Goal: Task Accomplishment & Management: Manage account settings

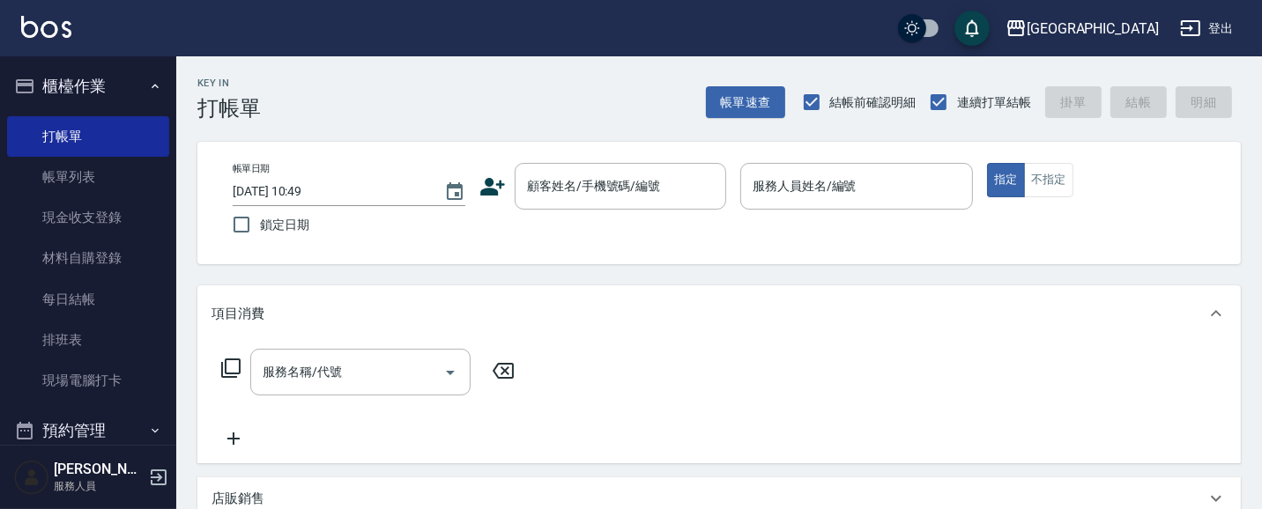
click at [1090, 481] on div "店販銷售" at bounding box center [718, 499] width 1043 height 42
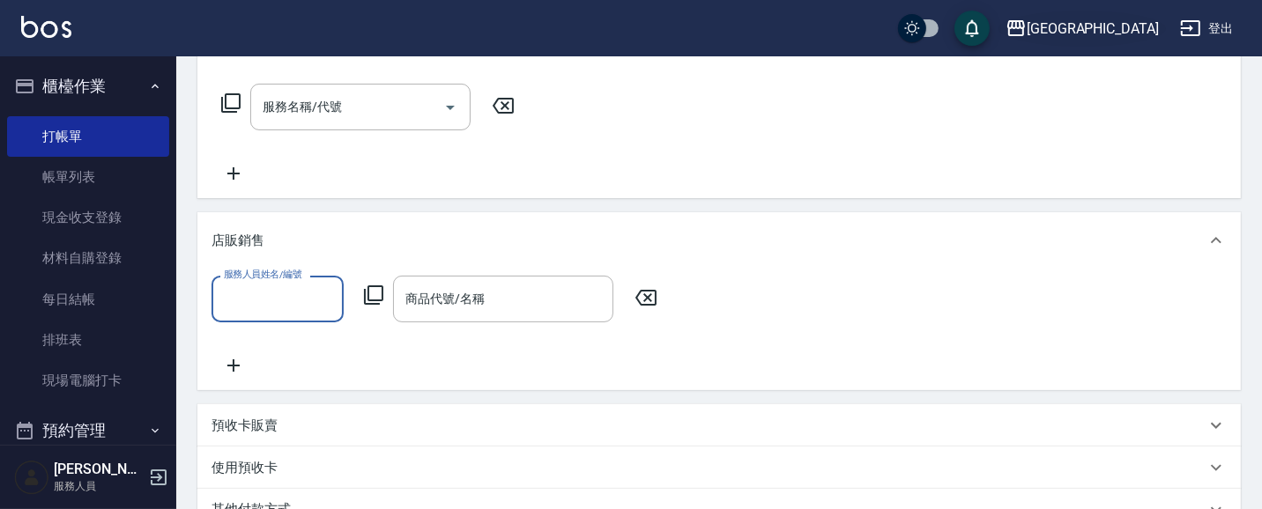
click at [1122, 26] on div "上越[GEOGRAPHIC_DATA]" at bounding box center [1093, 29] width 132 height 22
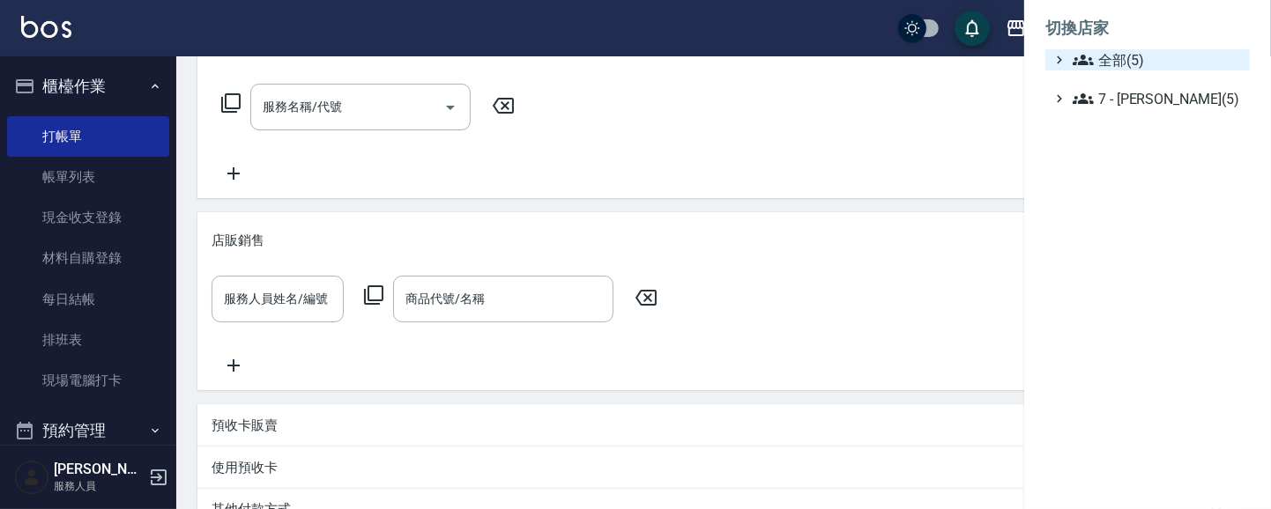
click at [1116, 56] on span "全部(5)" at bounding box center [1157, 59] width 170 height 21
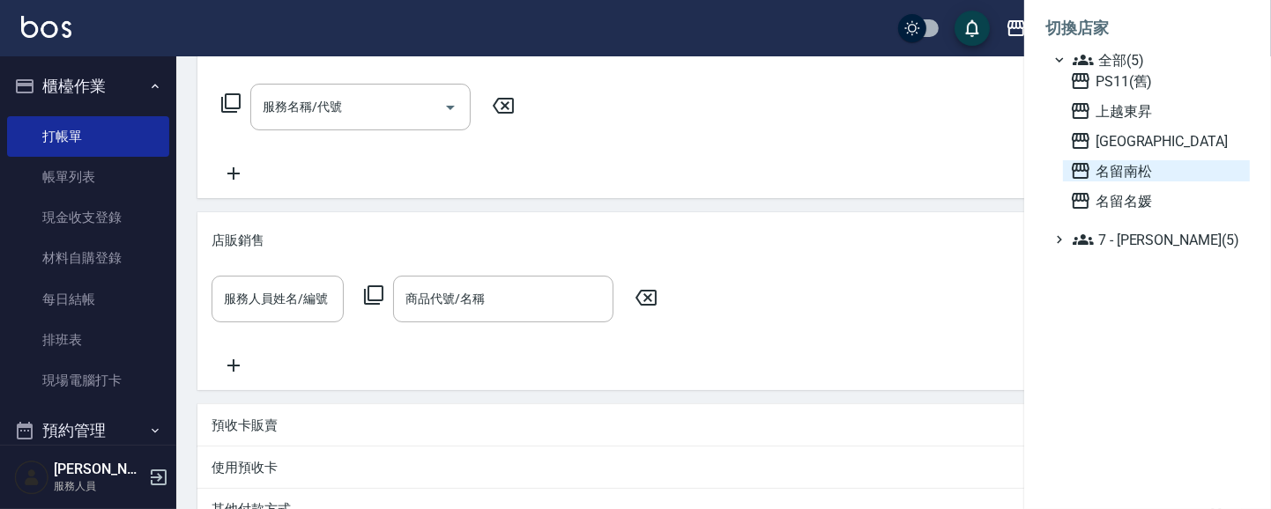
click at [1129, 168] on span "名留南松" at bounding box center [1156, 170] width 173 height 21
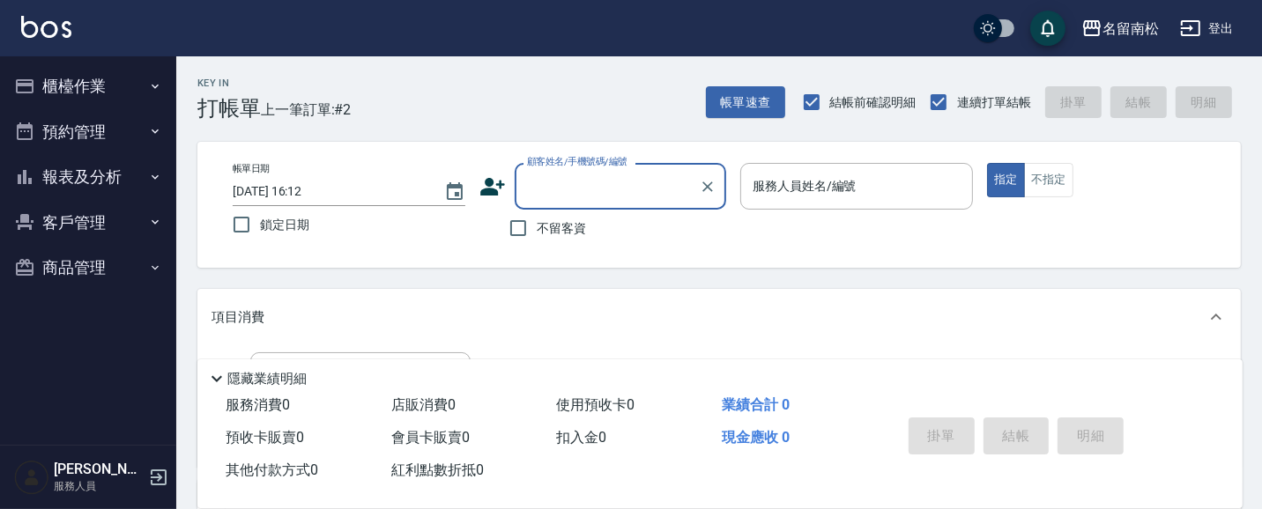
click at [86, 91] on button "櫃檯作業" at bounding box center [88, 86] width 162 height 46
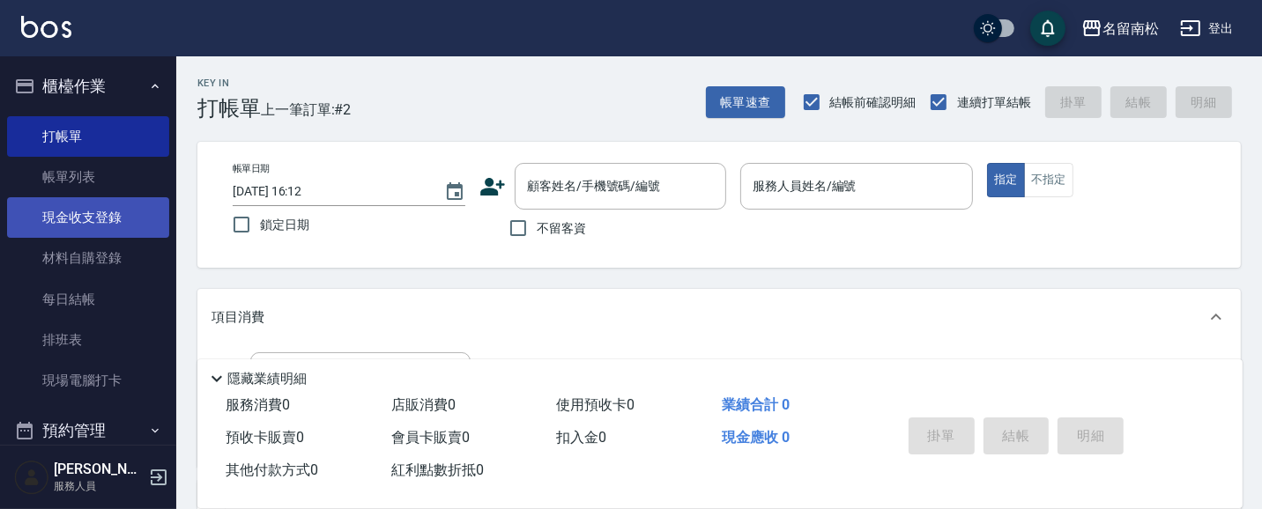
click at [101, 212] on link "現金收支登錄" at bounding box center [88, 217] width 162 height 41
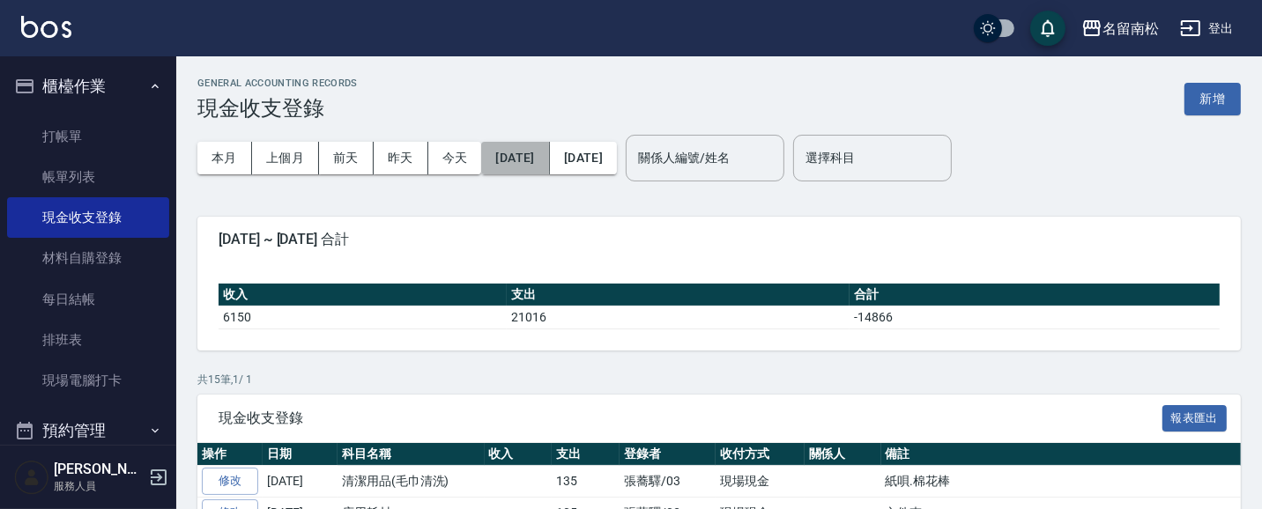
click at [540, 163] on button "[DATE]" at bounding box center [515, 158] width 68 height 33
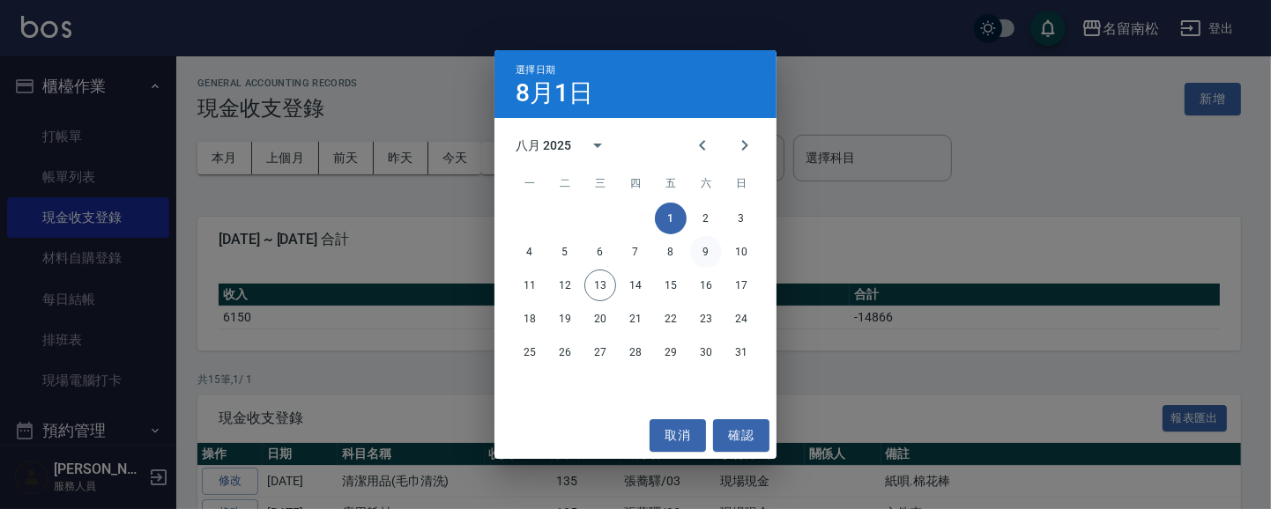
click at [706, 252] on button "9" at bounding box center [706, 252] width 32 height 32
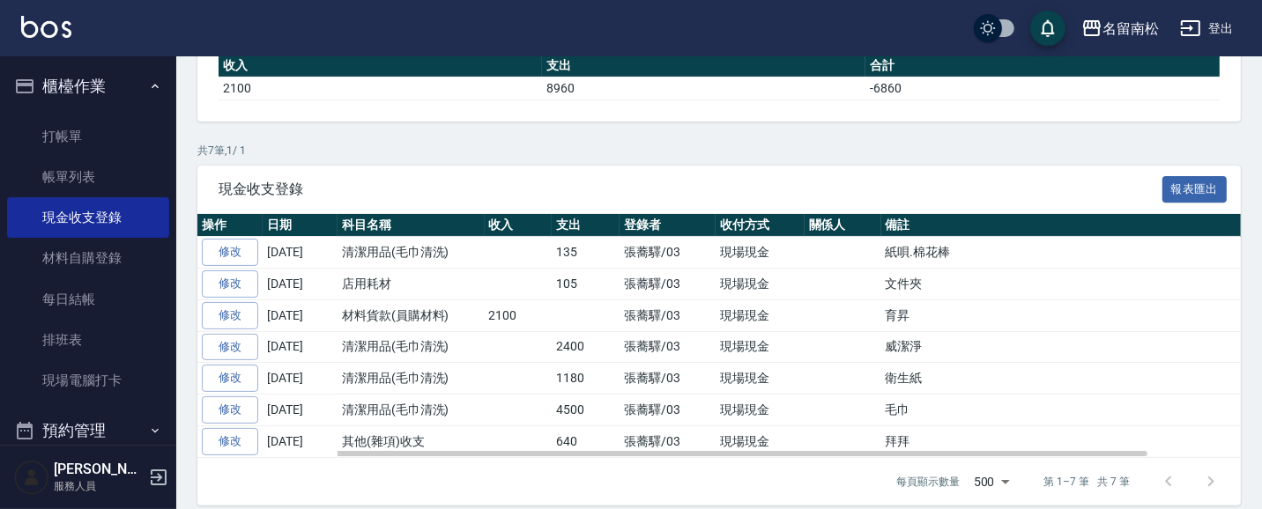
scroll to position [229, 0]
click at [234, 282] on link "修改" at bounding box center [230, 284] width 56 height 27
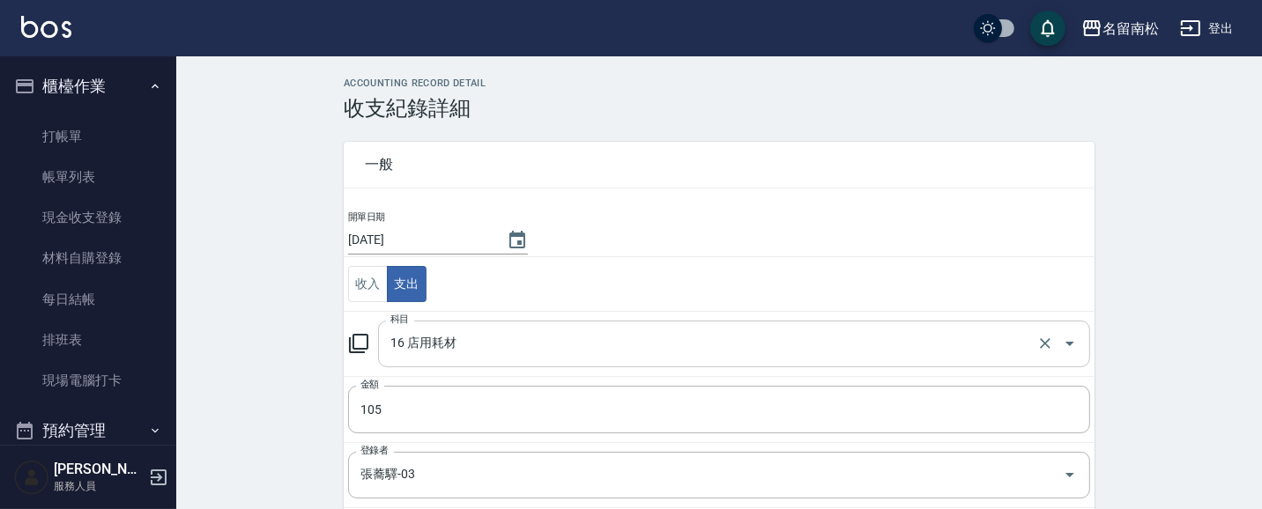
click at [479, 347] on input "16 店用耗材" at bounding box center [709, 344] width 647 height 31
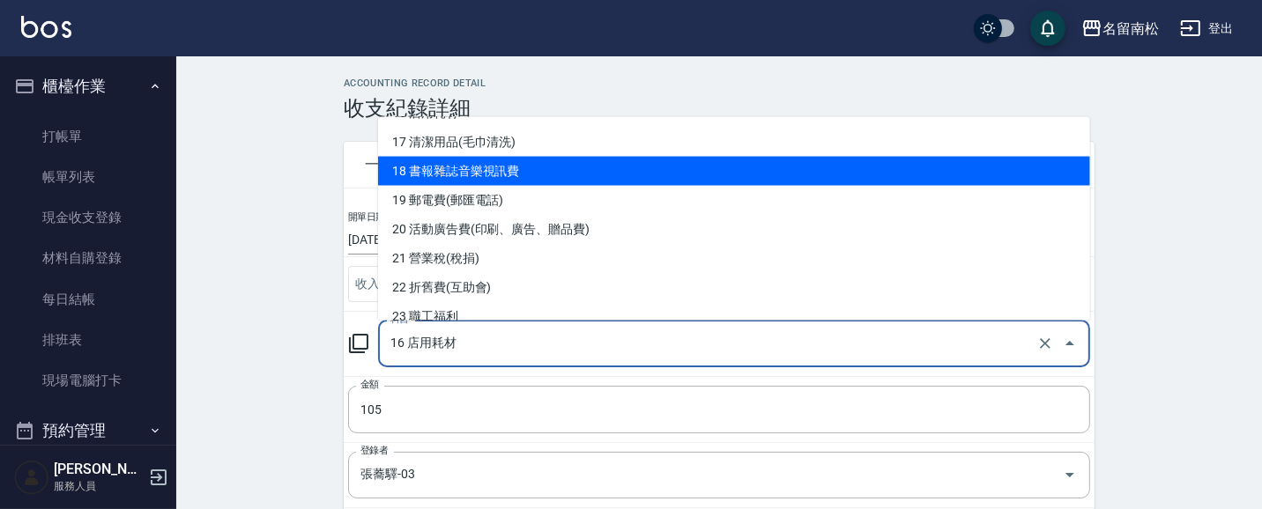
scroll to position [488, 0]
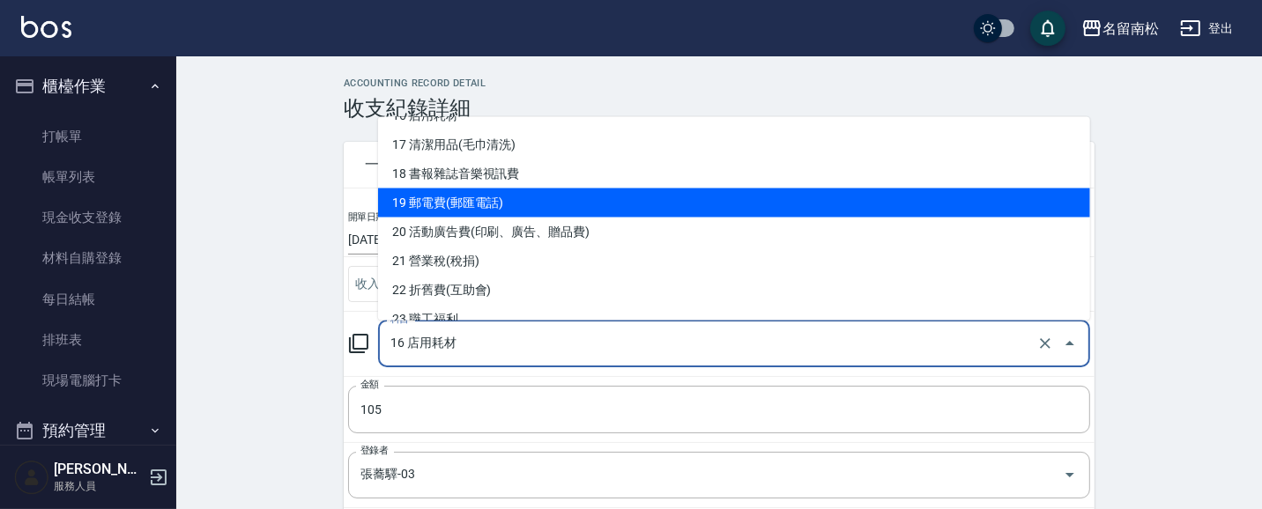
click at [552, 196] on li "19 郵電費(郵匯電話)" at bounding box center [734, 202] width 712 height 29
type input "19 郵電費(郵匯電話)"
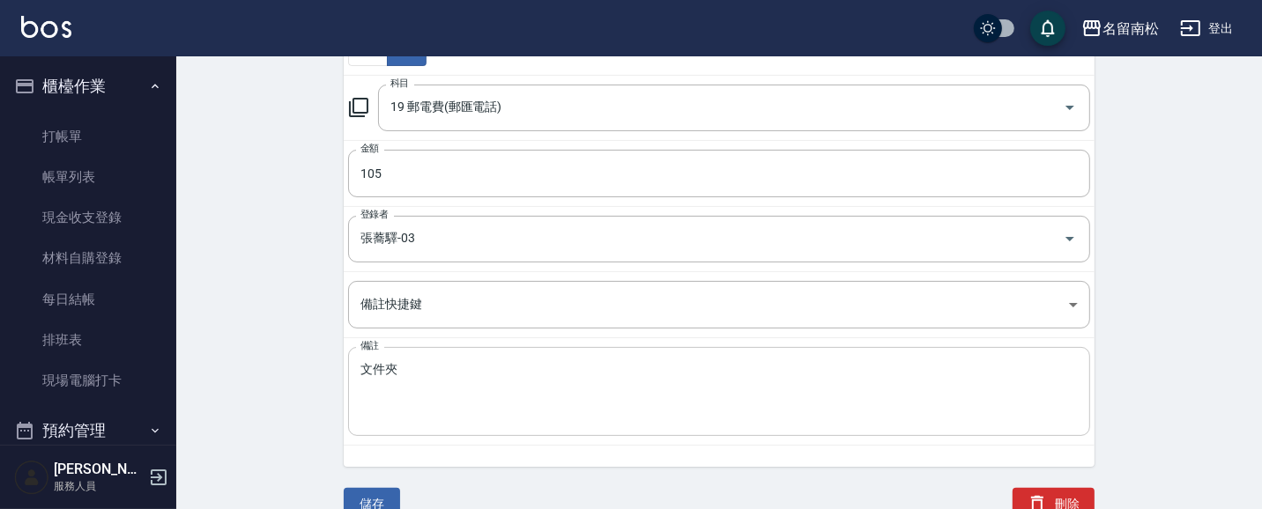
scroll to position [248, 0]
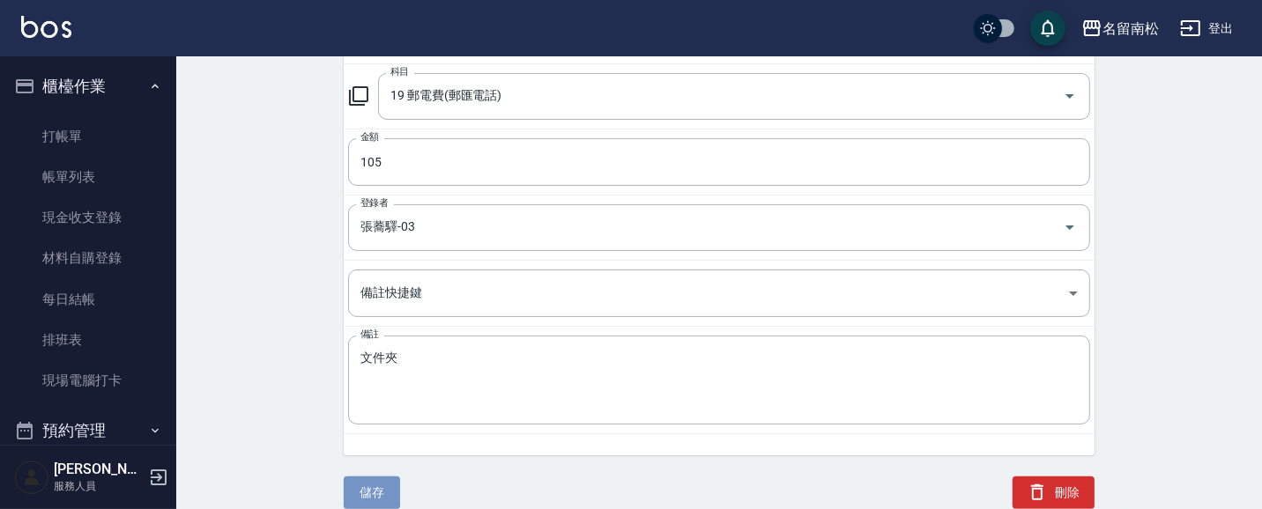
click at [368, 496] on button "儲存" at bounding box center [372, 493] width 56 height 33
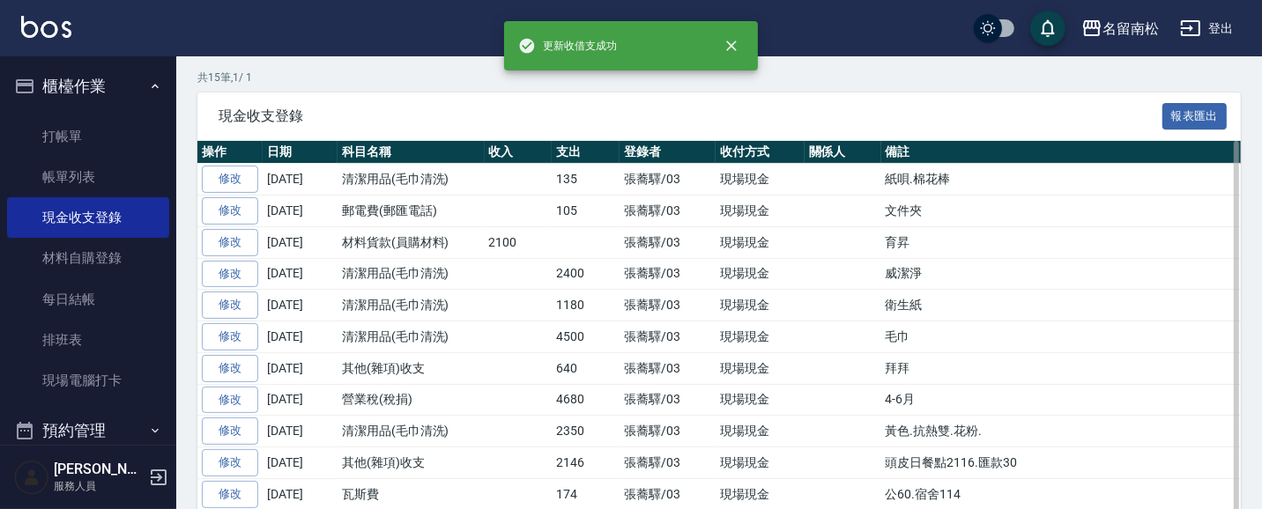
scroll to position [306, 0]
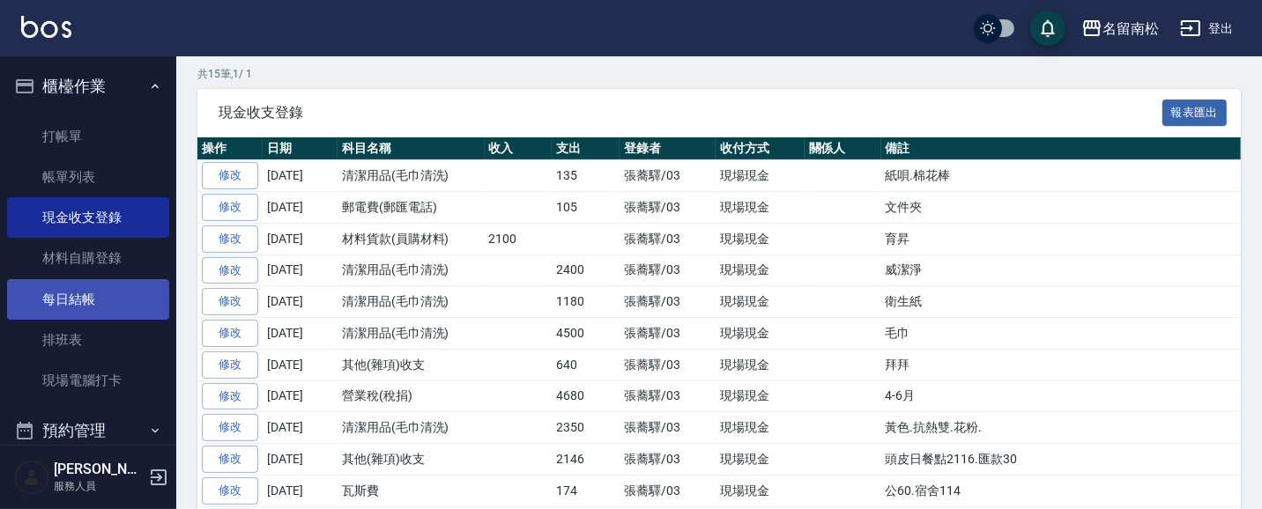
click at [74, 295] on link "每日結帳" at bounding box center [88, 299] width 162 height 41
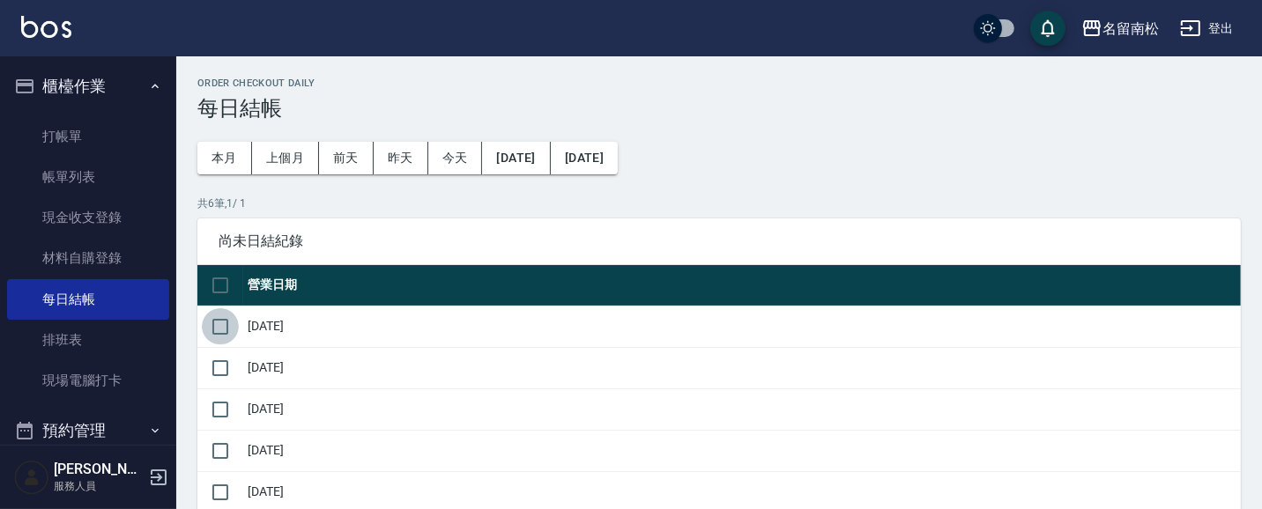
click at [224, 330] on input "checkbox" at bounding box center [220, 326] width 37 height 37
checkbox input "true"
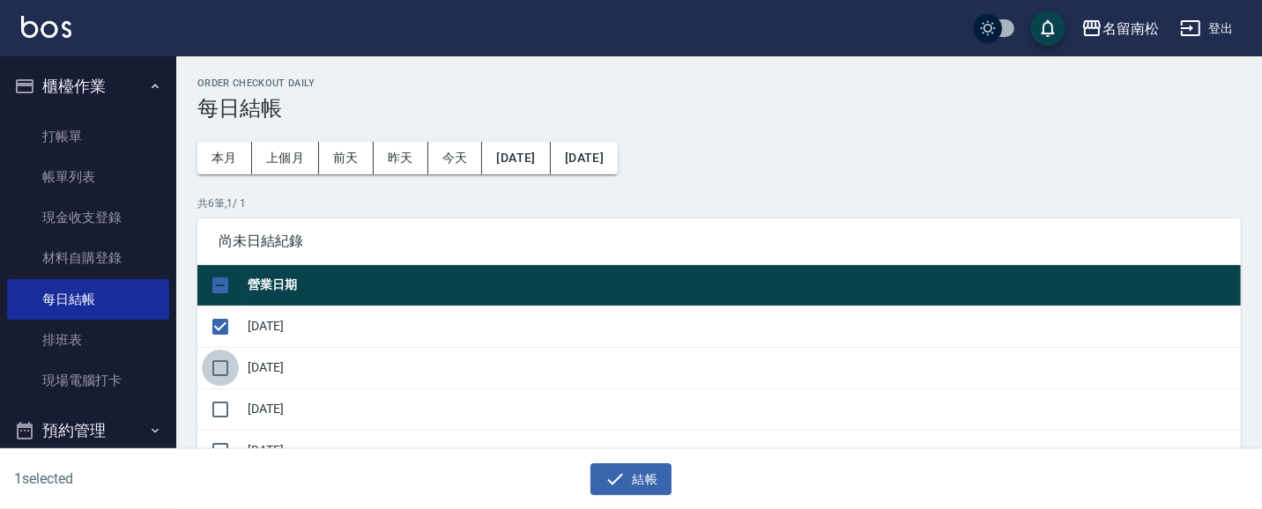
click at [222, 372] on input "checkbox" at bounding box center [220, 368] width 37 height 37
checkbox input "true"
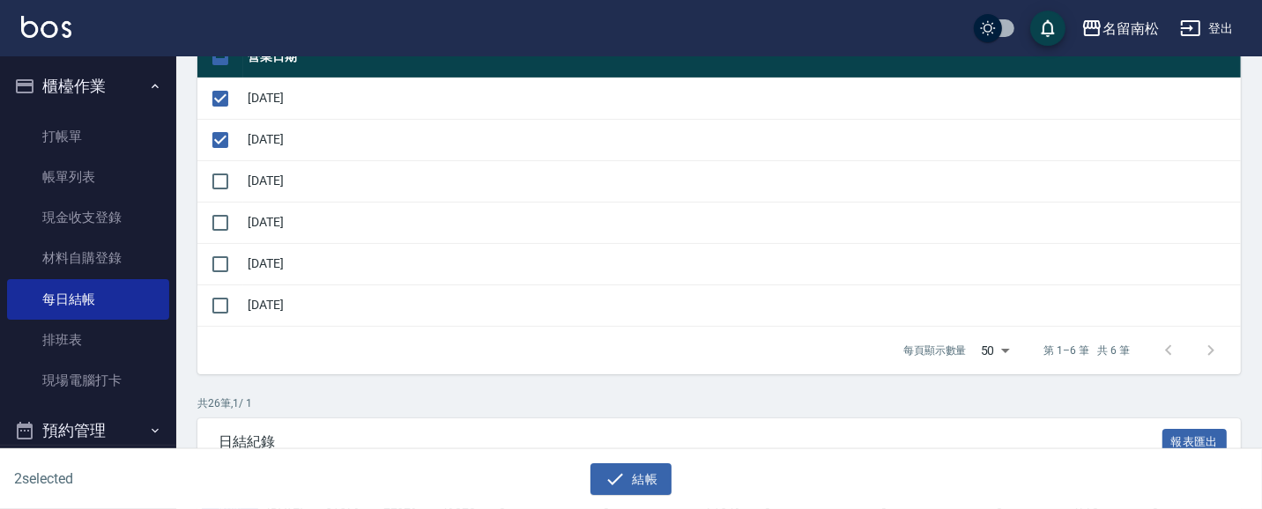
scroll to position [229, 0]
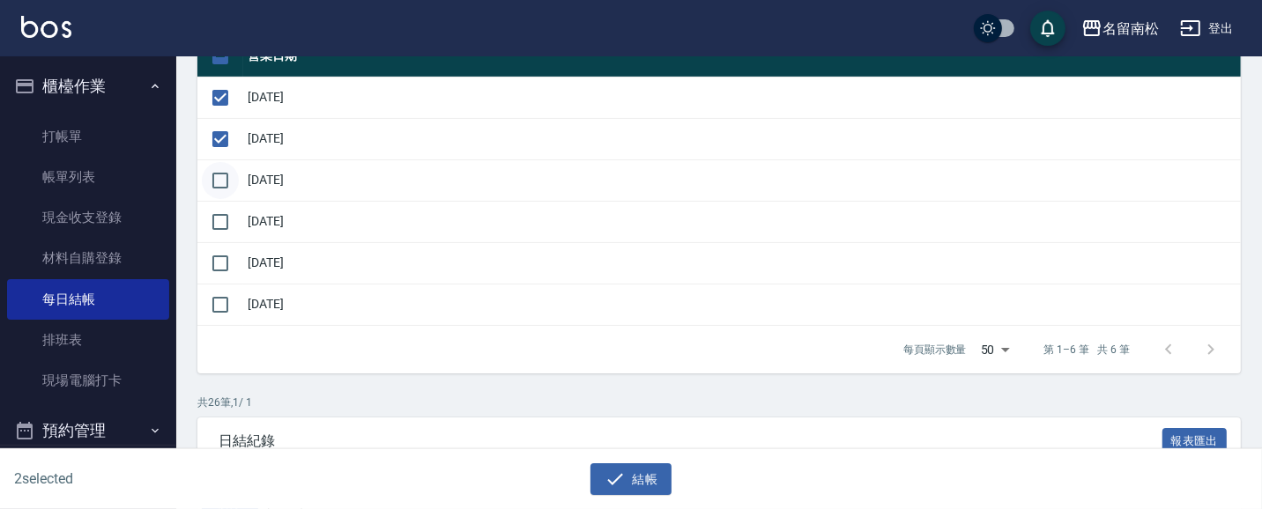
click at [220, 180] on input "checkbox" at bounding box center [220, 180] width 37 height 37
checkbox input "true"
click at [220, 223] on input "checkbox" at bounding box center [220, 222] width 37 height 37
checkbox input "true"
click at [220, 267] on input "checkbox" at bounding box center [220, 263] width 37 height 37
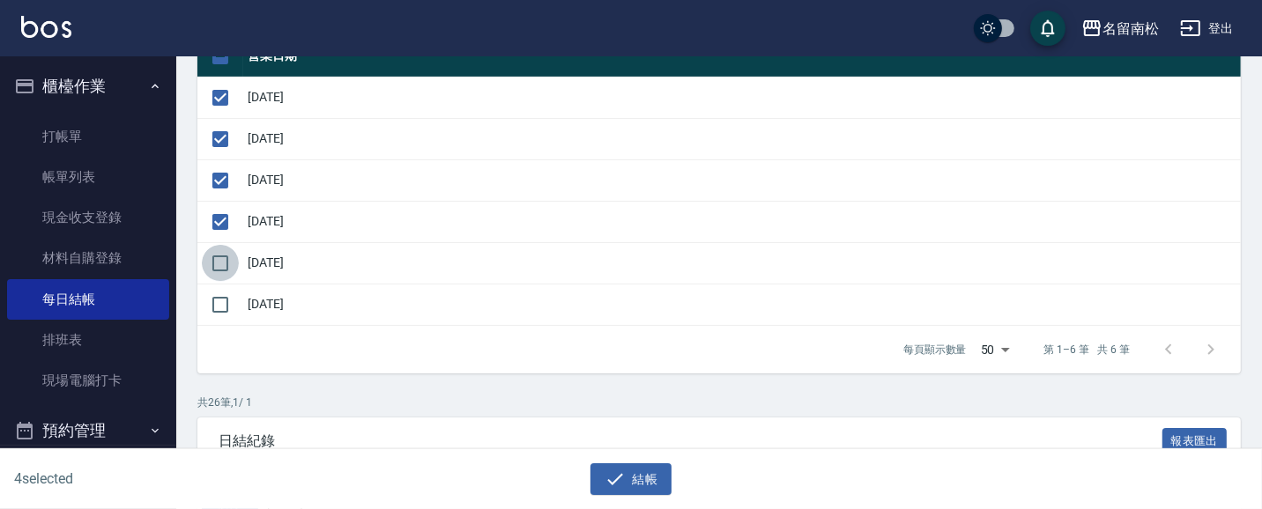
checkbox input "true"
click at [637, 478] on button "結帳" at bounding box center [631, 479] width 82 height 33
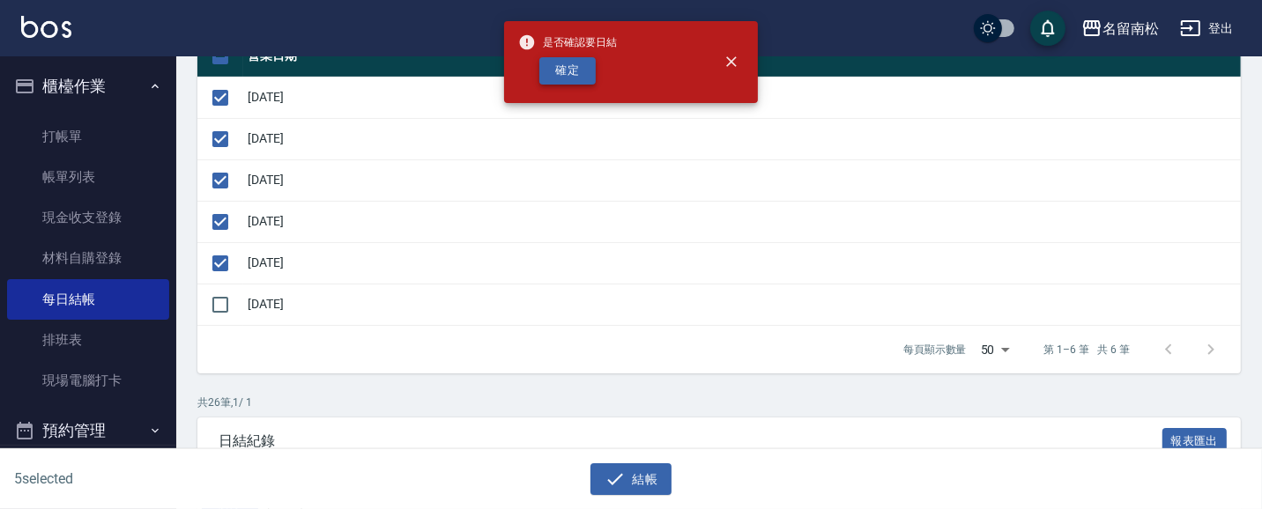
click at [570, 66] on button "確定" at bounding box center [567, 70] width 56 height 27
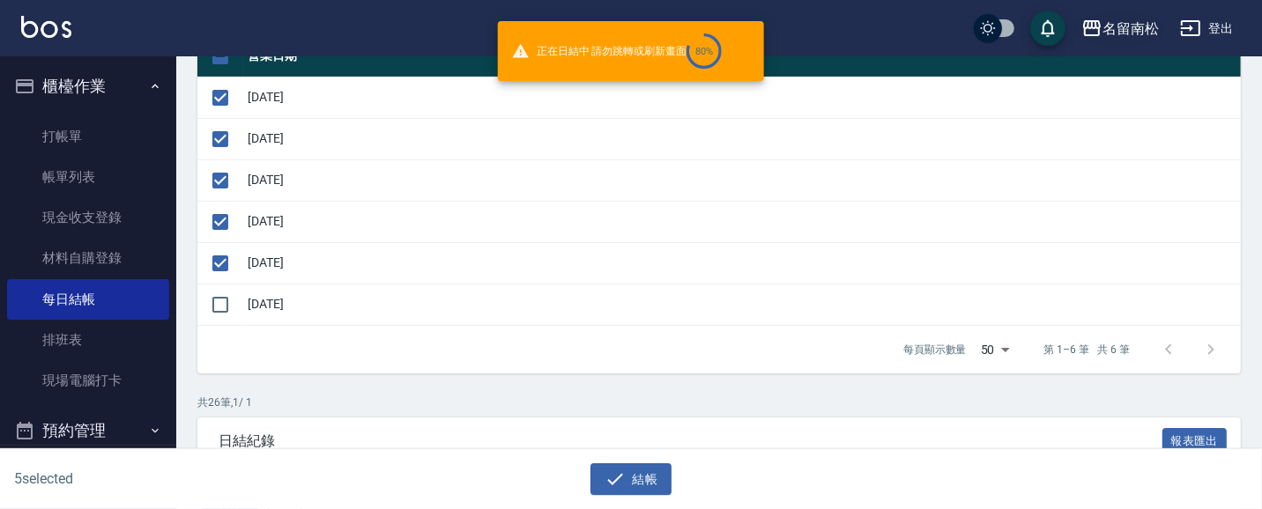
checkbox input "false"
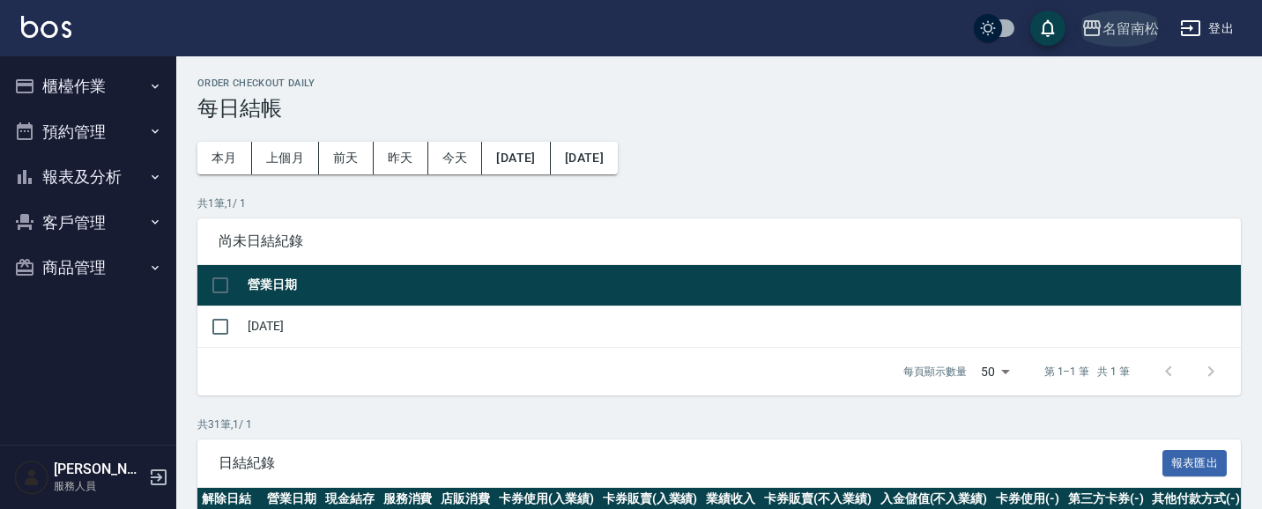
click at [1132, 30] on div "名留南松" at bounding box center [1130, 29] width 56 height 22
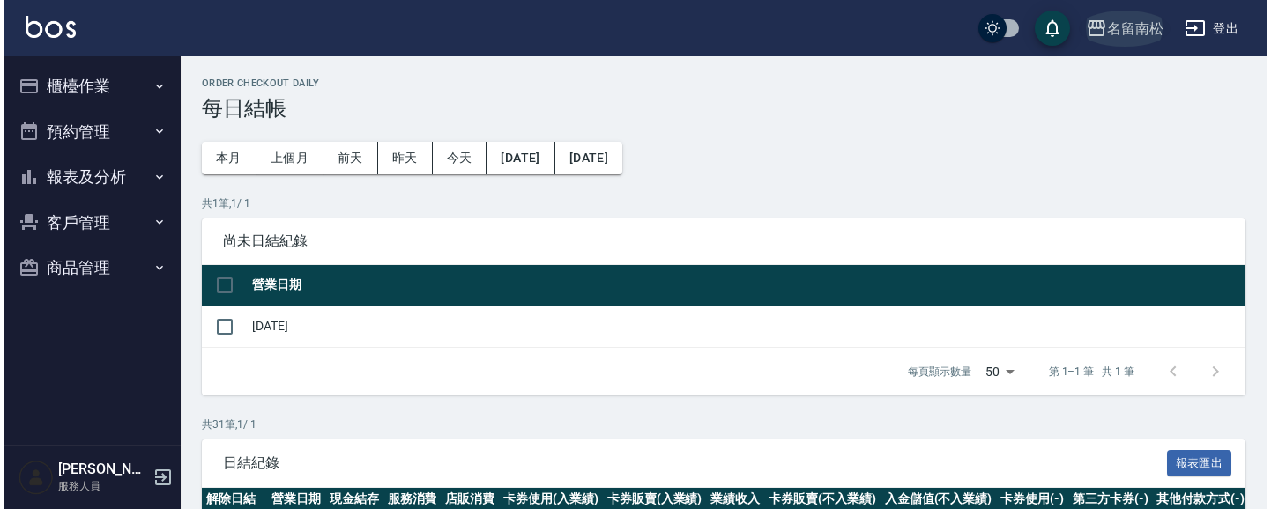
scroll to position [229, 0]
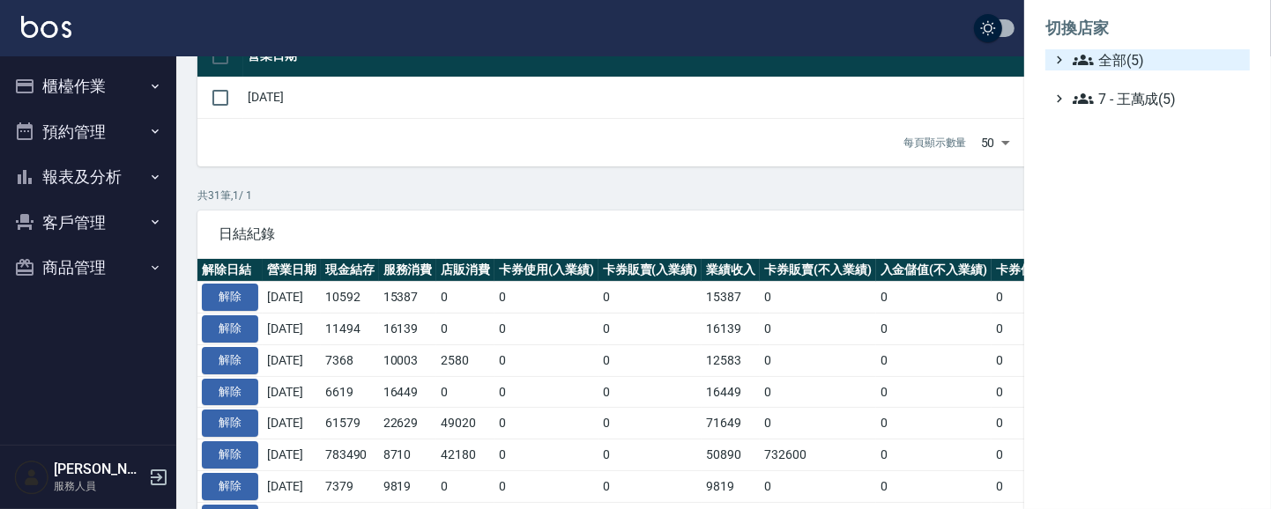
click at [1121, 66] on span "全部(5)" at bounding box center [1157, 59] width 170 height 21
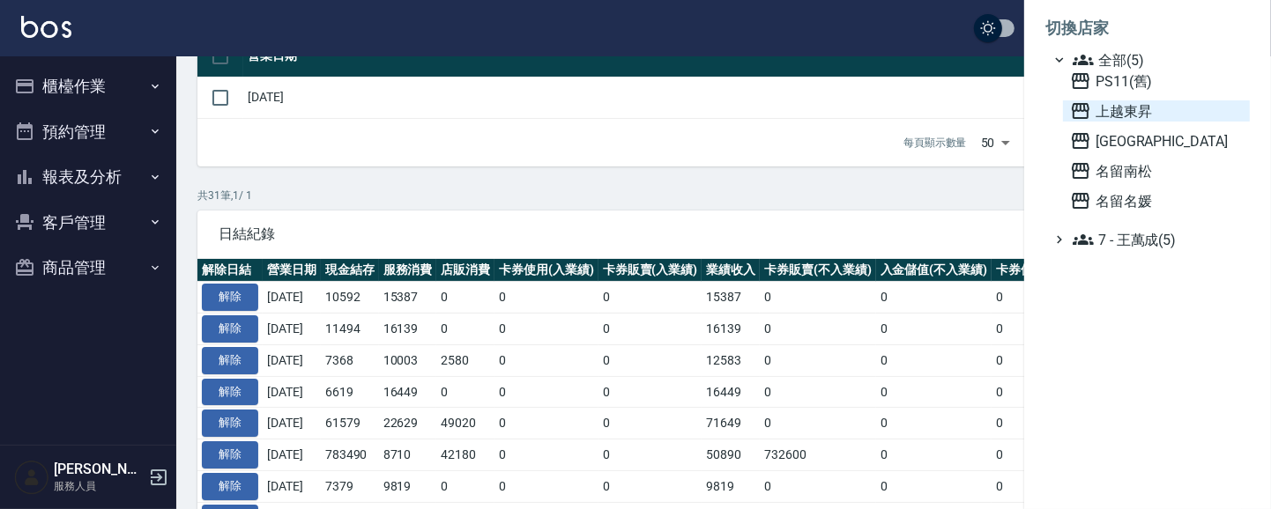
click at [1133, 106] on span "上越東昇" at bounding box center [1156, 110] width 173 height 21
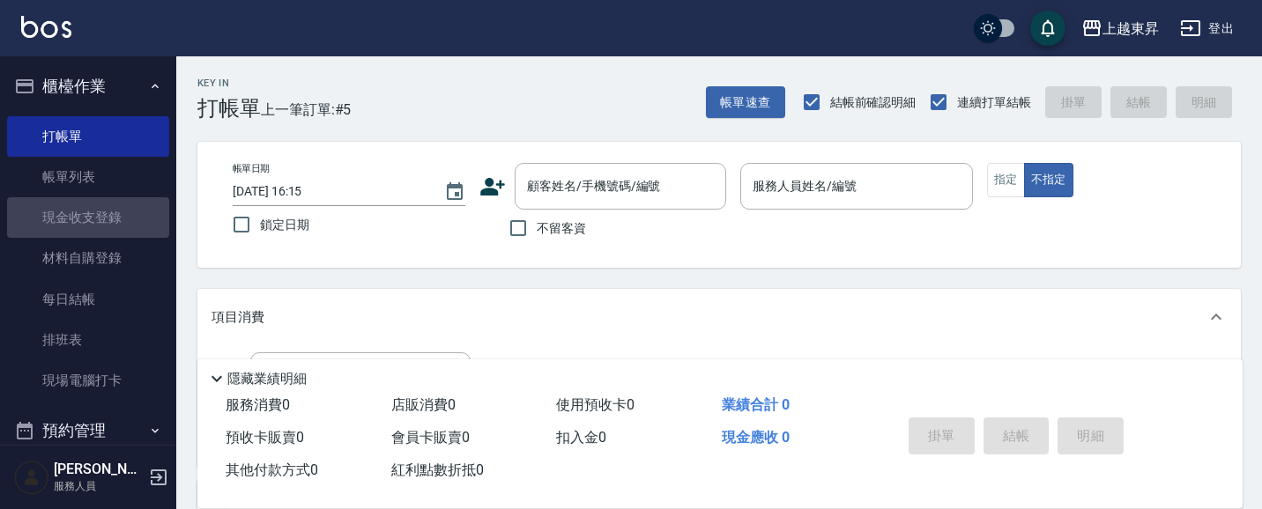
click at [100, 220] on link "現金收支登錄" at bounding box center [88, 217] width 162 height 41
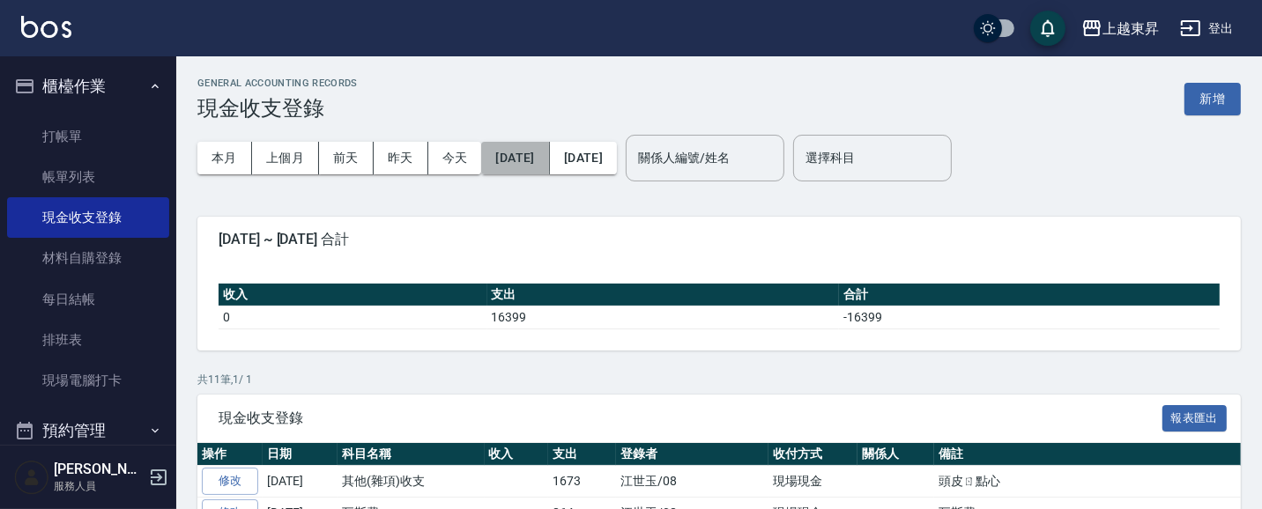
click at [549, 155] on button "[DATE]" at bounding box center [515, 158] width 68 height 33
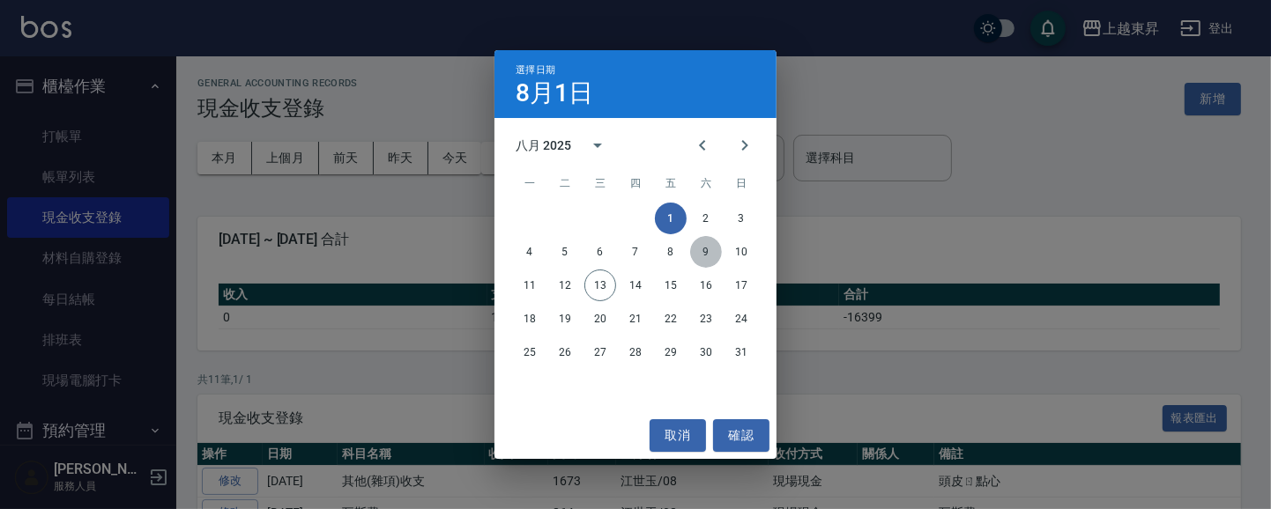
click at [693, 253] on button "9" at bounding box center [706, 252] width 32 height 32
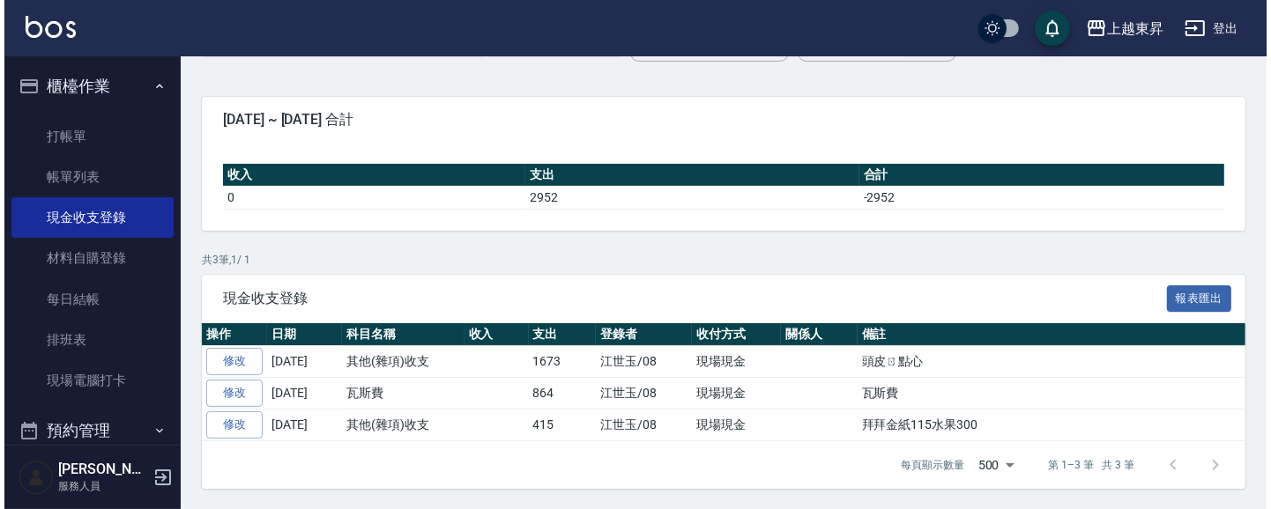
scroll to position [120, 0]
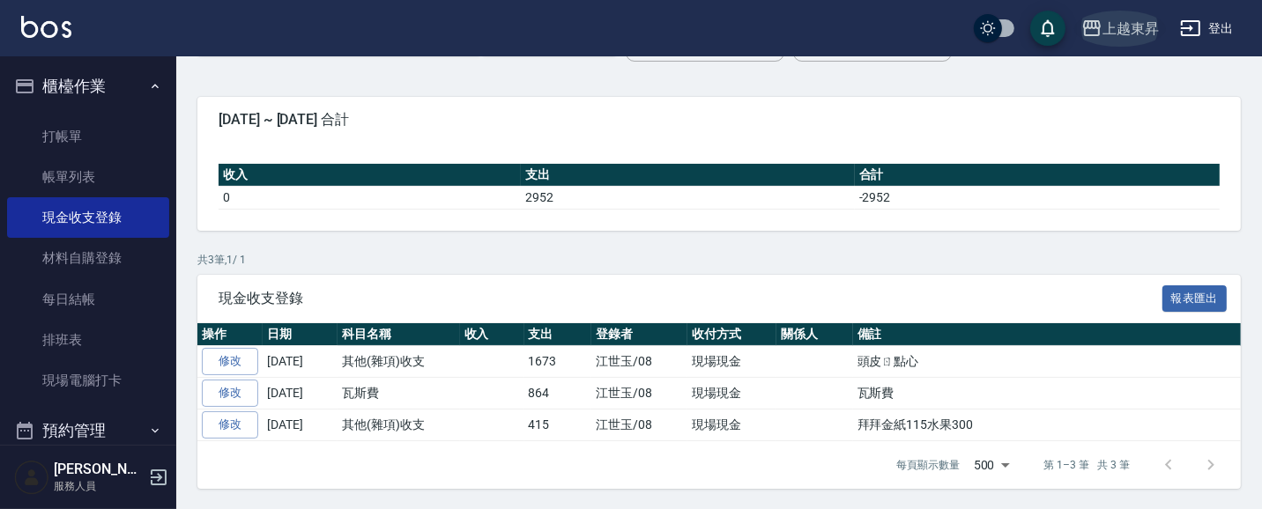
click at [1131, 27] on div "上越東昇" at bounding box center [1130, 29] width 56 height 22
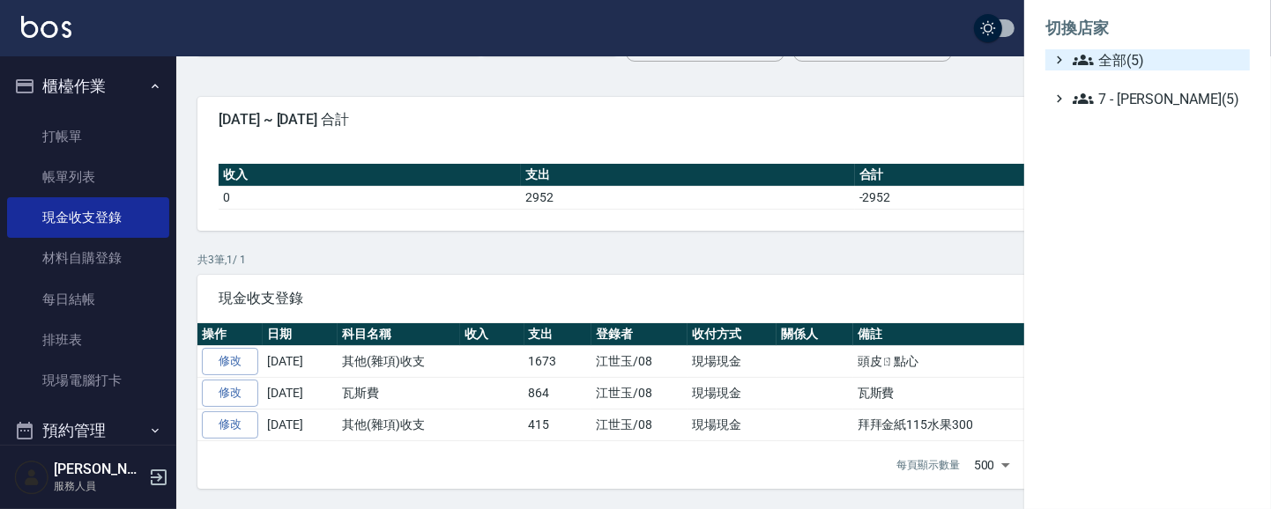
click at [1123, 49] on span "全部(5)" at bounding box center [1157, 59] width 170 height 21
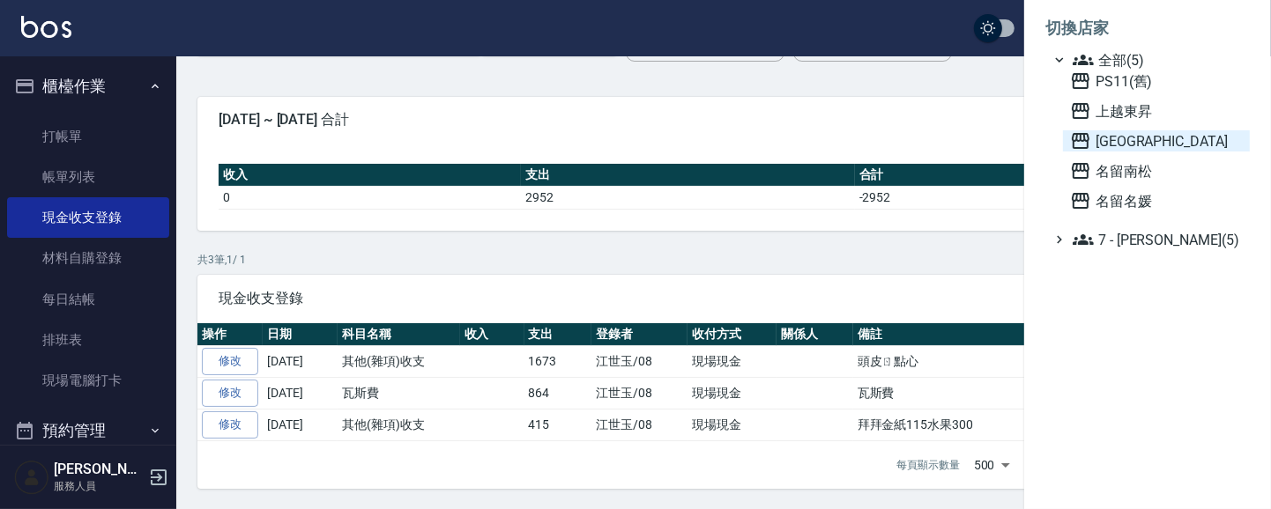
click at [1106, 138] on span "[GEOGRAPHIC_DATA]" at bounding box center [1156, 140] width 173 height 21
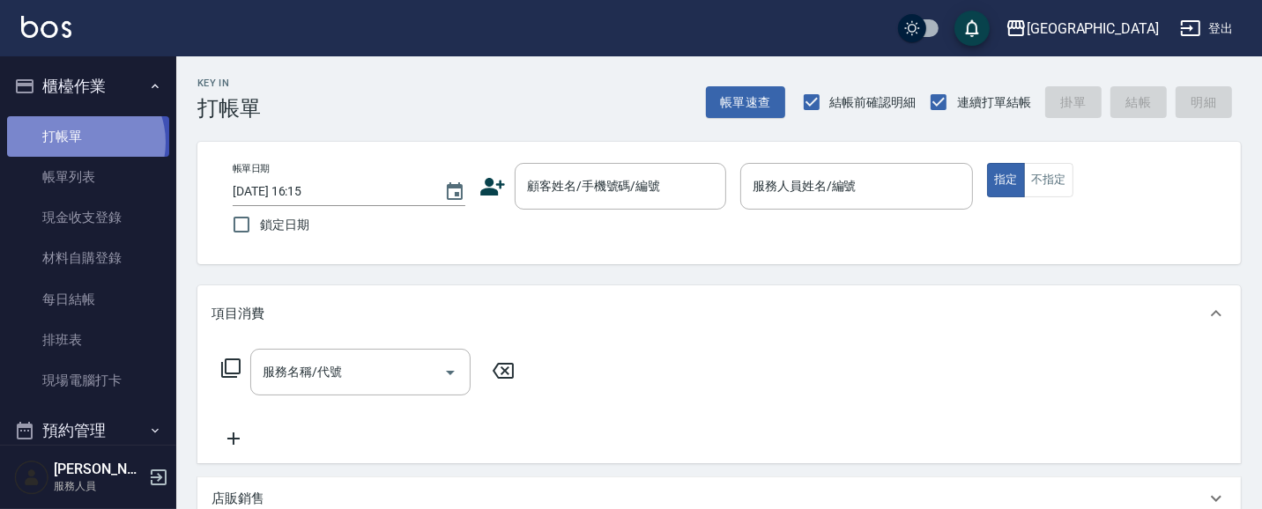
drag, startPoint x: 84, startPoint y: 142, endPoint x: 130, endPoint y: 136, distance: 46.2
click at [85, 142] on link "打帳單" at bounding box center [88, 136] width 162 height 41
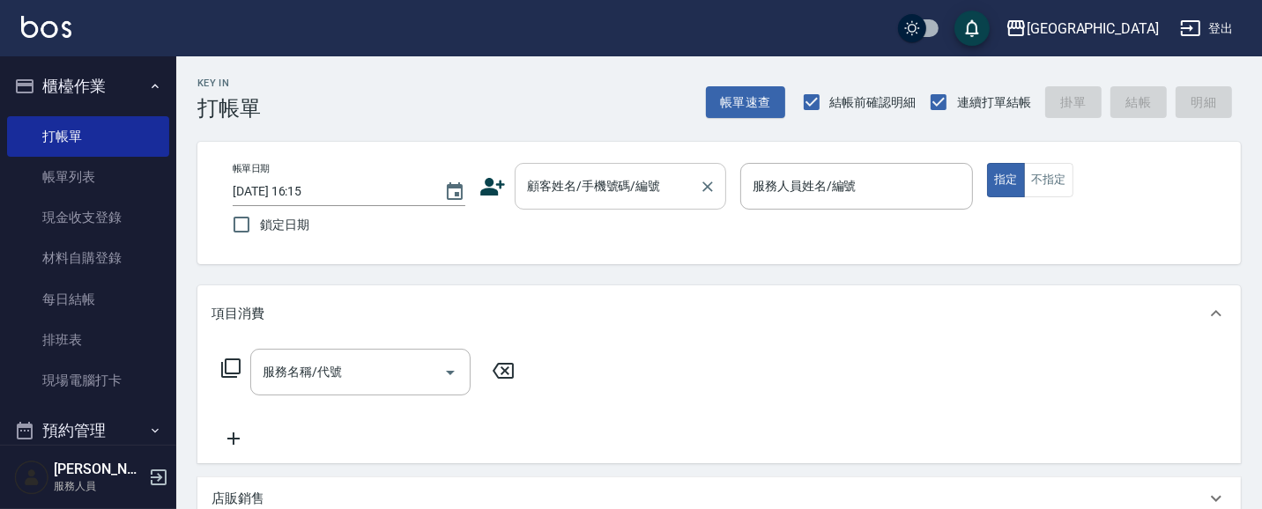
click at [575, 199] on input "顧客姓名/手機號碼/編號" at bounding box center [607, 186] width 169 height 31
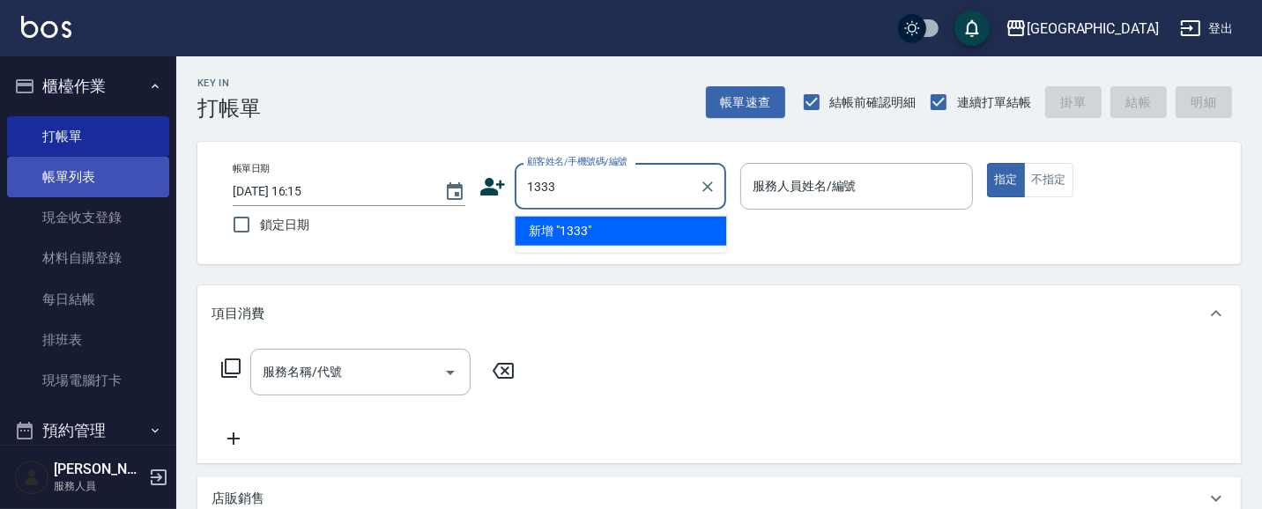
type input "1333"
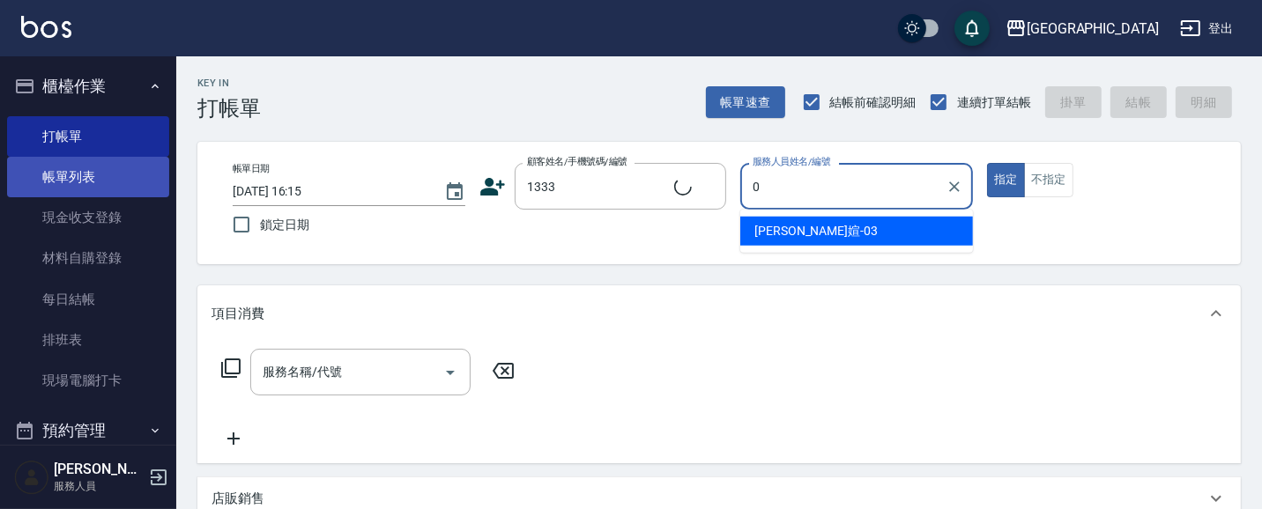
type input "02"
type input "江美欣/0932191005/1333"
type input "李秋琴-02"
type button "true"
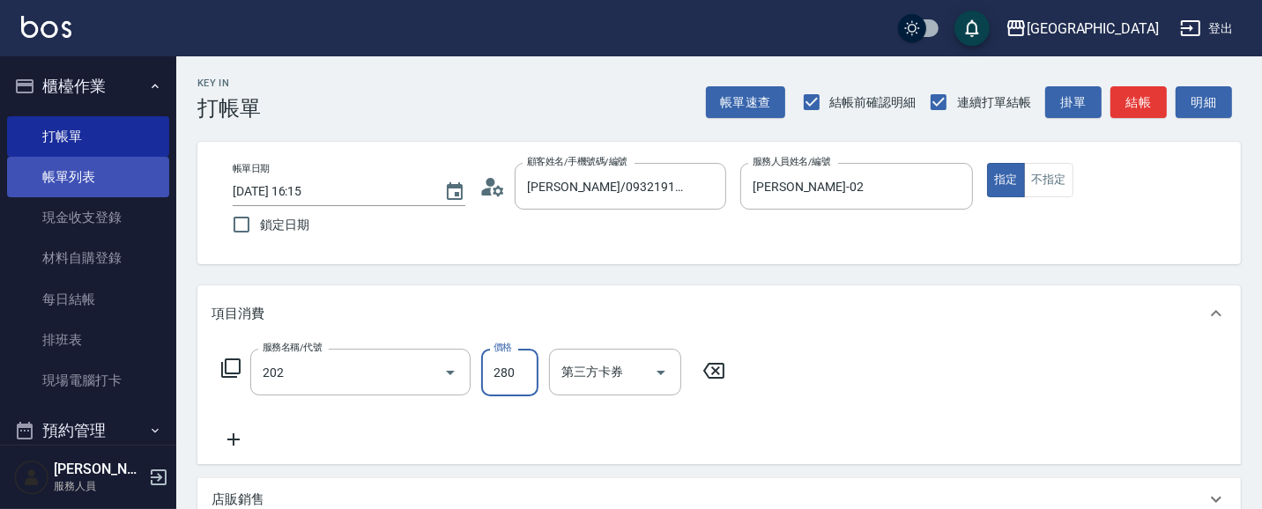
type input "洗髮[280](202)"
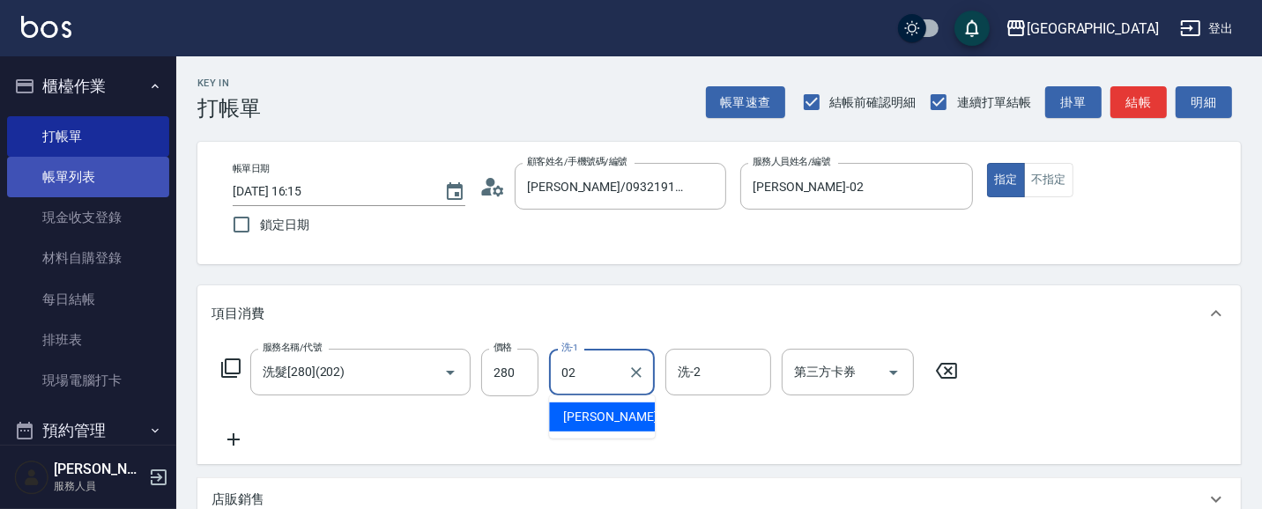
type input "李秋琴-02"
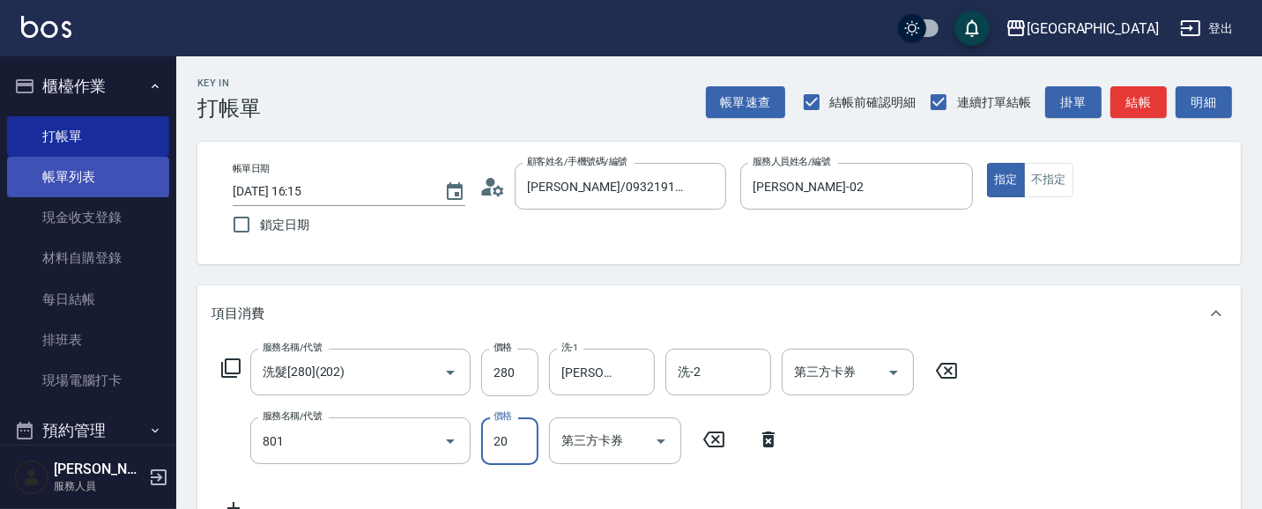
type input "潤絲(801)"
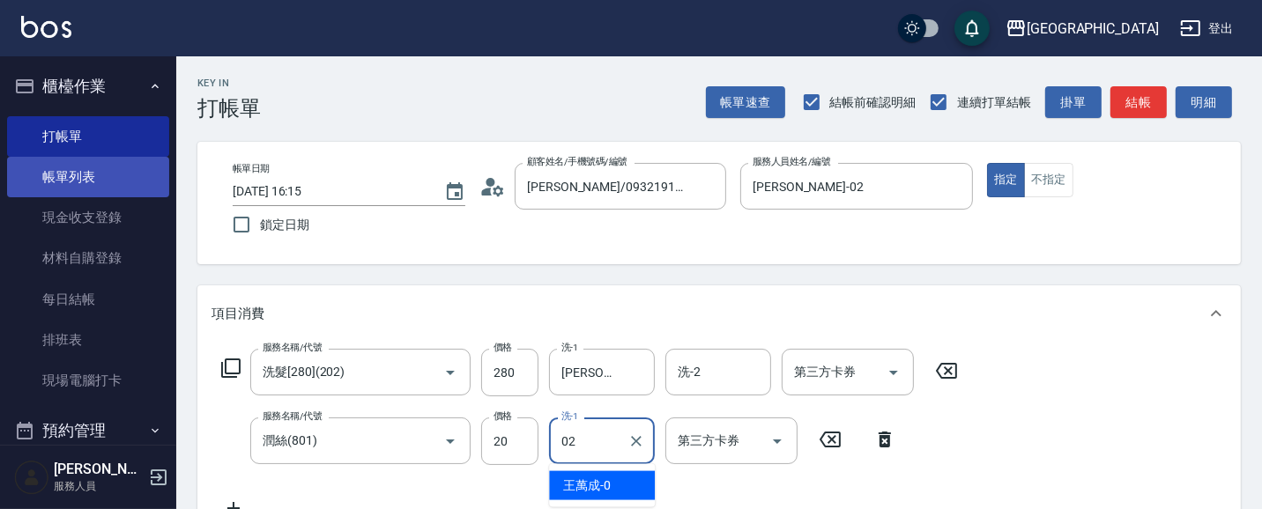
type input "李秋琴-02"
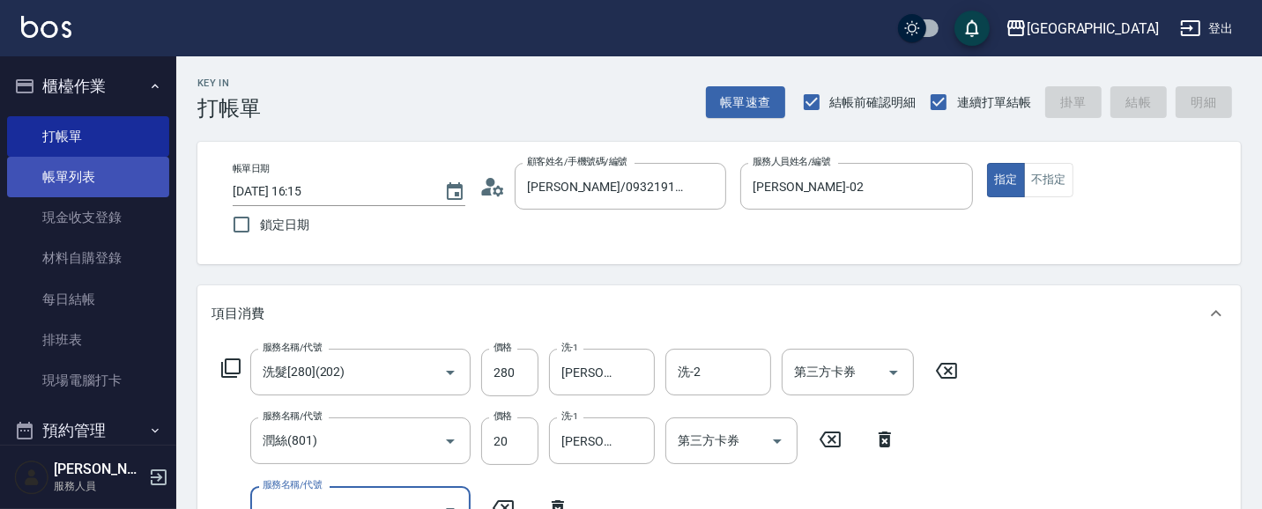
scroll to position [15, 0]
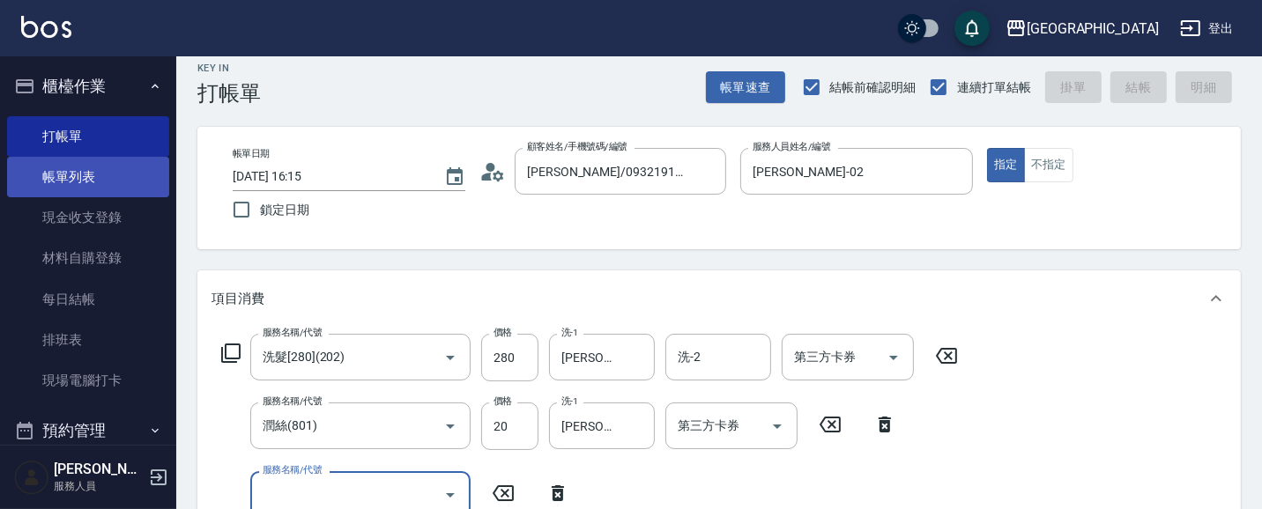
type input "2025/08/13 16:16"
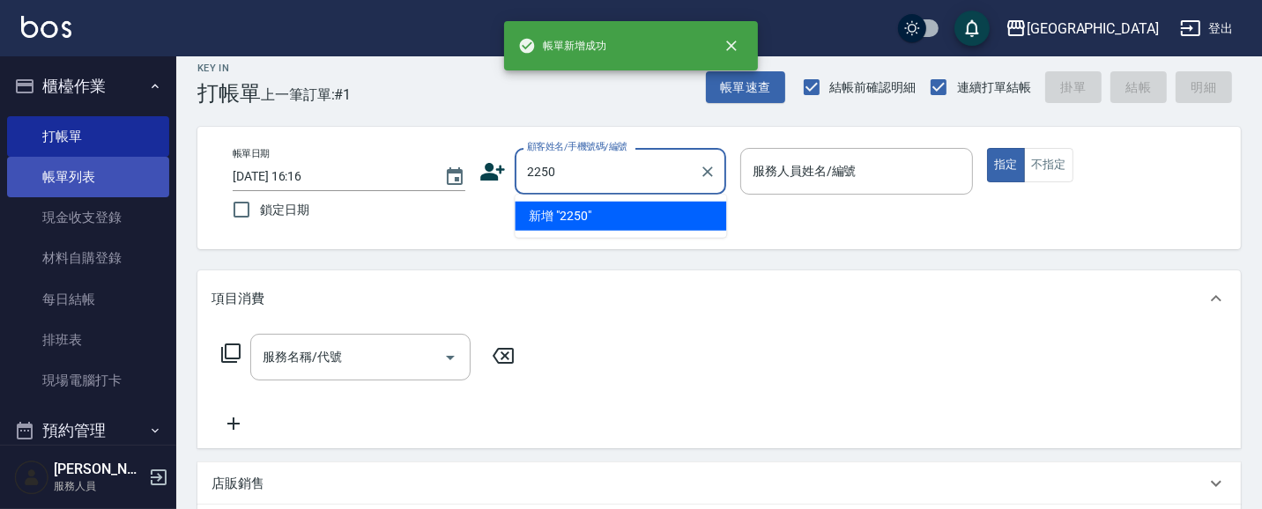
type input "2250"
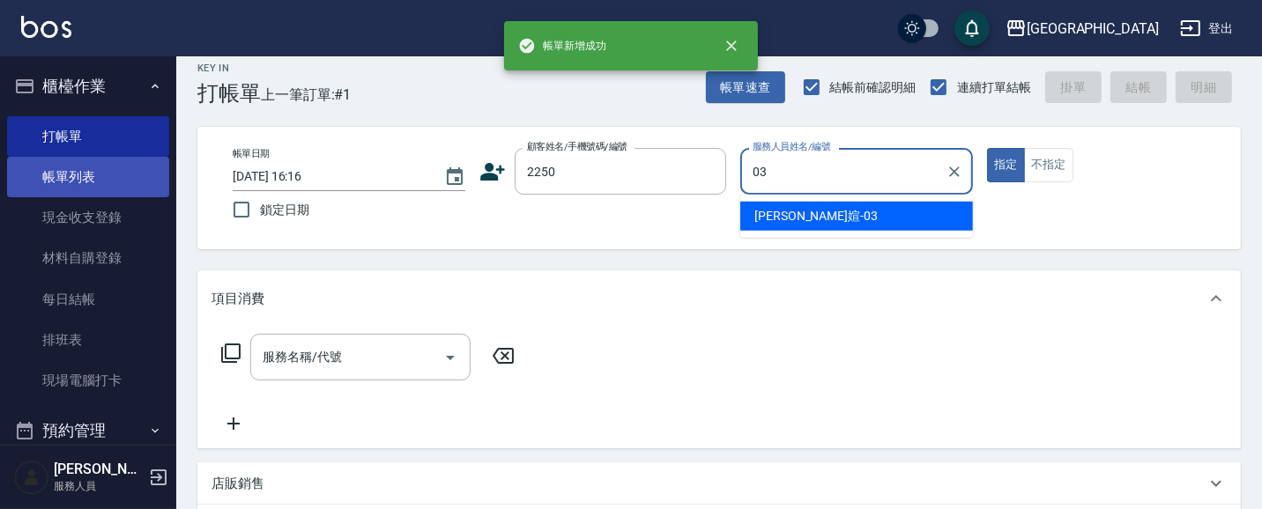
type input "蘇琳媗-03"
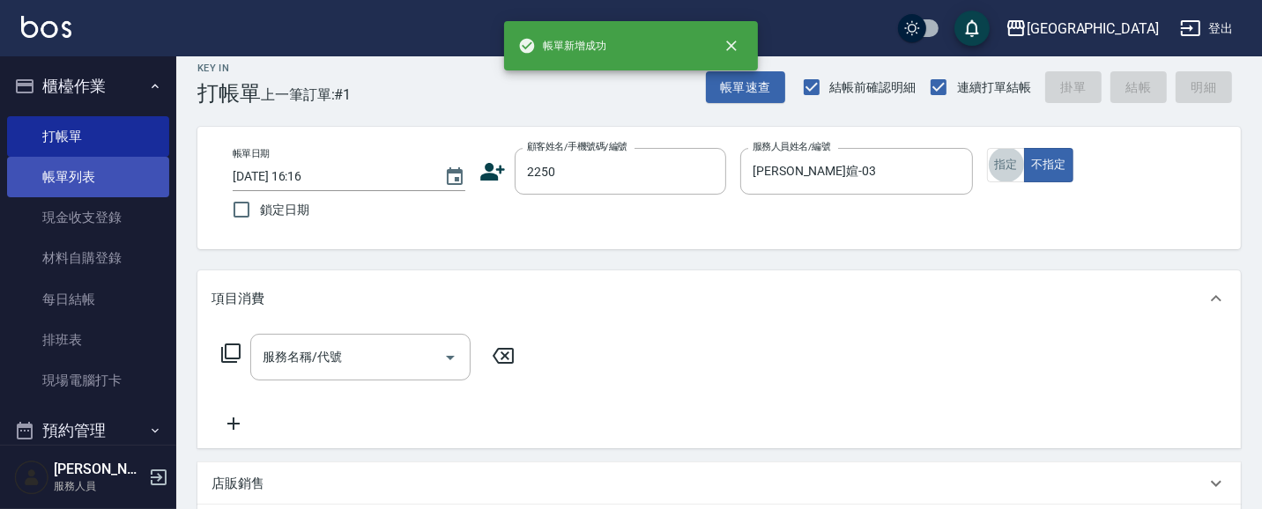
type input "2"
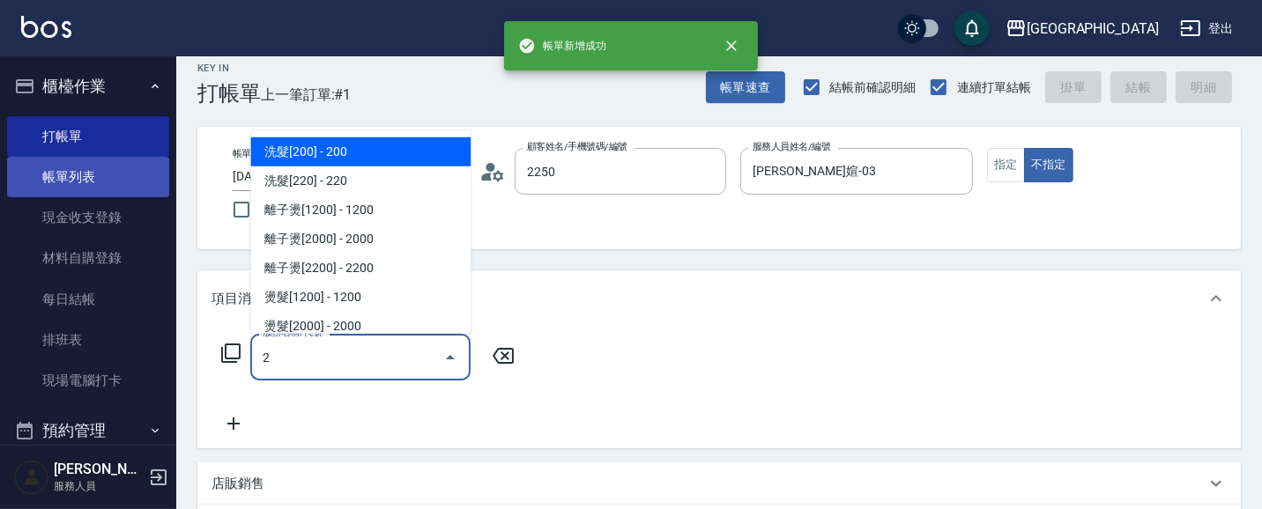
type input "蘇琳媗/0911843052/2250"
type input "洗髮[280](202)"
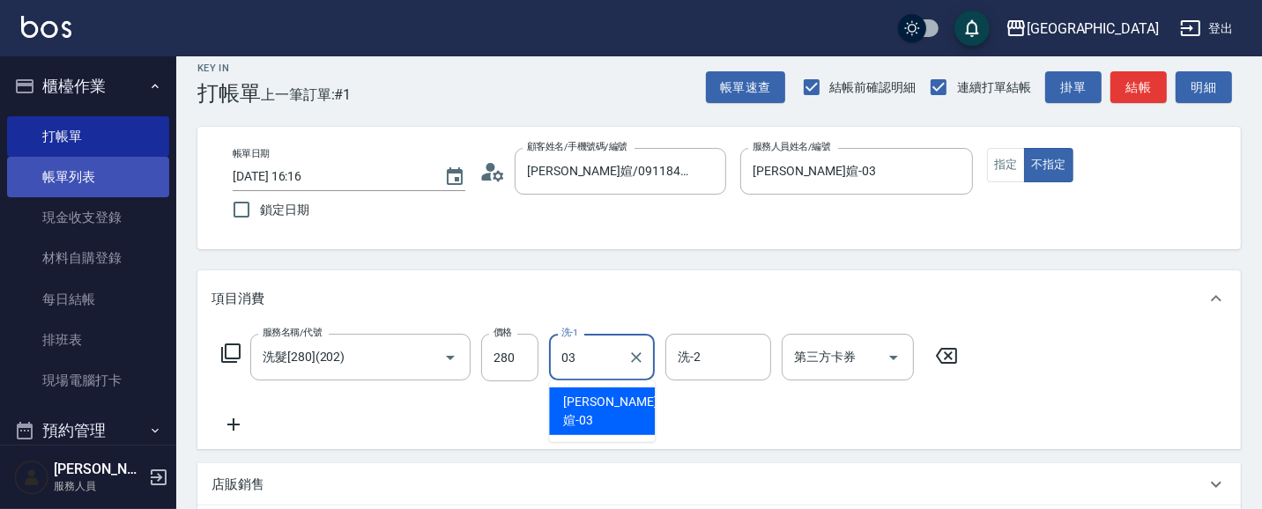
type input "蘇琳媗-03"
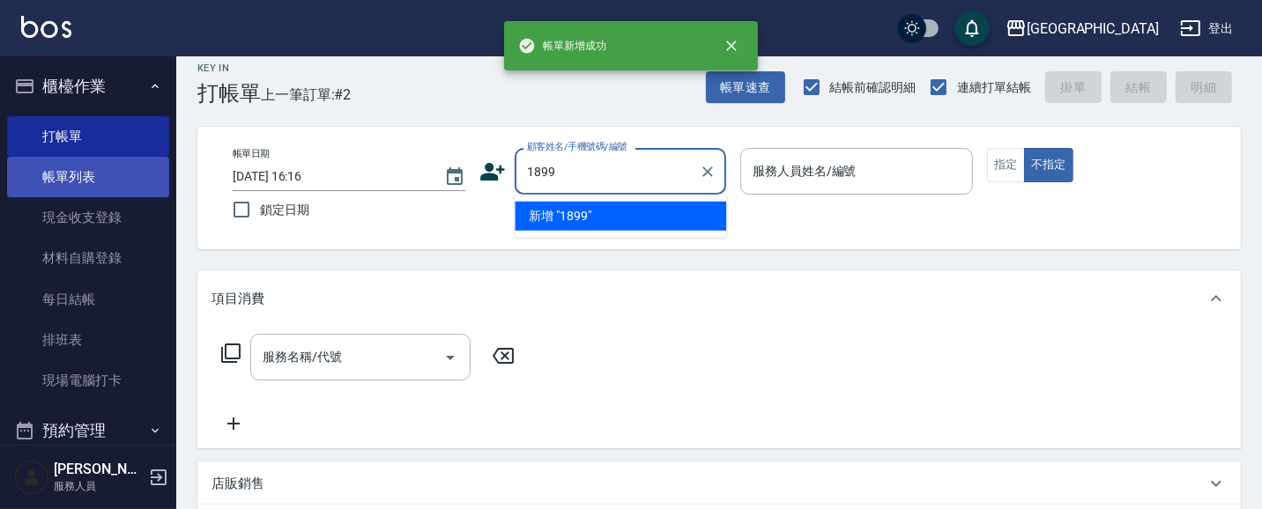
type input "1899"
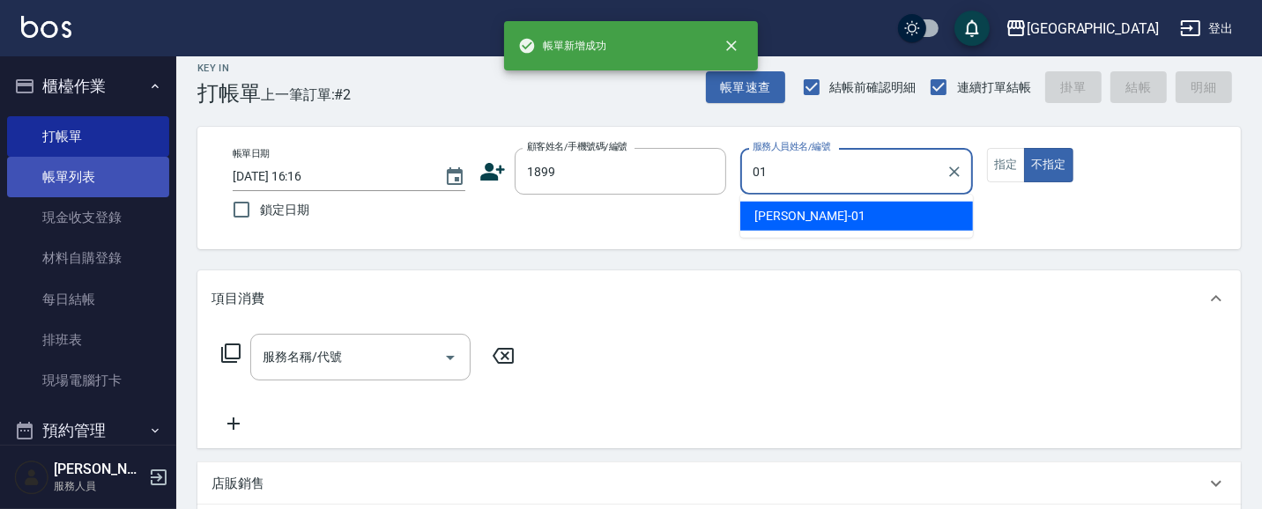
type input "林雅雯-01"
type button "false"
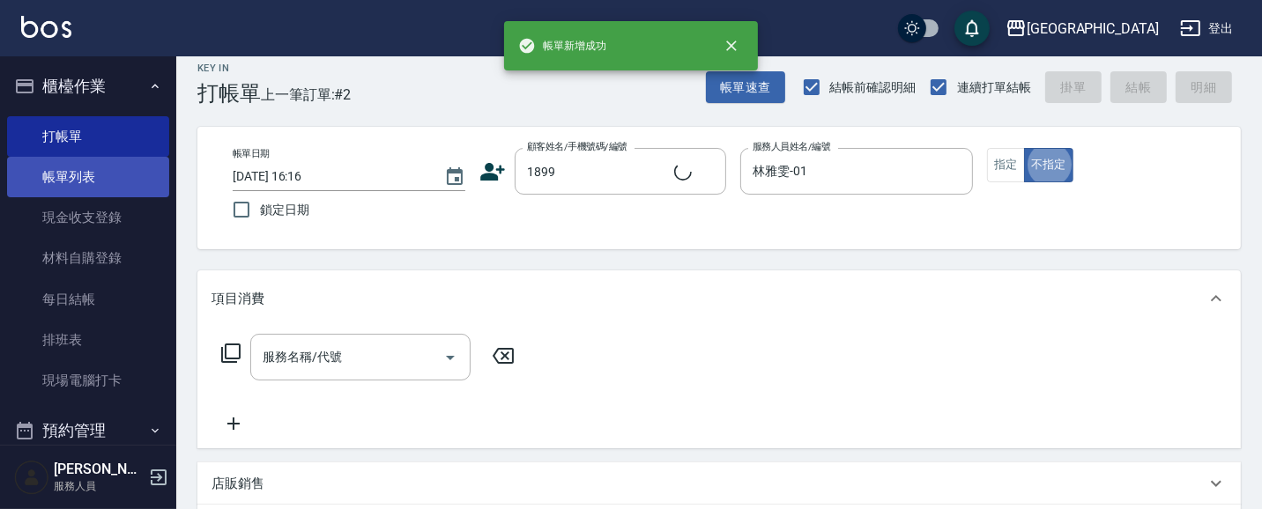
type input "王惠玲/1899_王惠玲/1899"
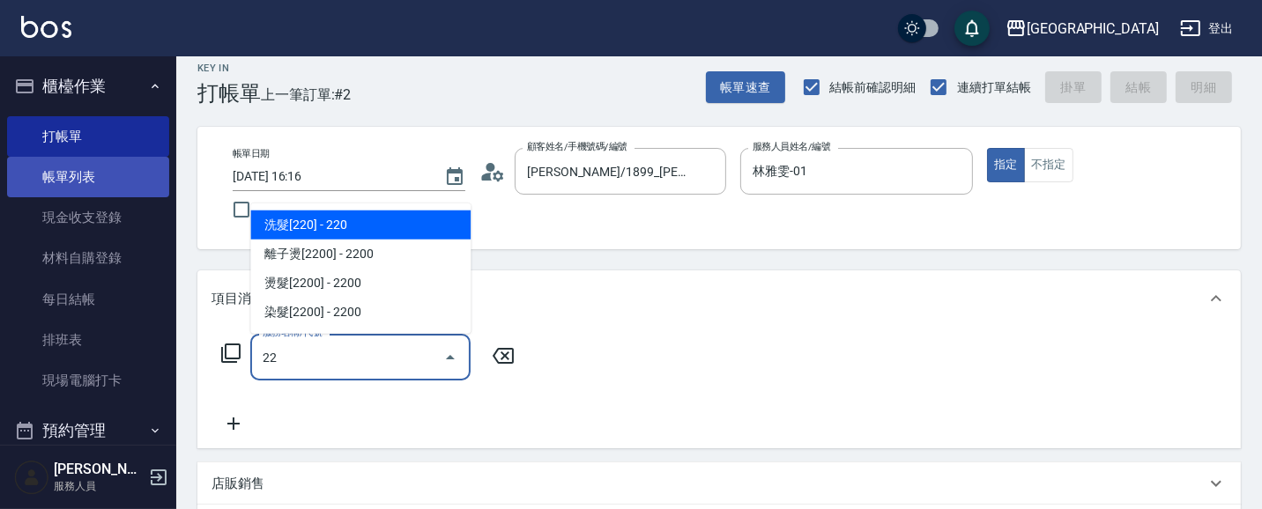
type input "2"
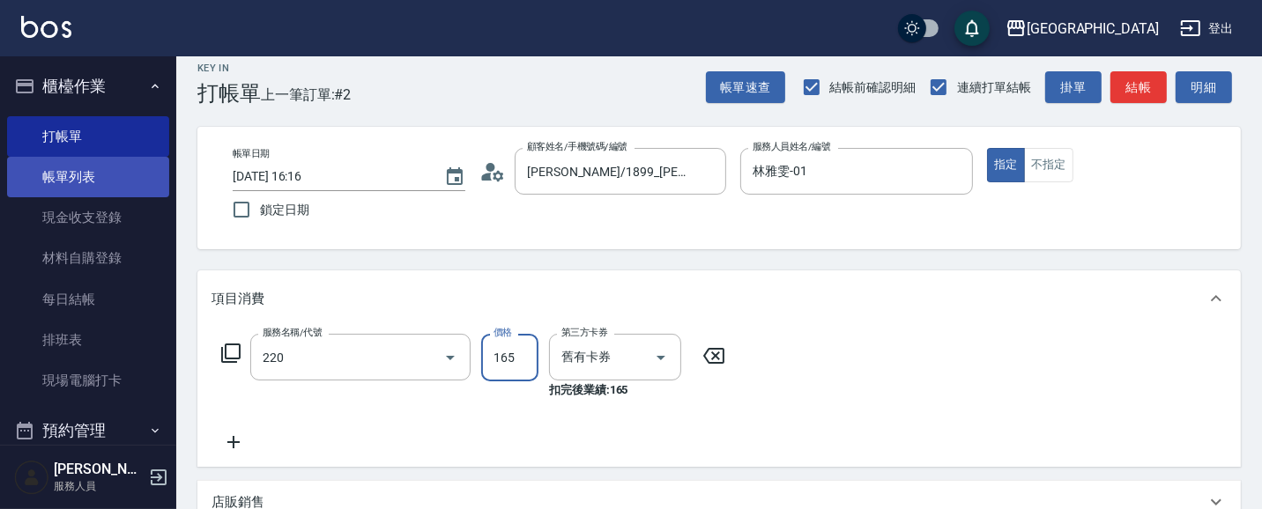
type input "洗髮卡券(165)(220)"
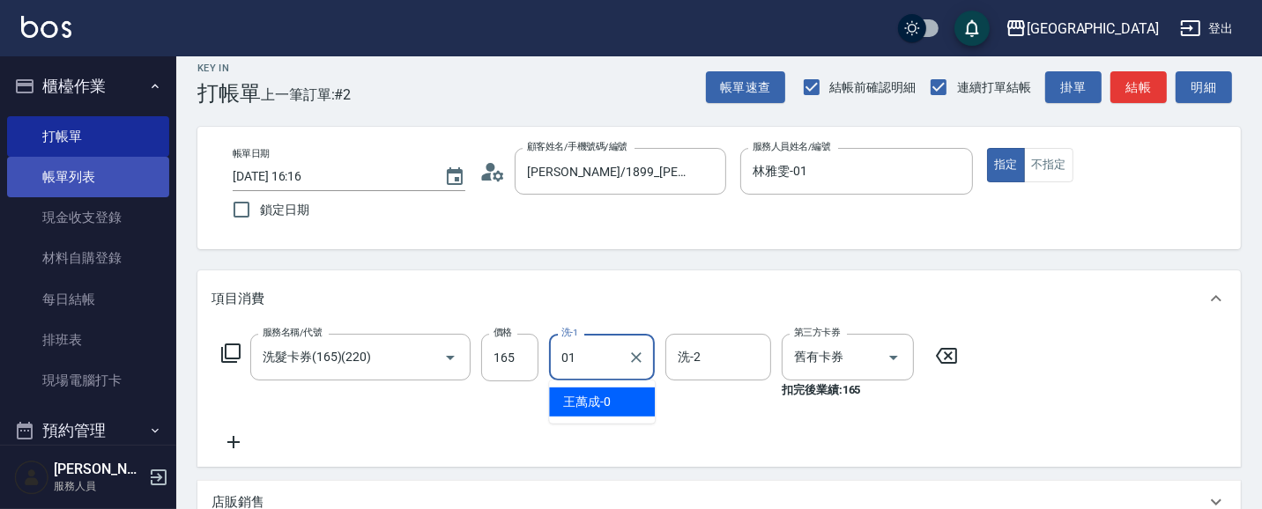
type input "林雅雯-01"
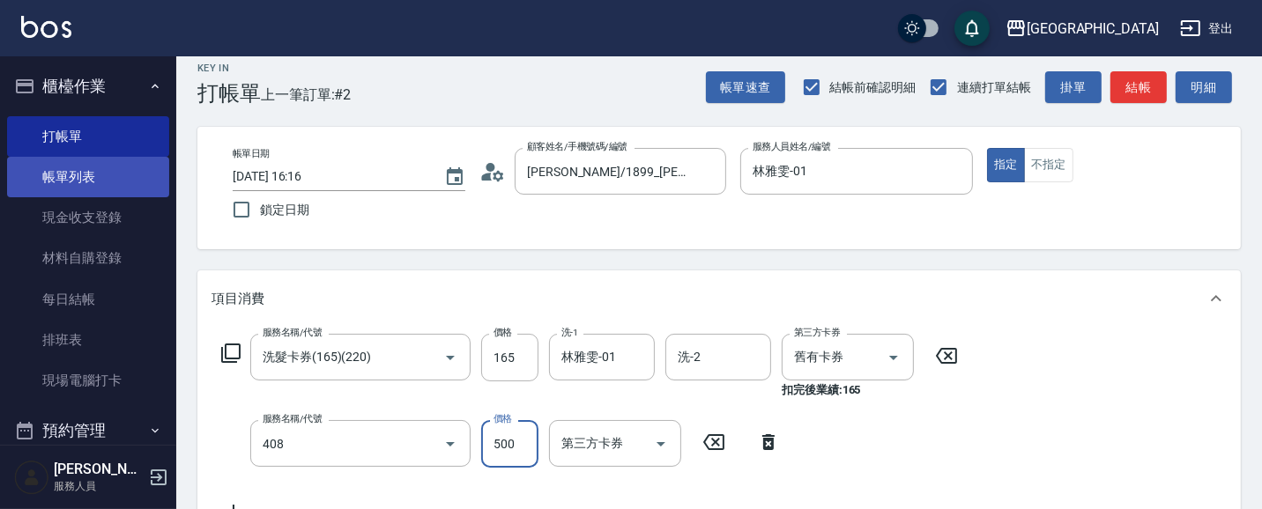
type input "剪髮(500)(408)"
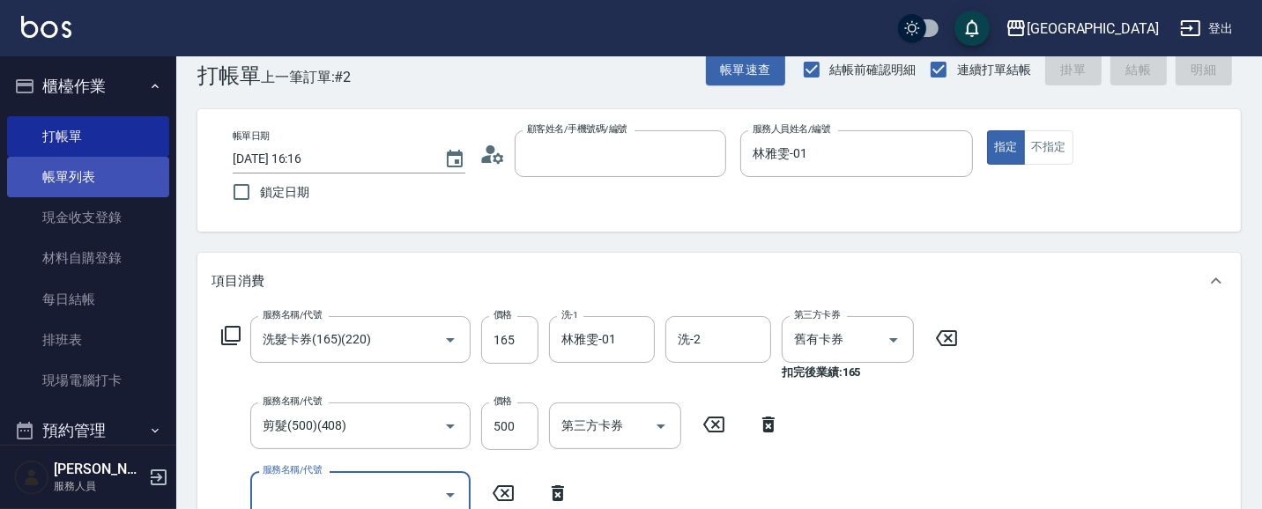
type input "1"
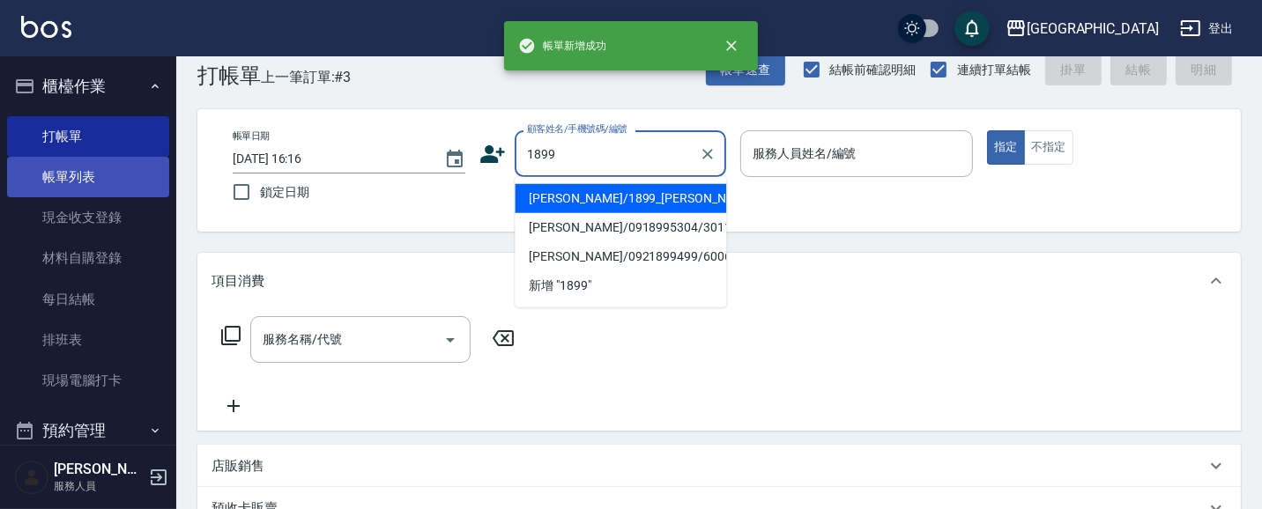
type input "王惠玲/1899_王惠玲/1899"
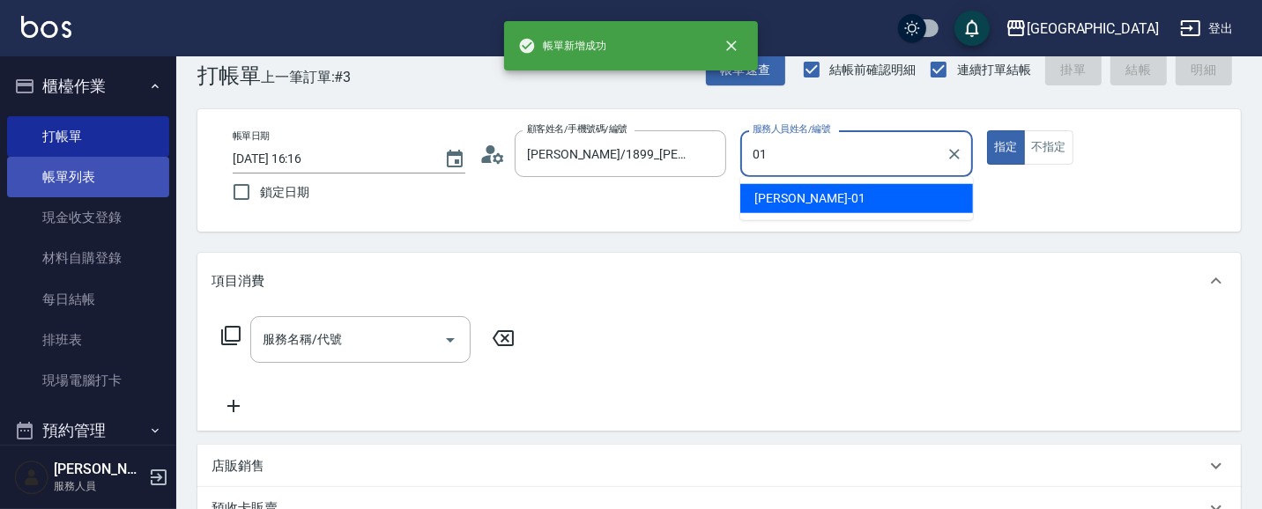
type input "林雅雯-01"
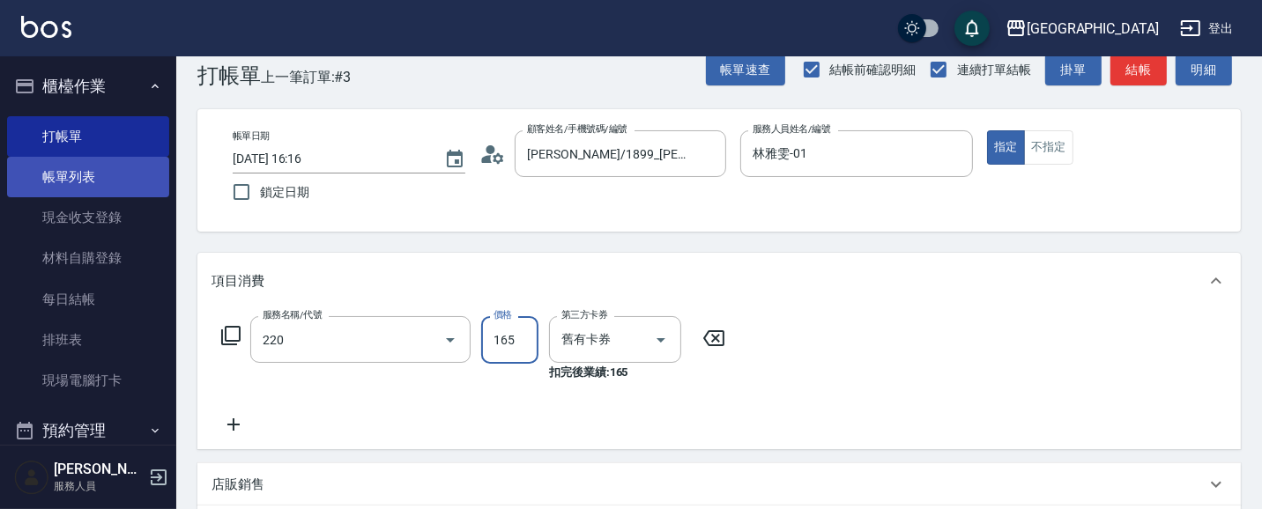
type input "洗髮卡券(165)(220)"
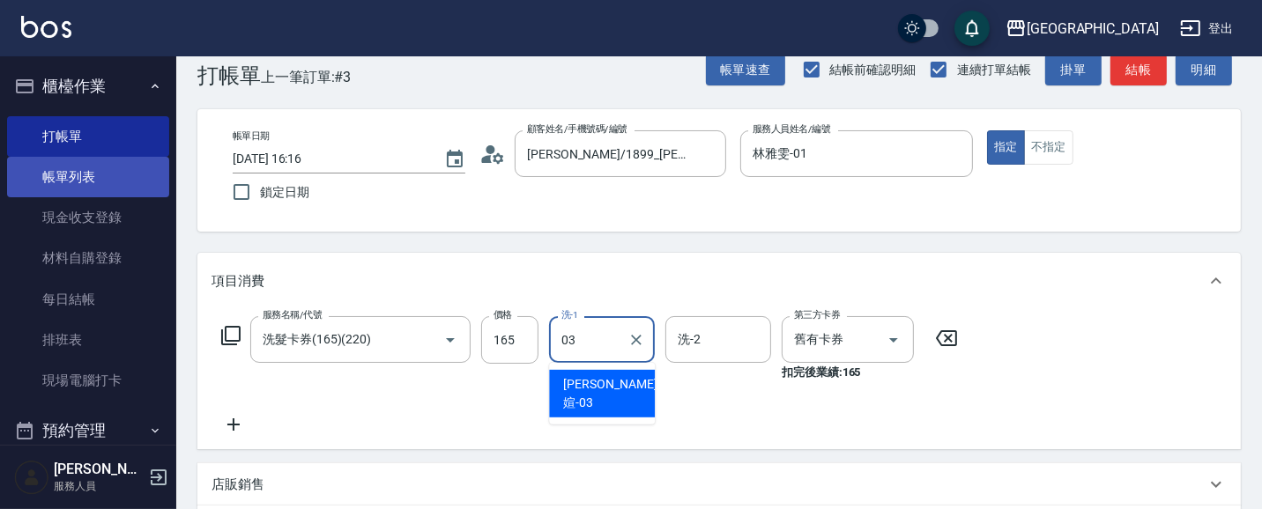
type input "蘇琳媗-03"
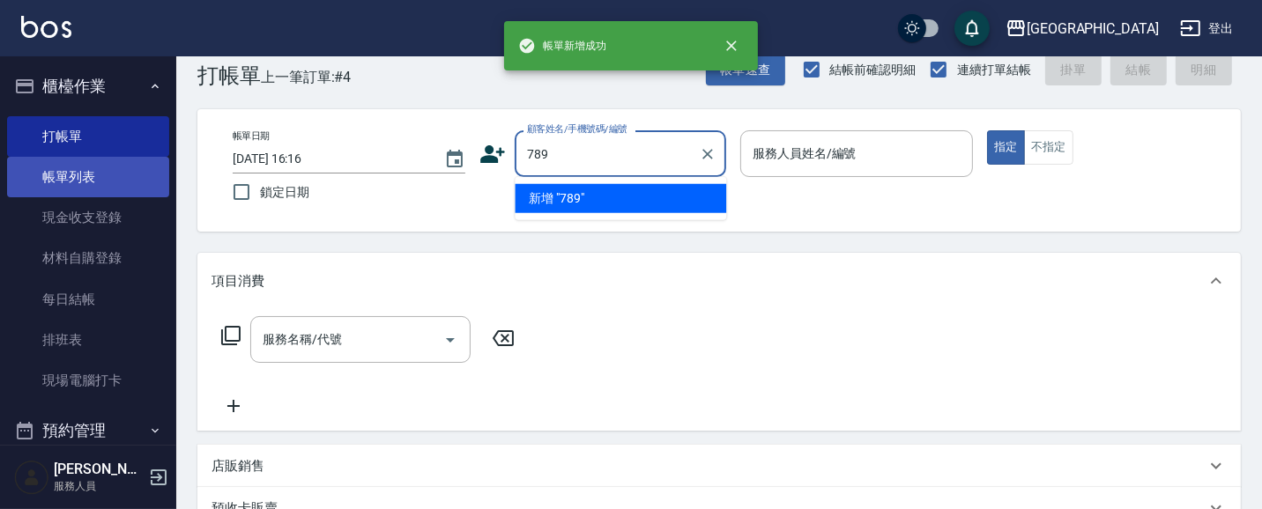
type input "789"
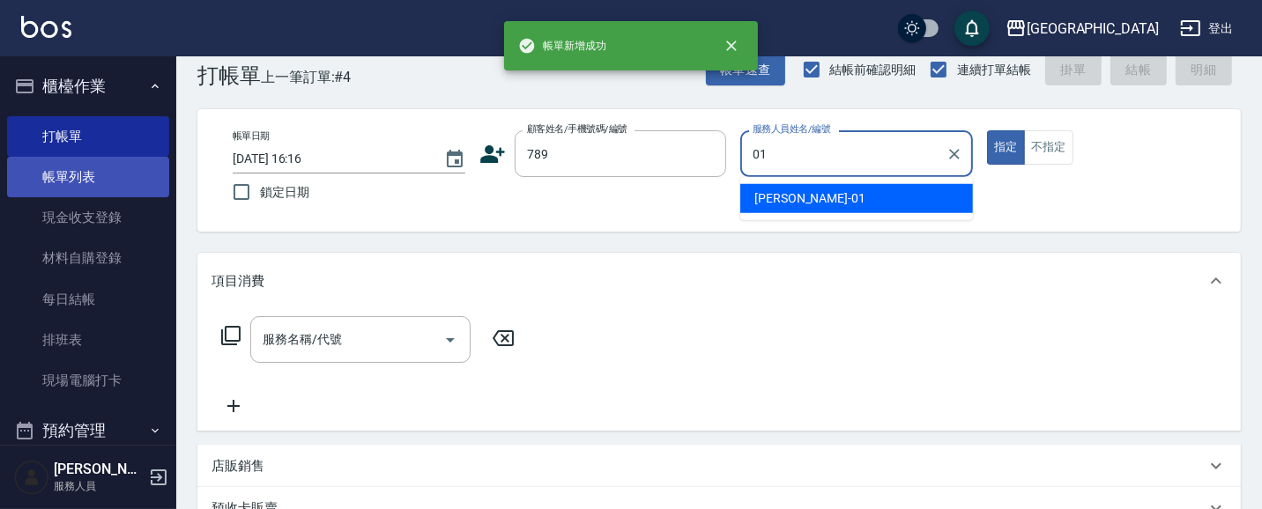
type input "林雅雯-01"
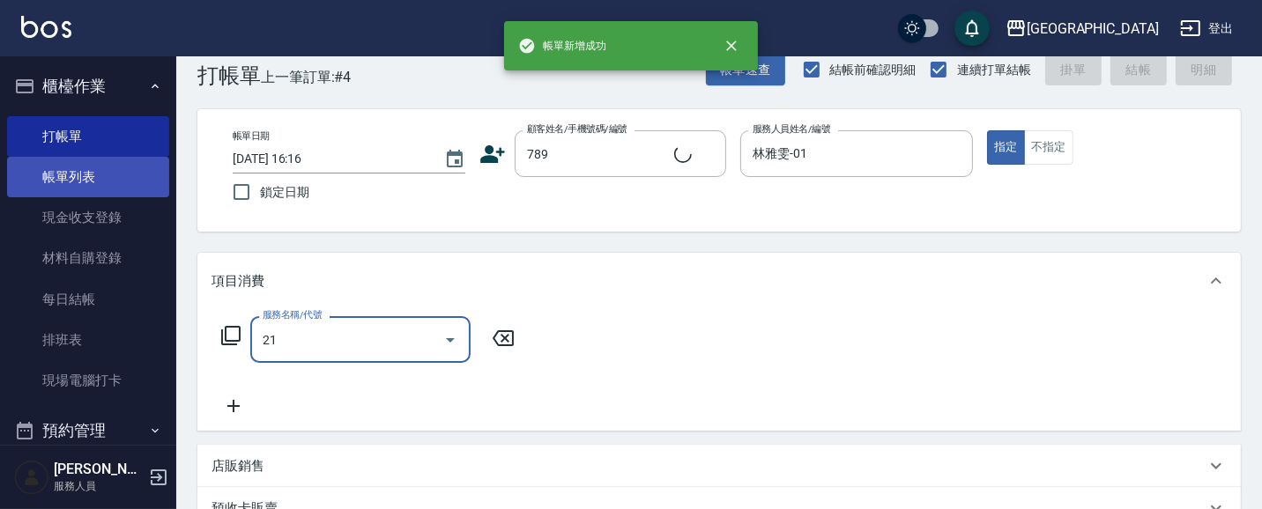
type input "214"
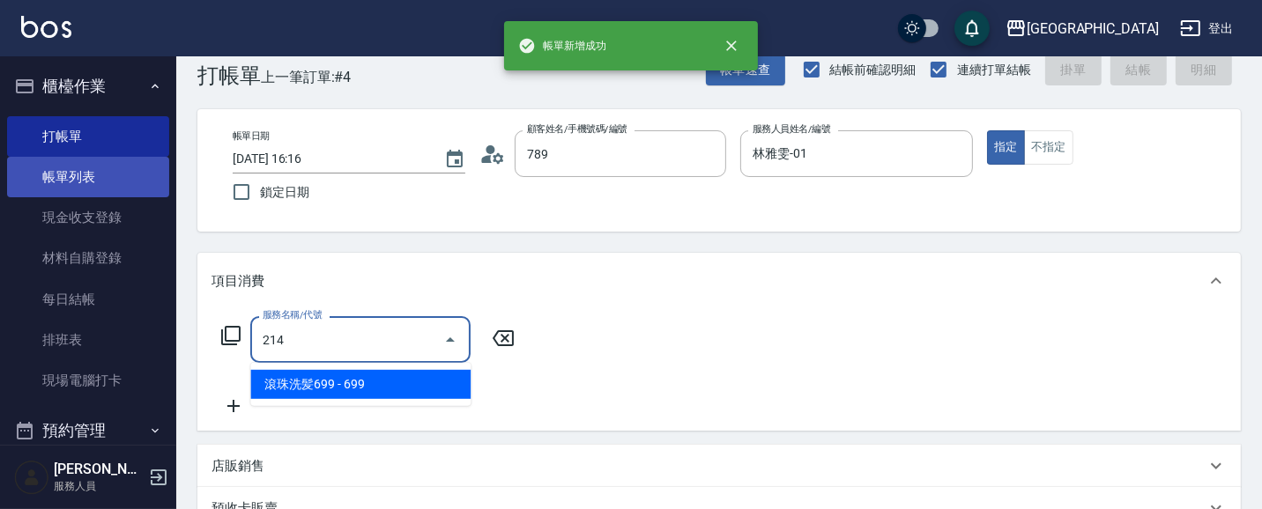
type input "陳貞娥/0919321931/789"
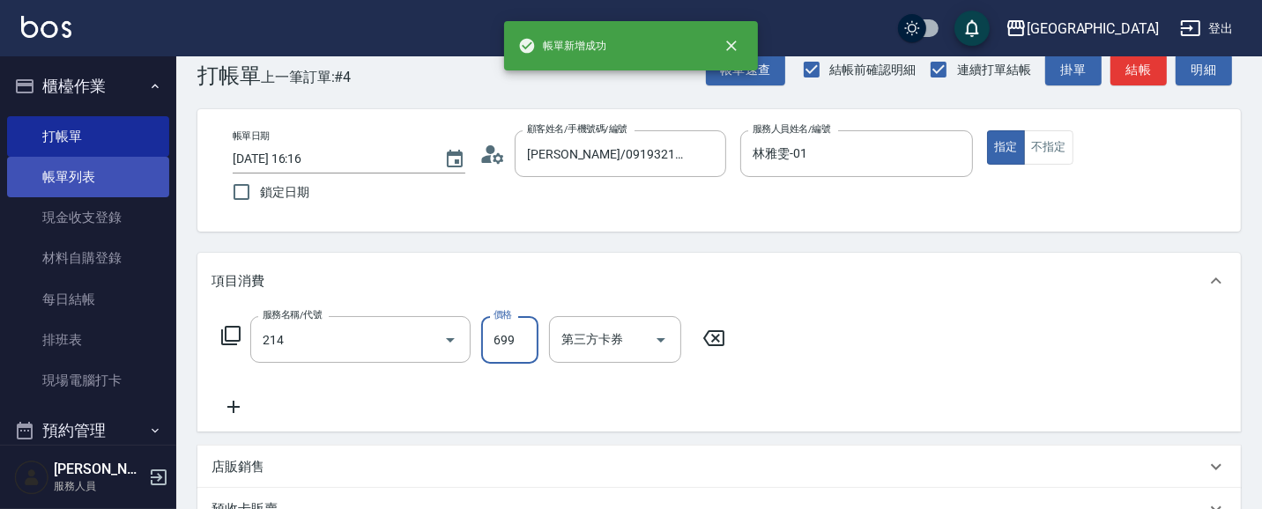
type input "滾珠洗髪699(214)"
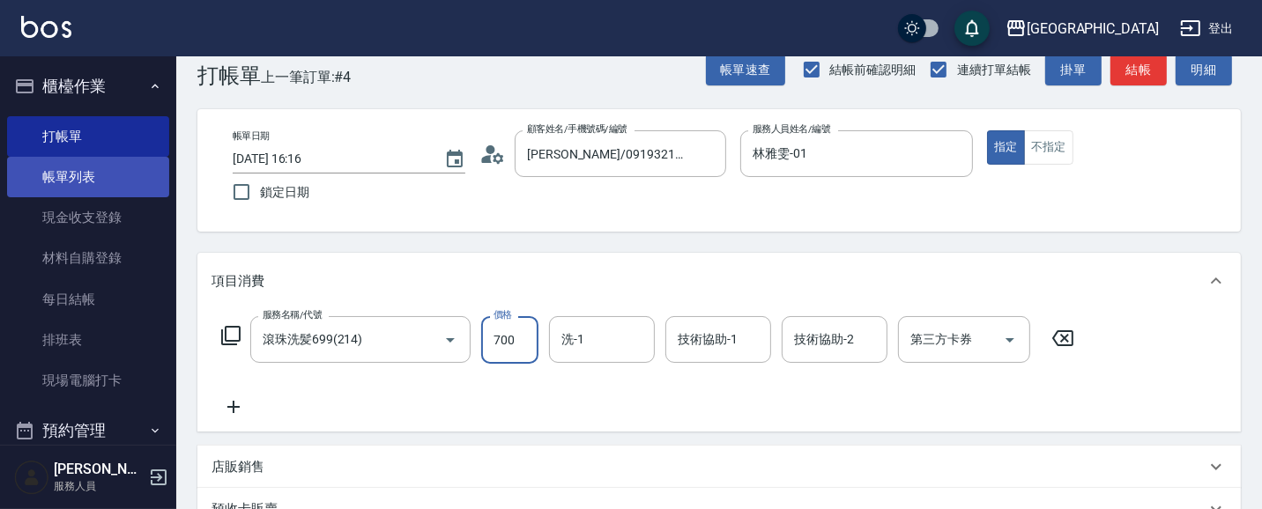
type input "700"
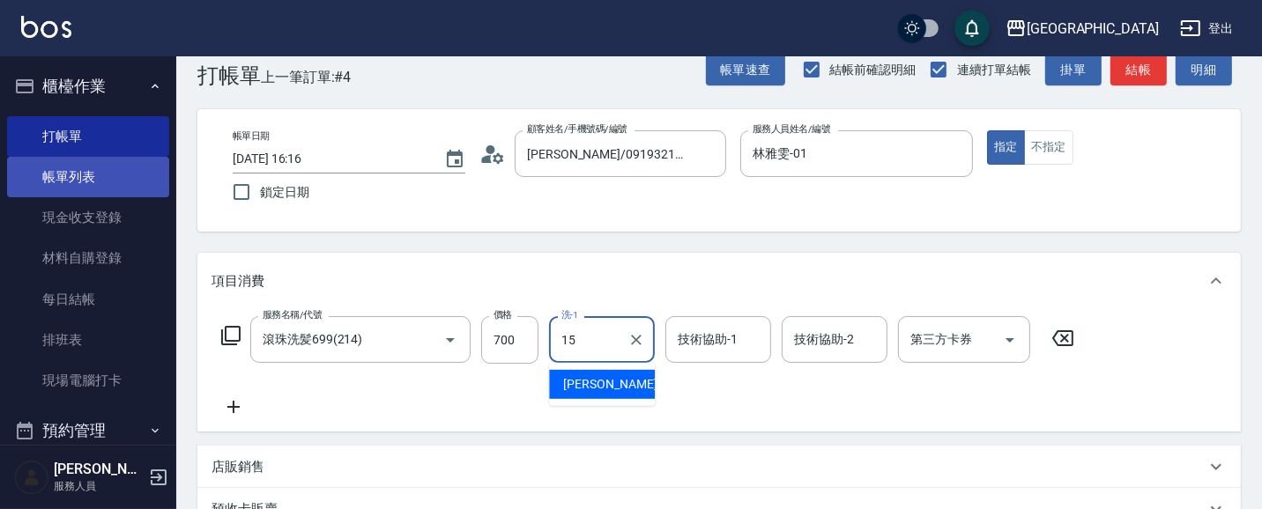
type input "蔡惠娟-15"
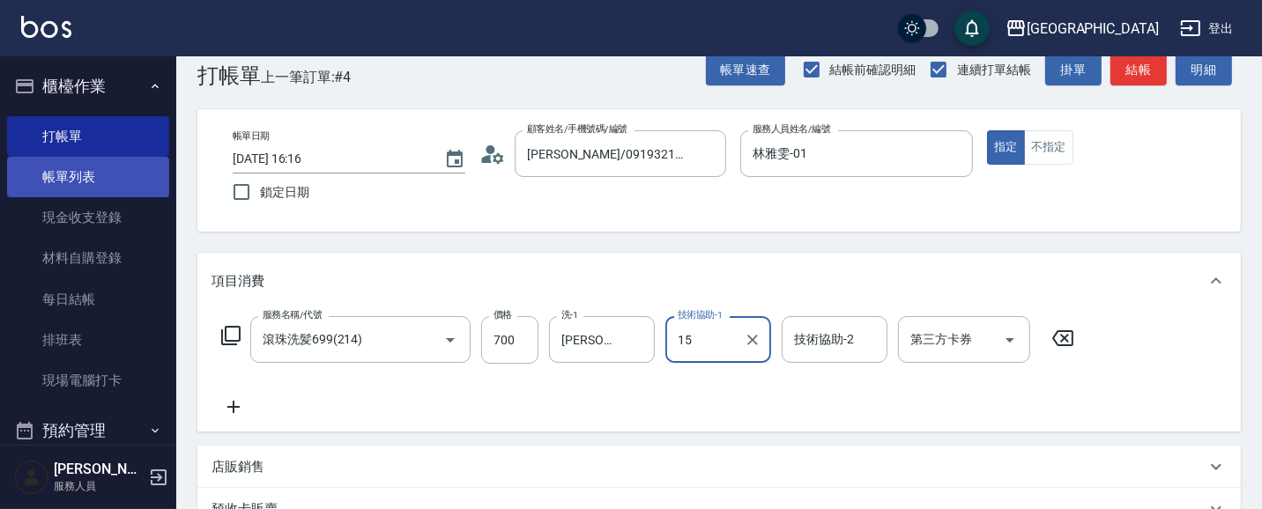
type input "蔡惠娟-15"
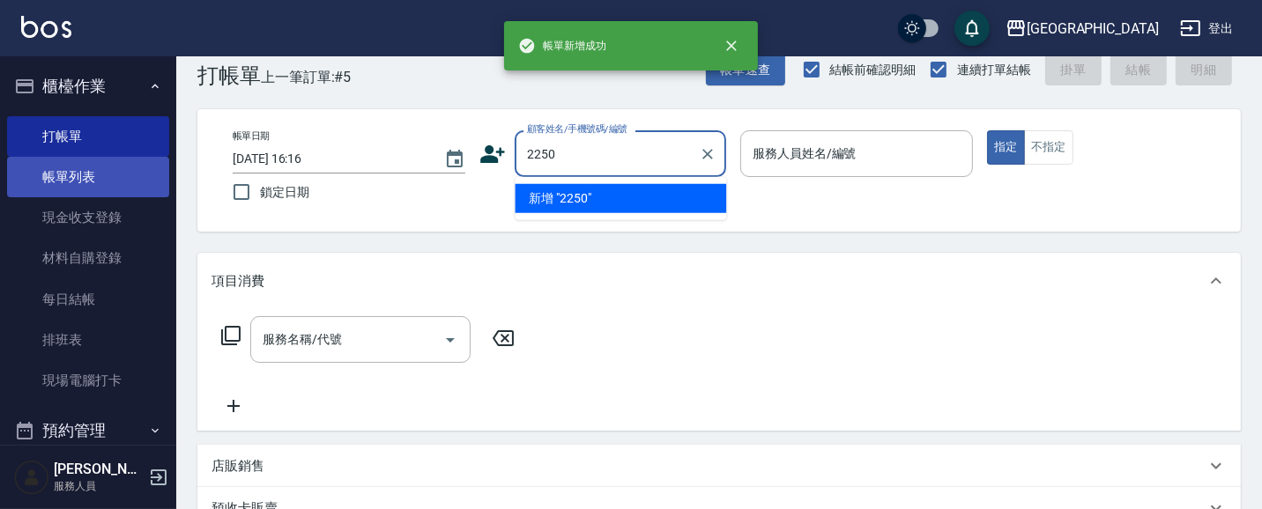
type input "2250"
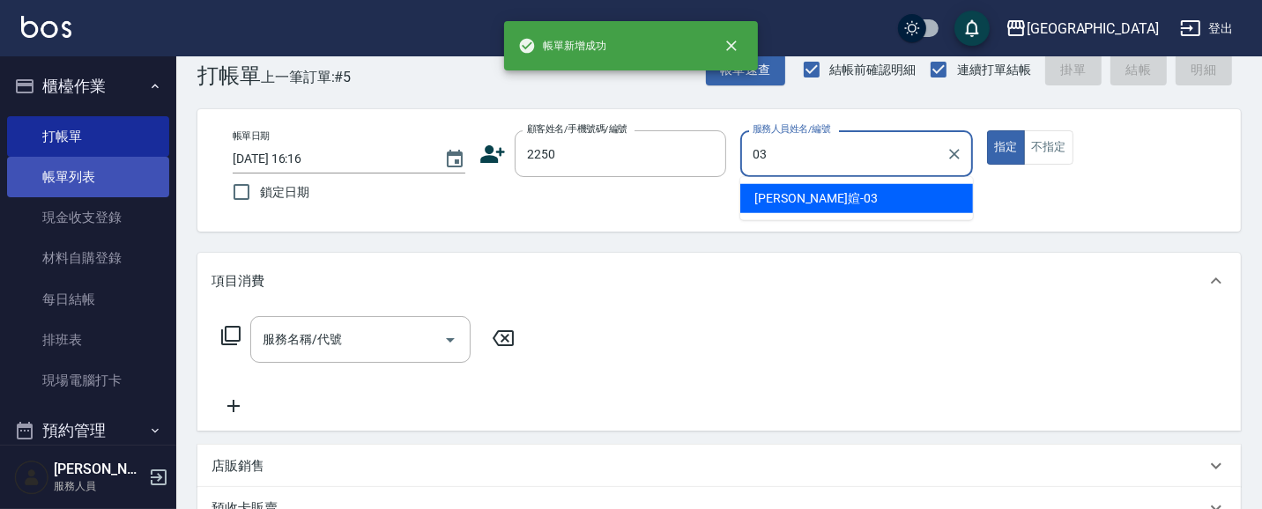
type input "蘇琳媗-03"
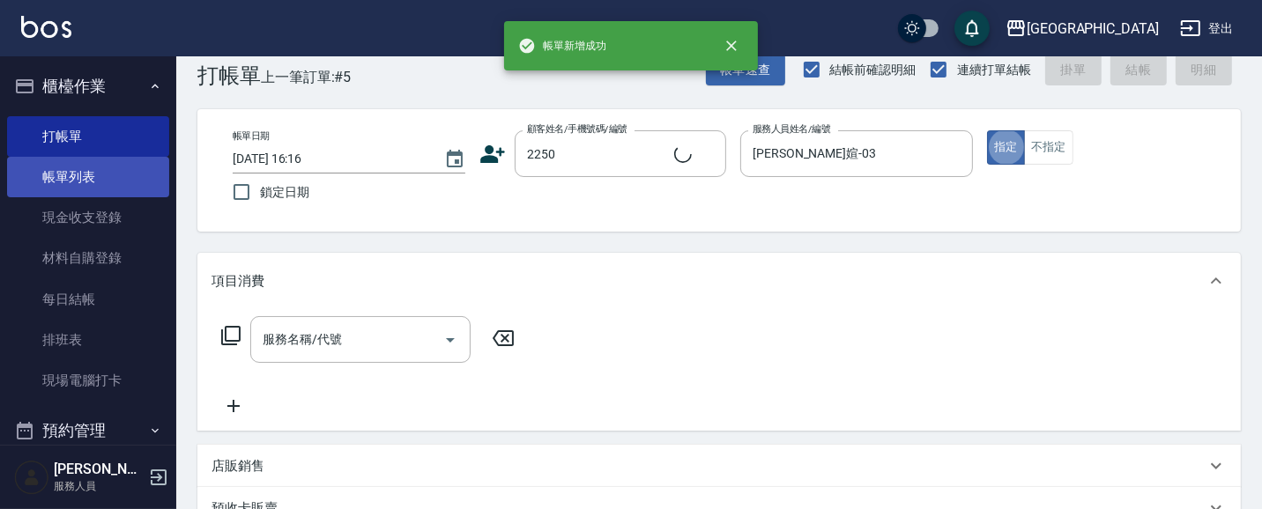
type input "蘇琳媗/0911843052/2250"
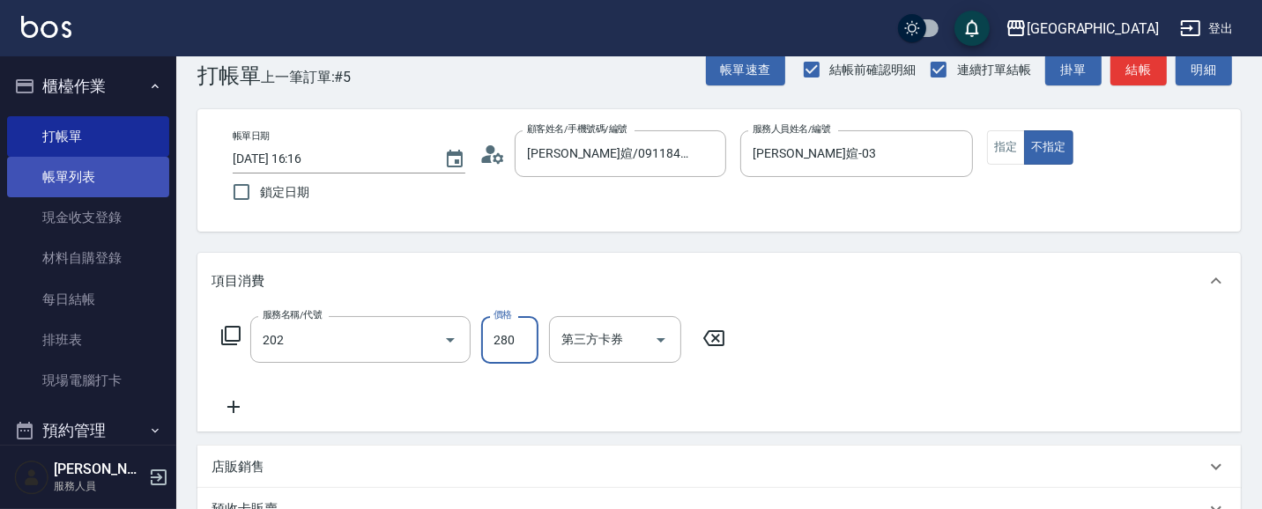
type input "洗髮[280](202)"
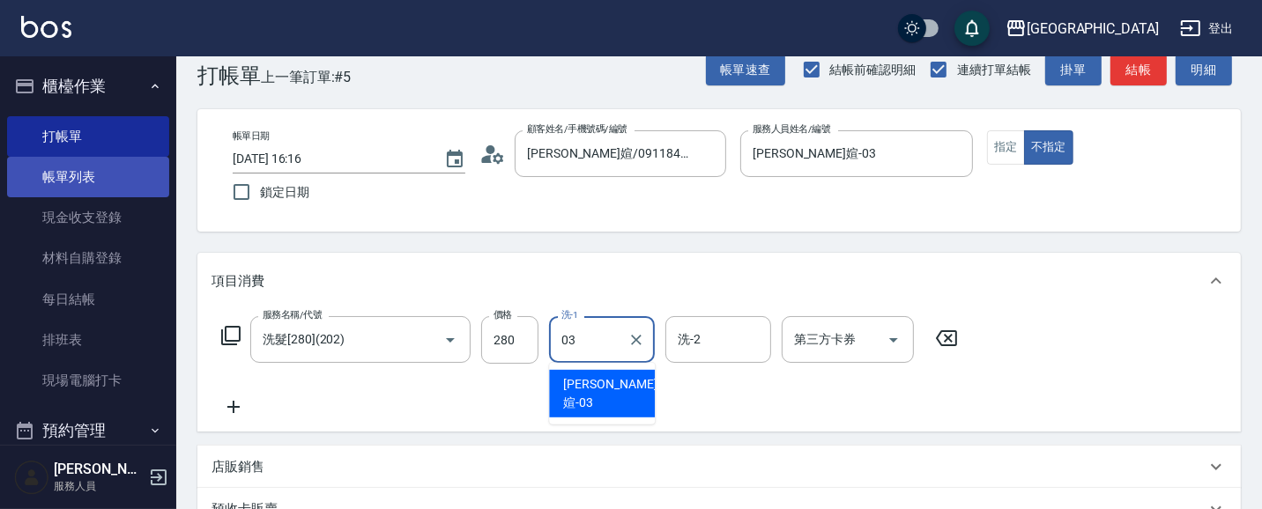
type input "蘇琳媗-03"
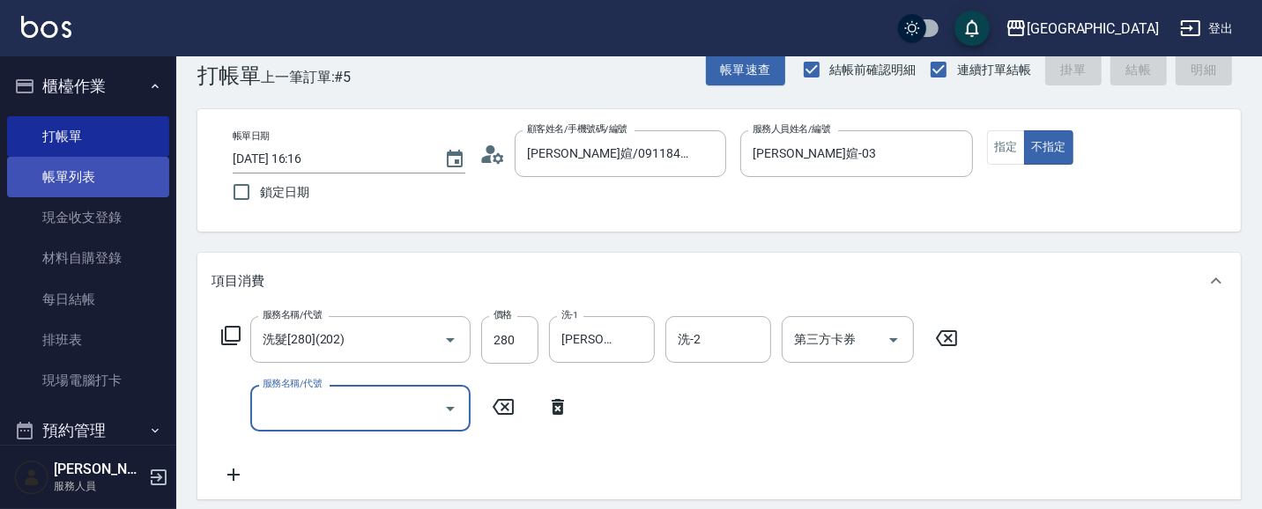
type input "2025/08/13 16:17"
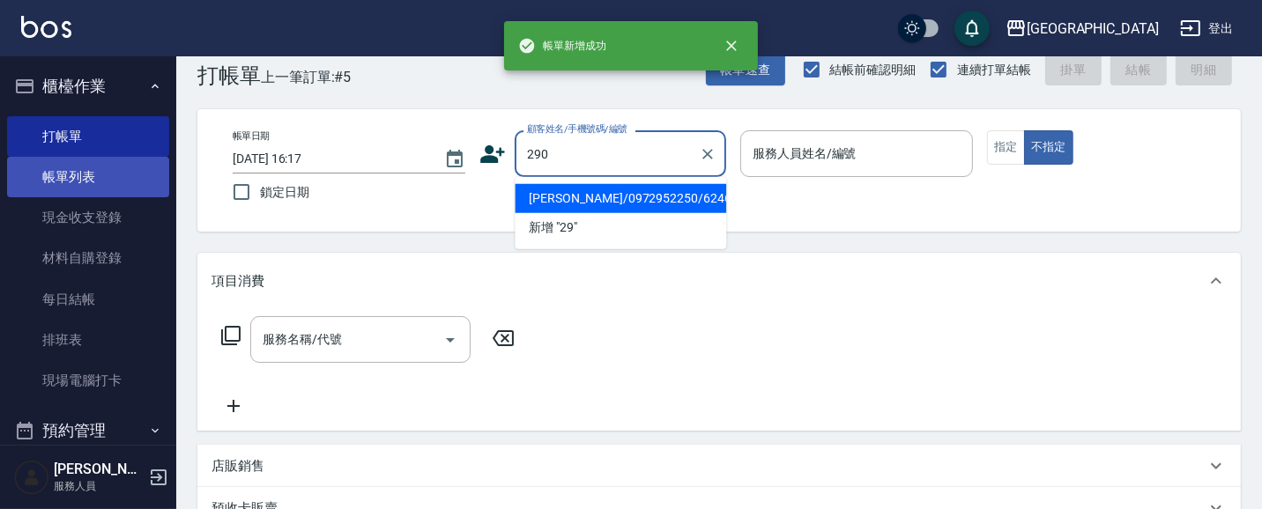
type input "290"
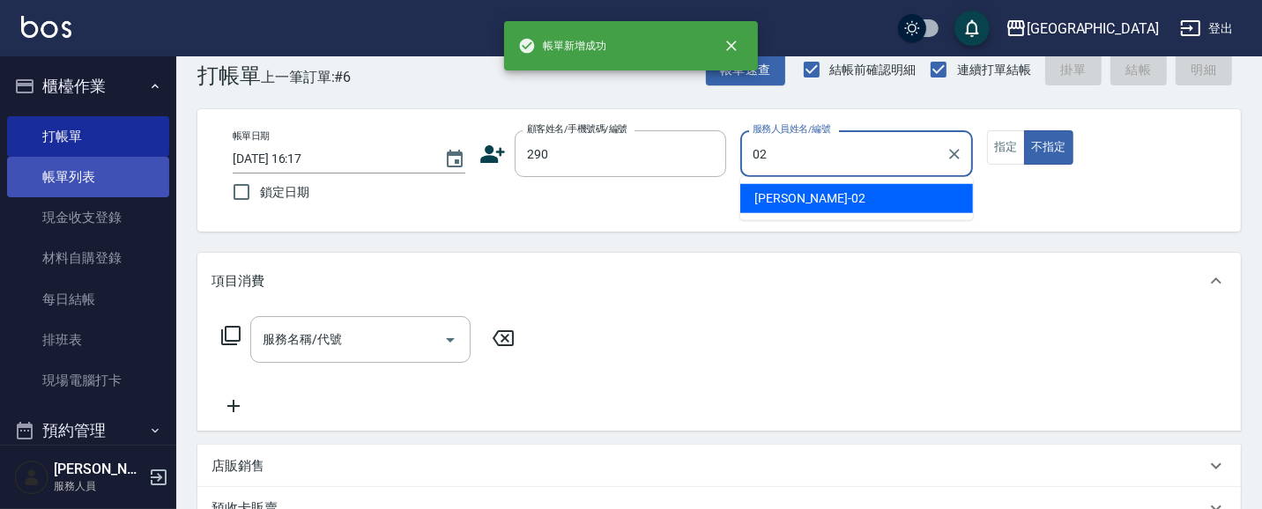
type input "李秋琴-02"
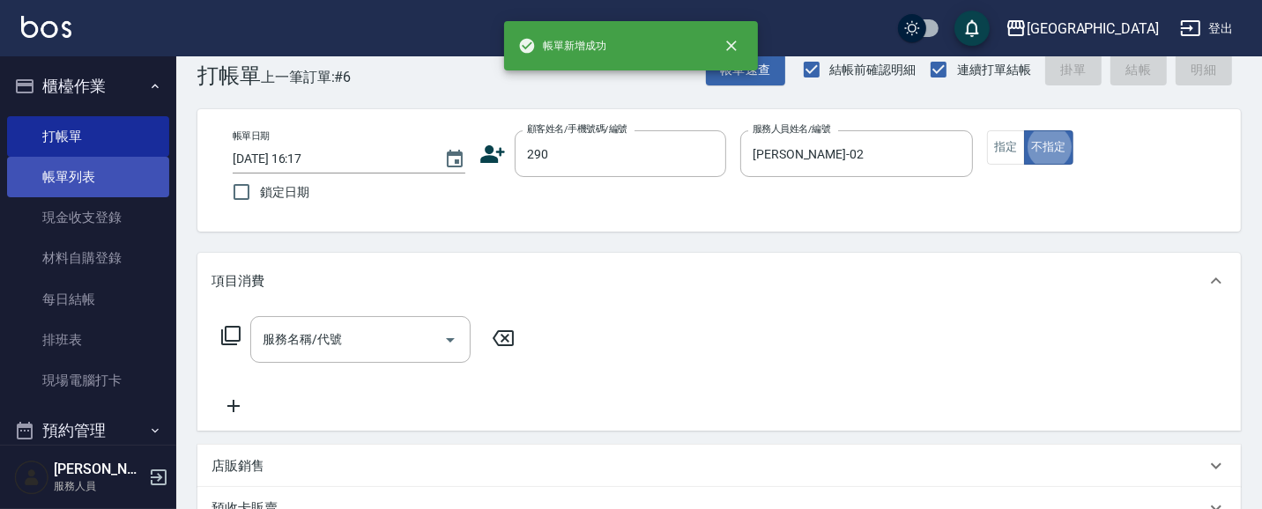
type input "李秋琴/0989688802/290"
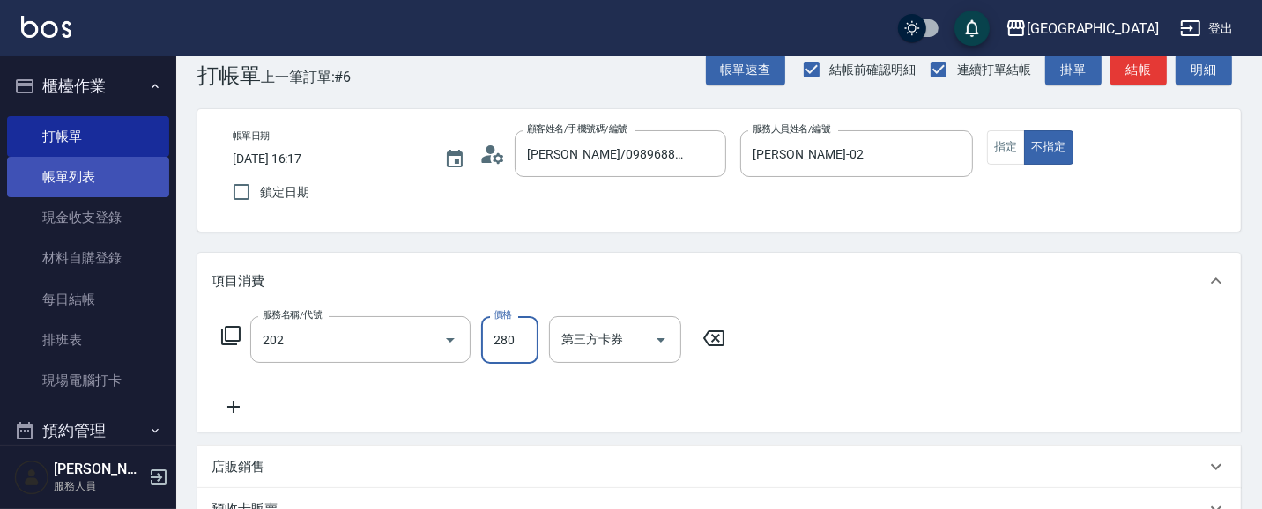
type input "洗髮[280](202)"
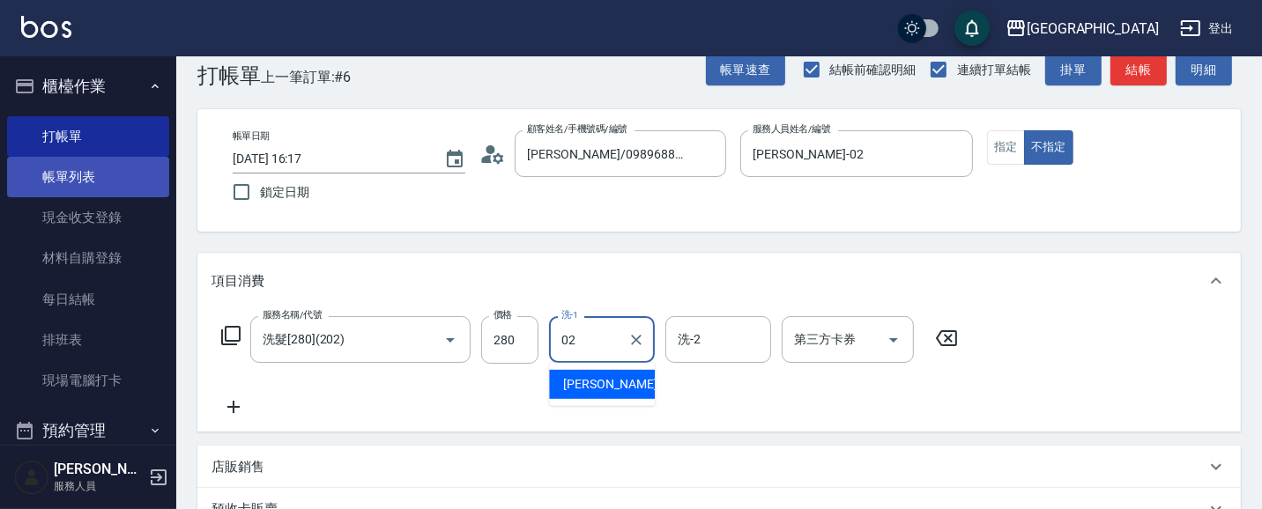
type input "李秋琴-02"
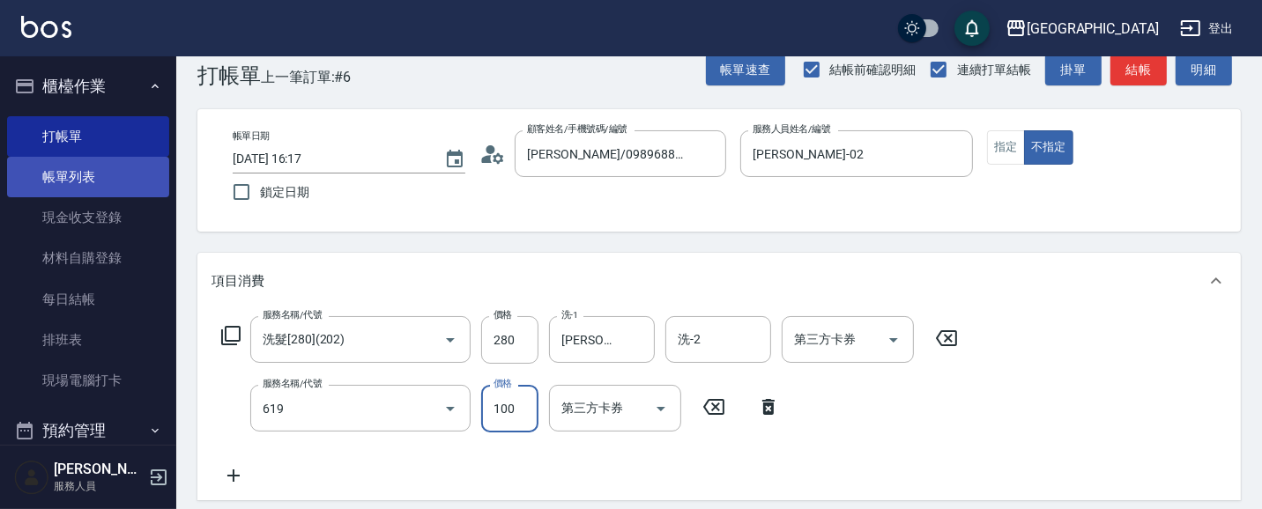
type input "煥彩.玻酸.晶膜.水療(619)"
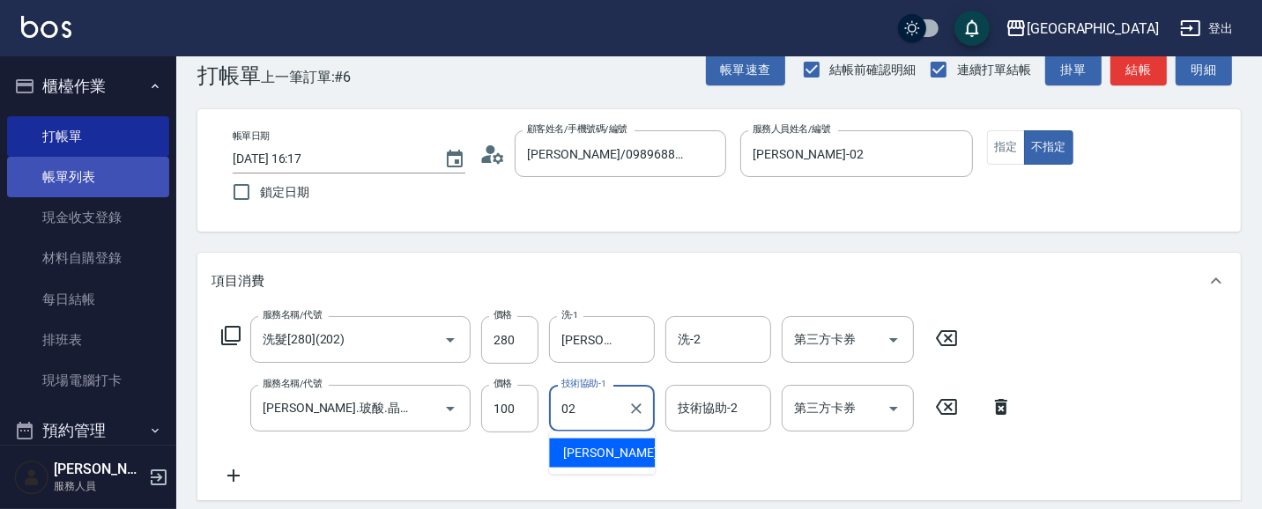
type input "李秋琴-02"
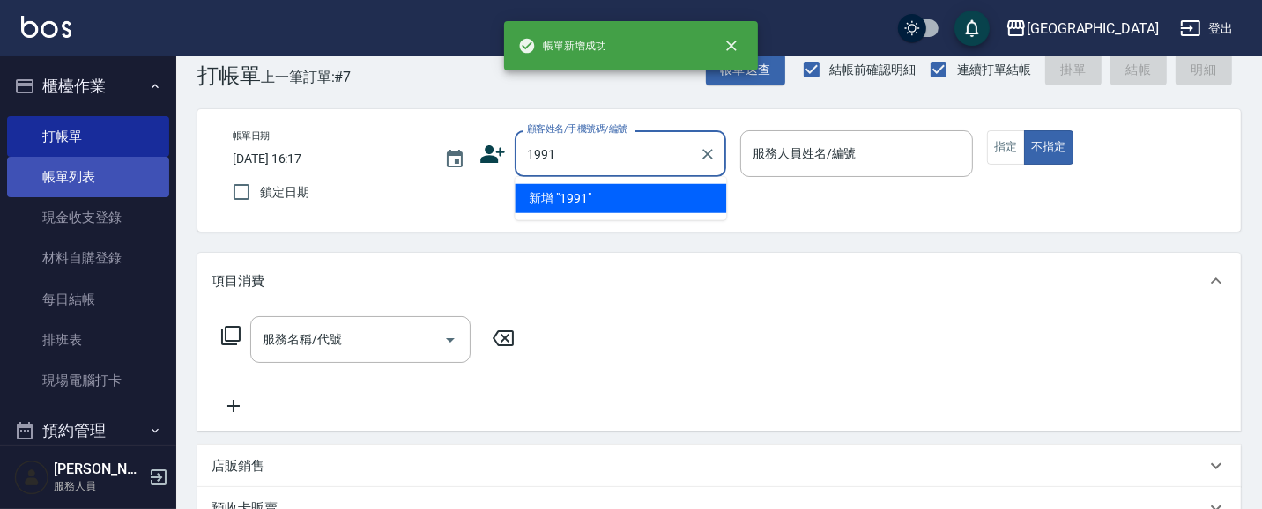
type input "1991"
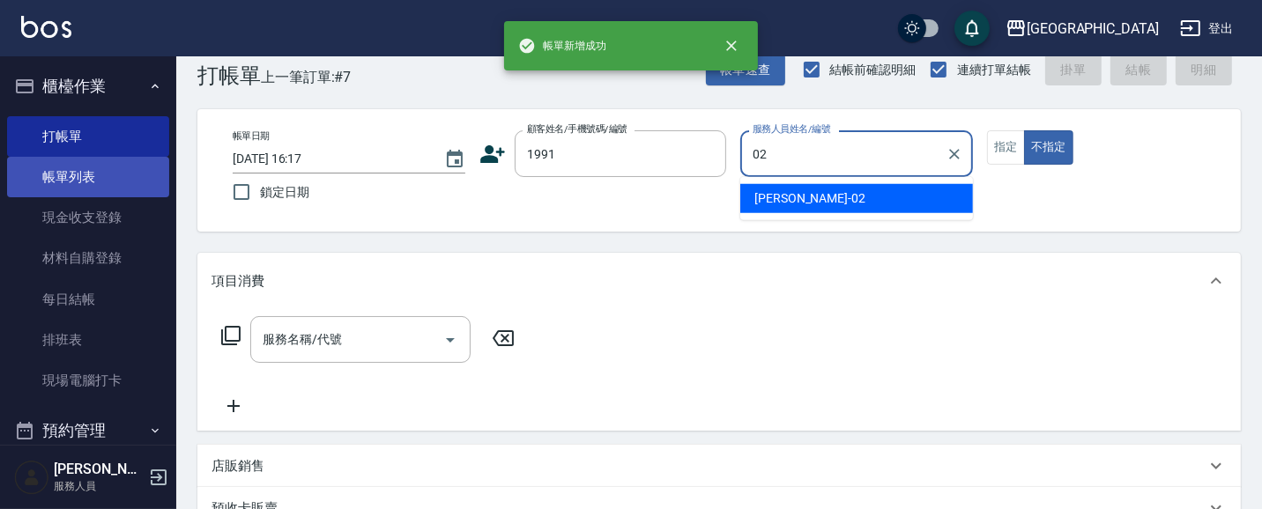
type input "李秋琴-02"
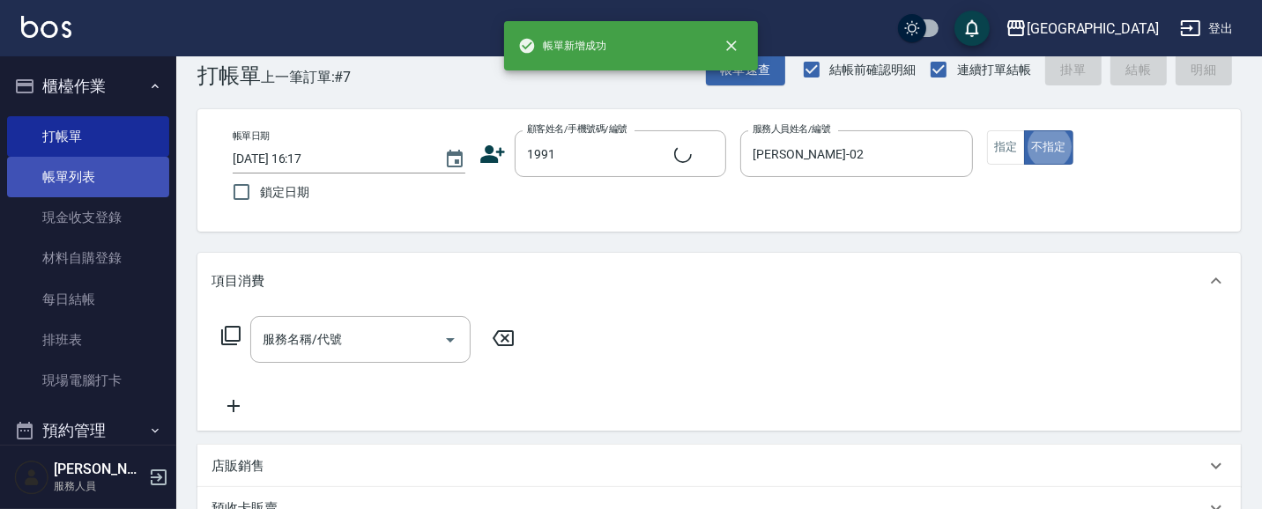
type input "吳冠蓉/0928625099/1991"
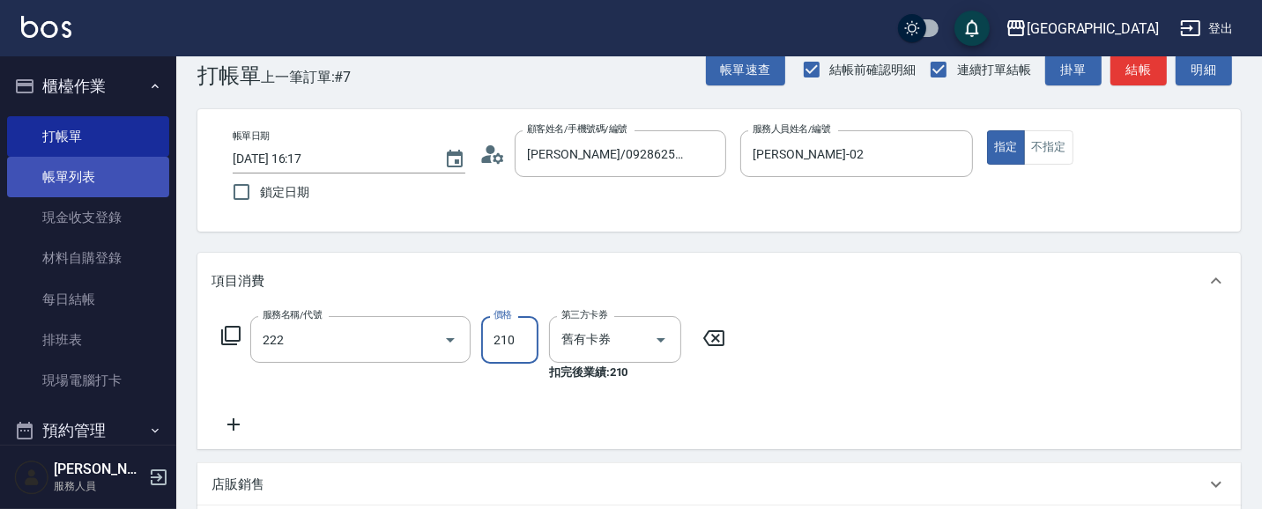
type input "洗髮卡券[210](222)"
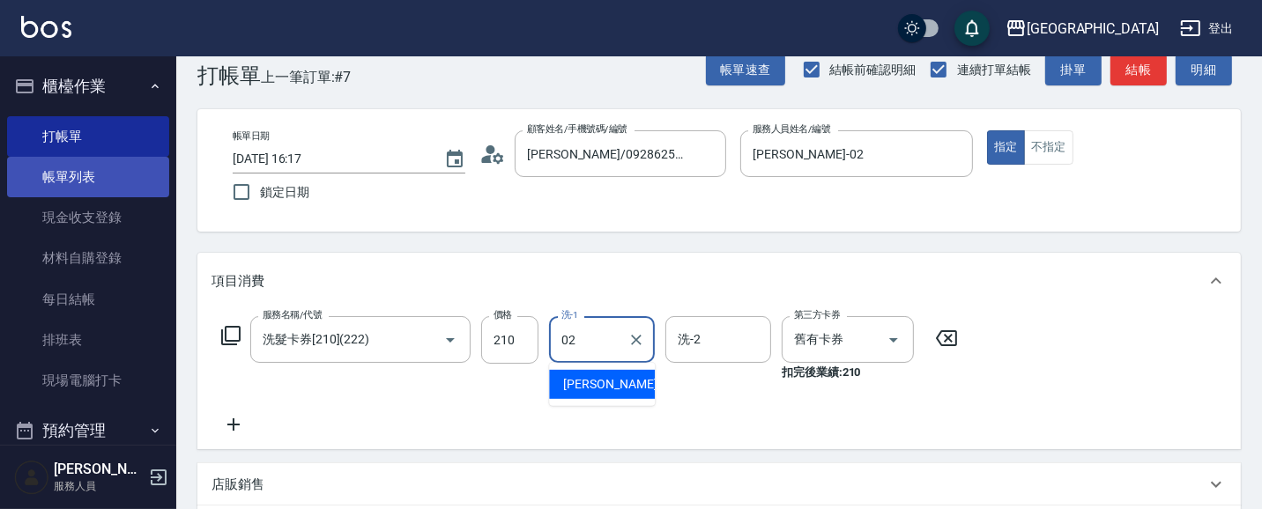
type input "李秋琴-02"
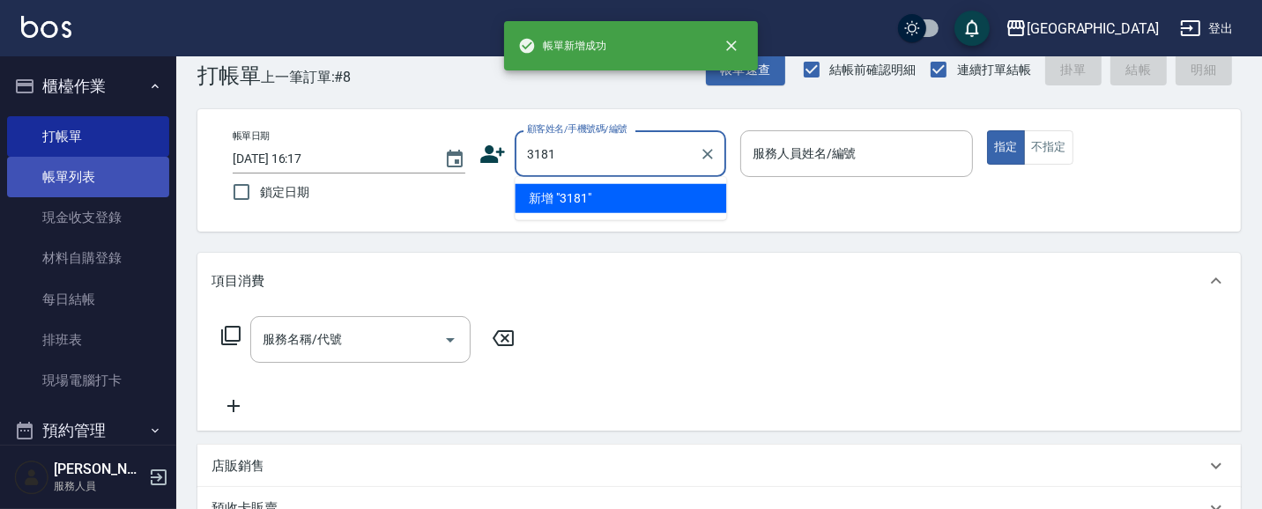
type input "3181"
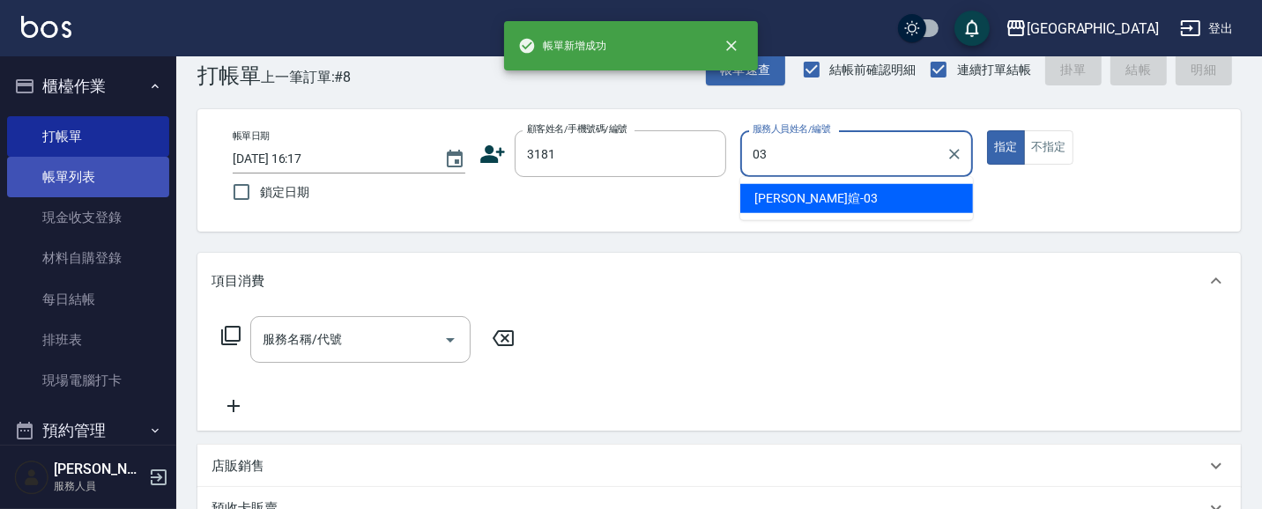
type input "蘇琳媗-03"
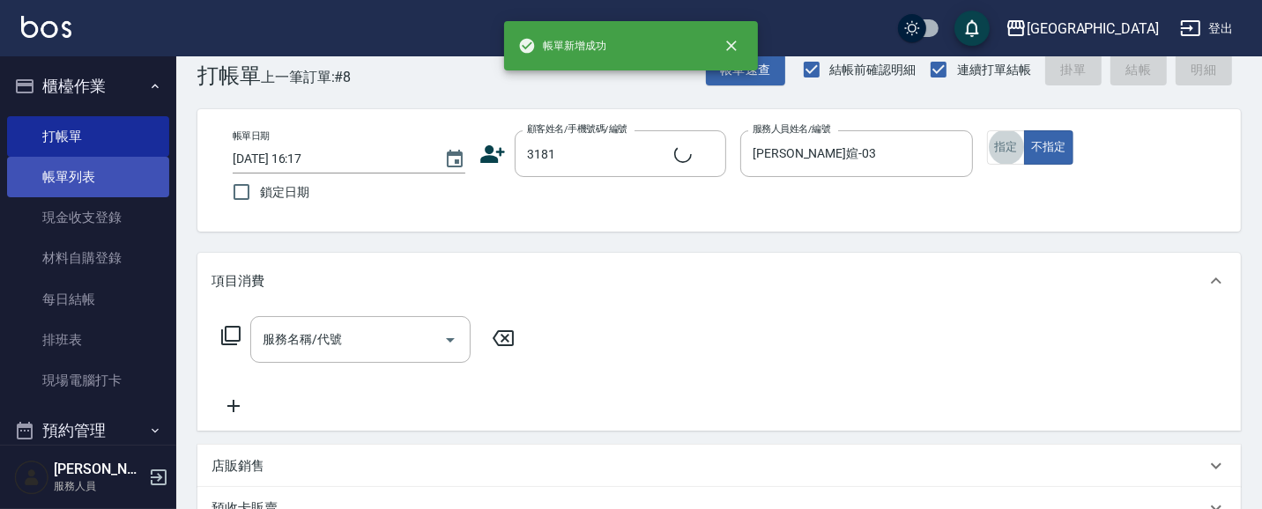
type input "游文玫/0919947656/3181"
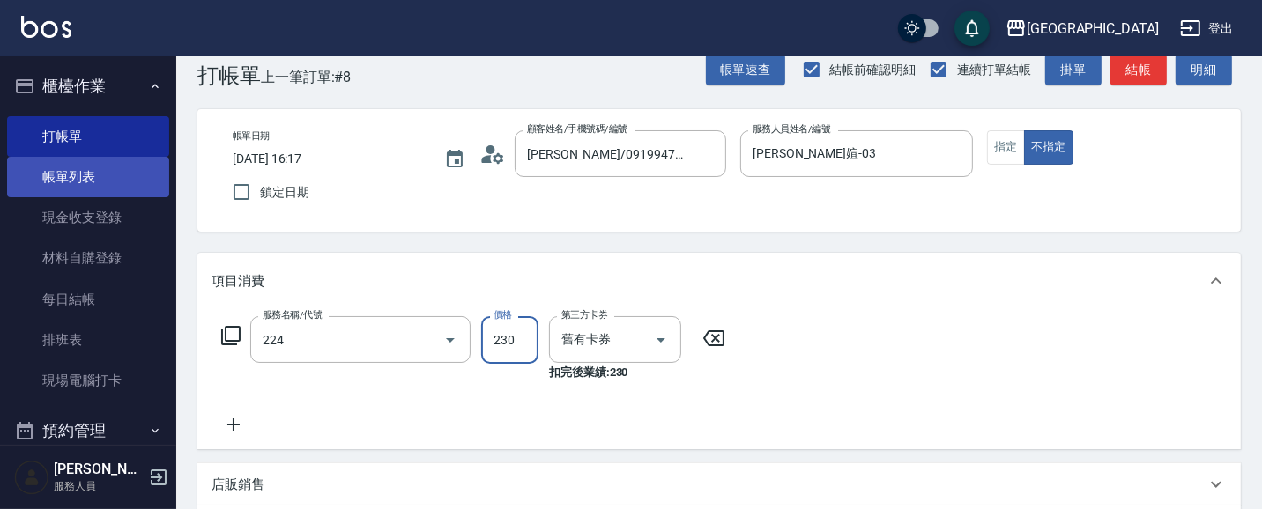
type input "洗髮(卡)230(224)"
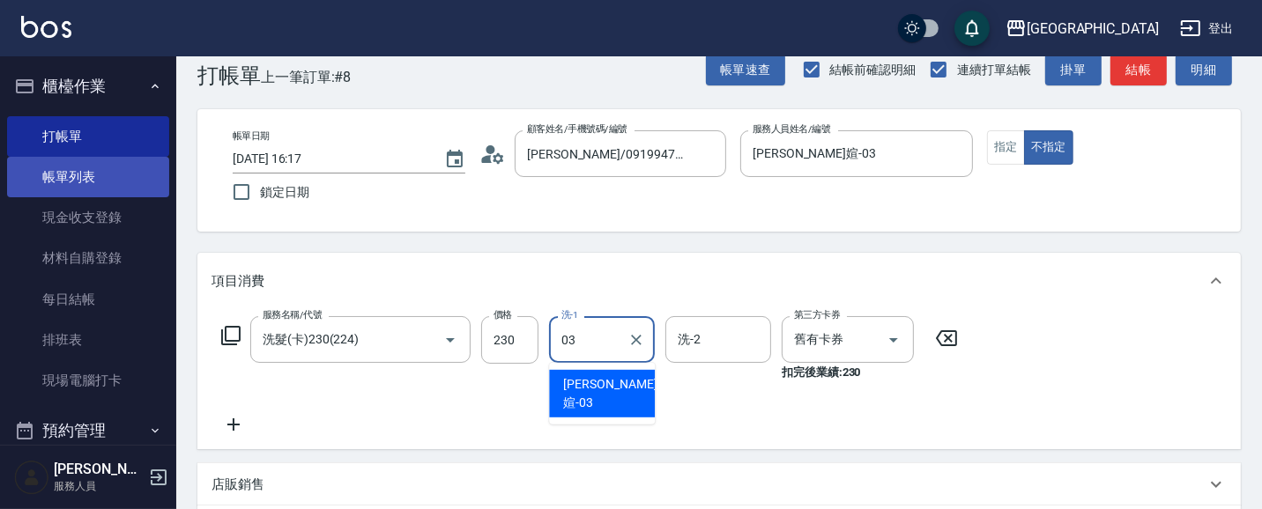
type input "蘇琳媗-03"
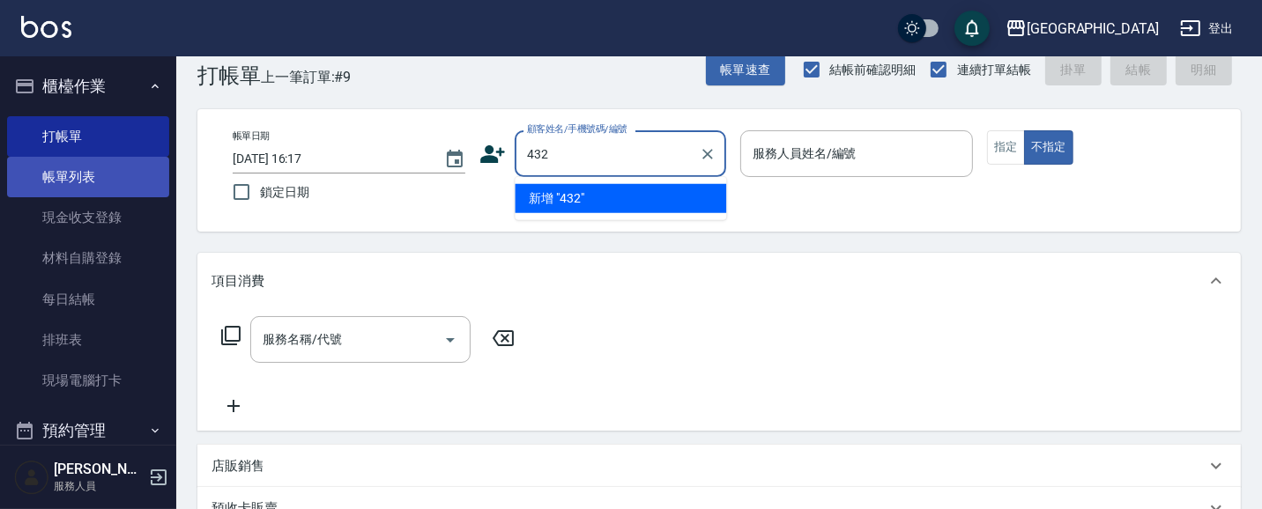
type input "432"
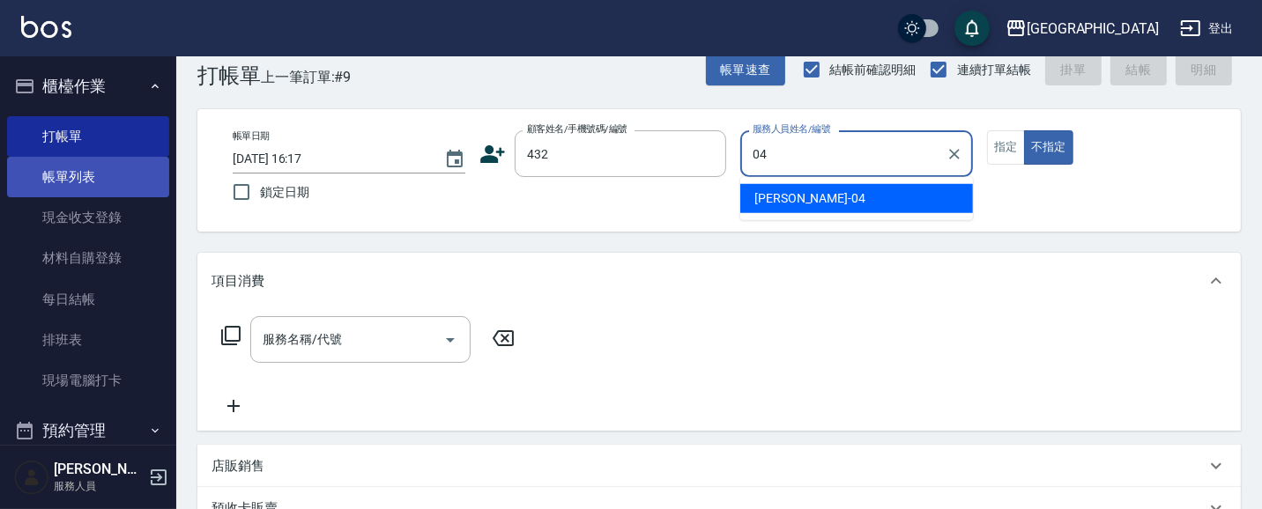
type input "陳永慧-04"
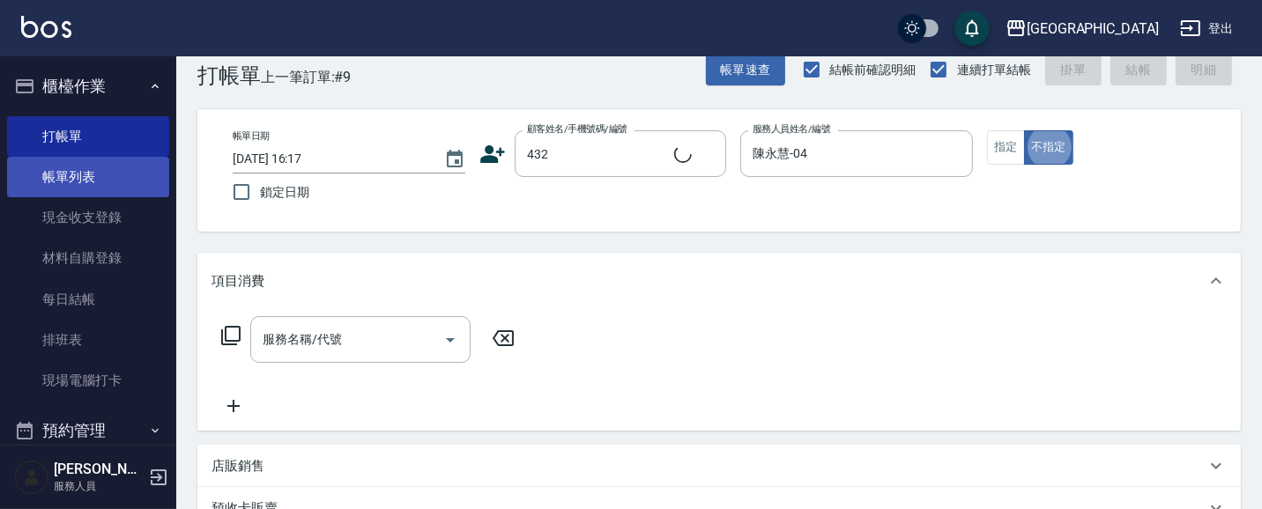
type input "陳青芬/27635673/432"
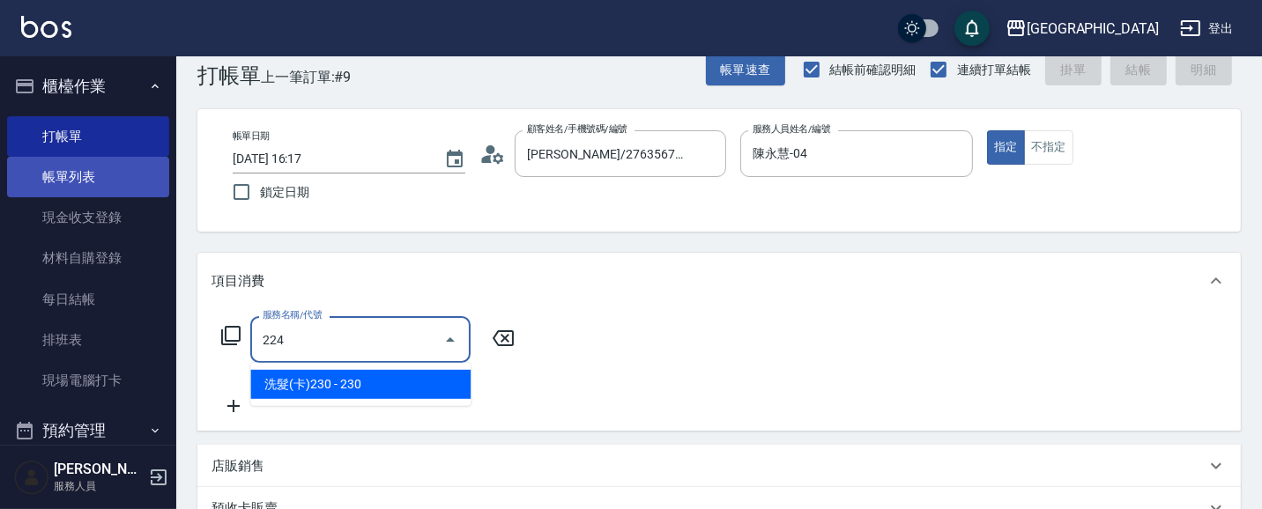
type input "洗髮(卡)230(224)"
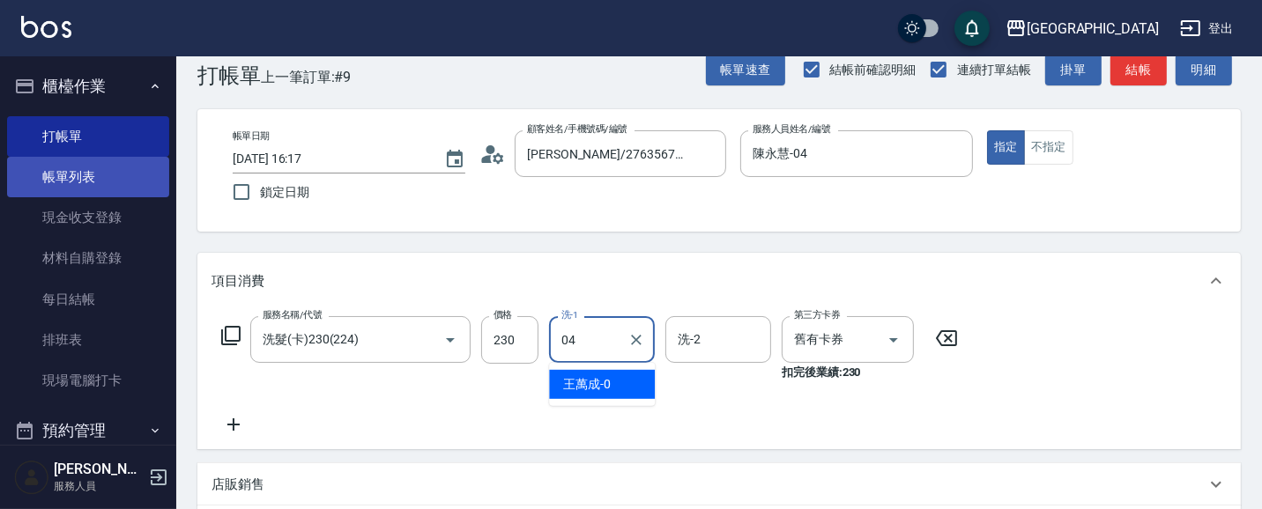
type input "陳永慧-04"
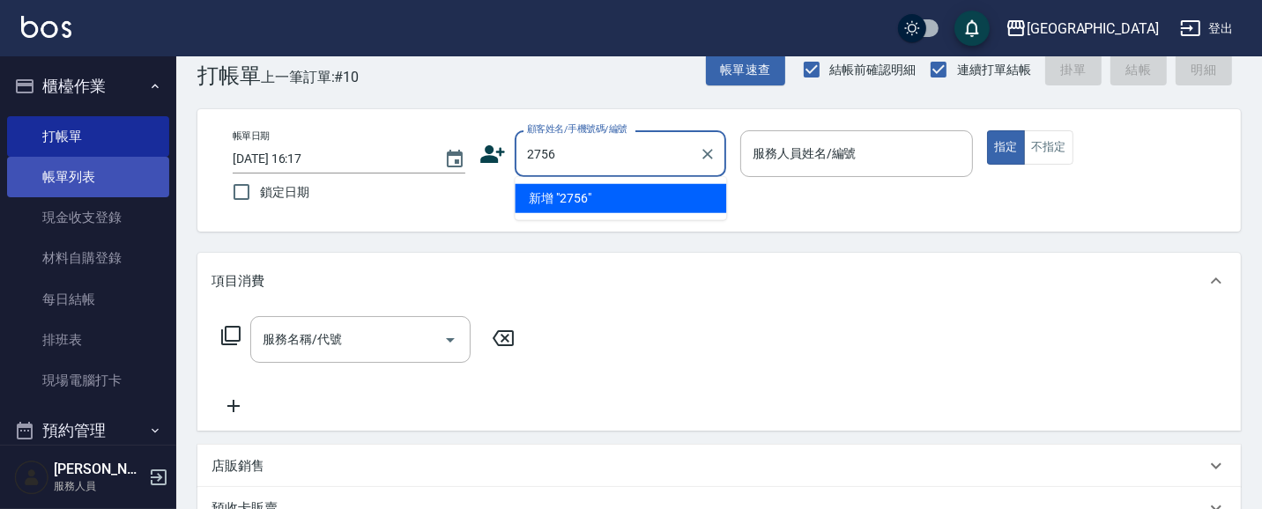
type input "2756"
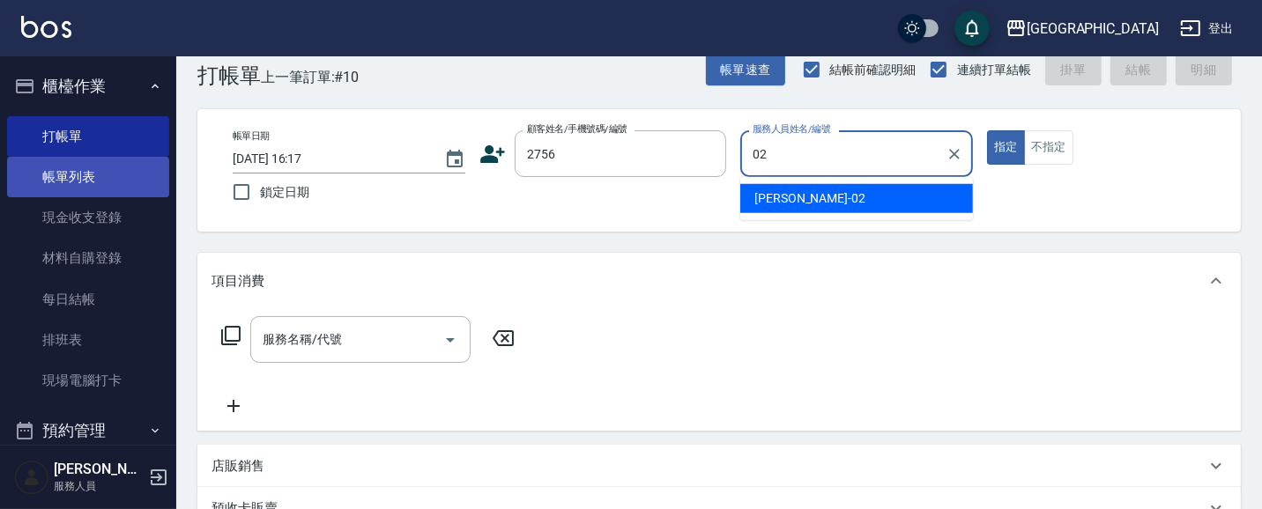
type input "李秋琴-02"
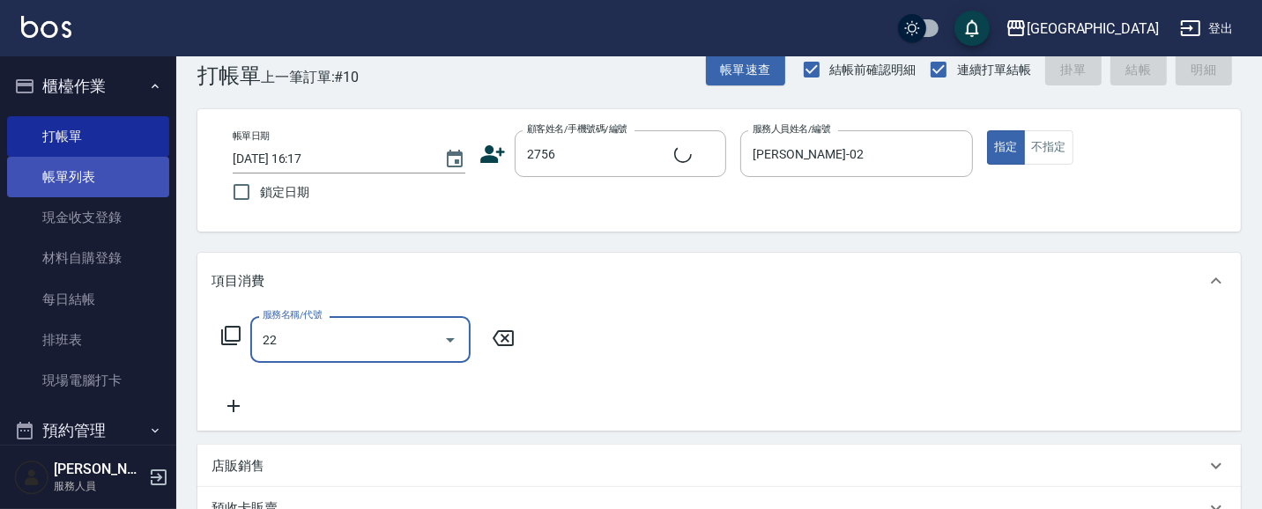
type input "224"
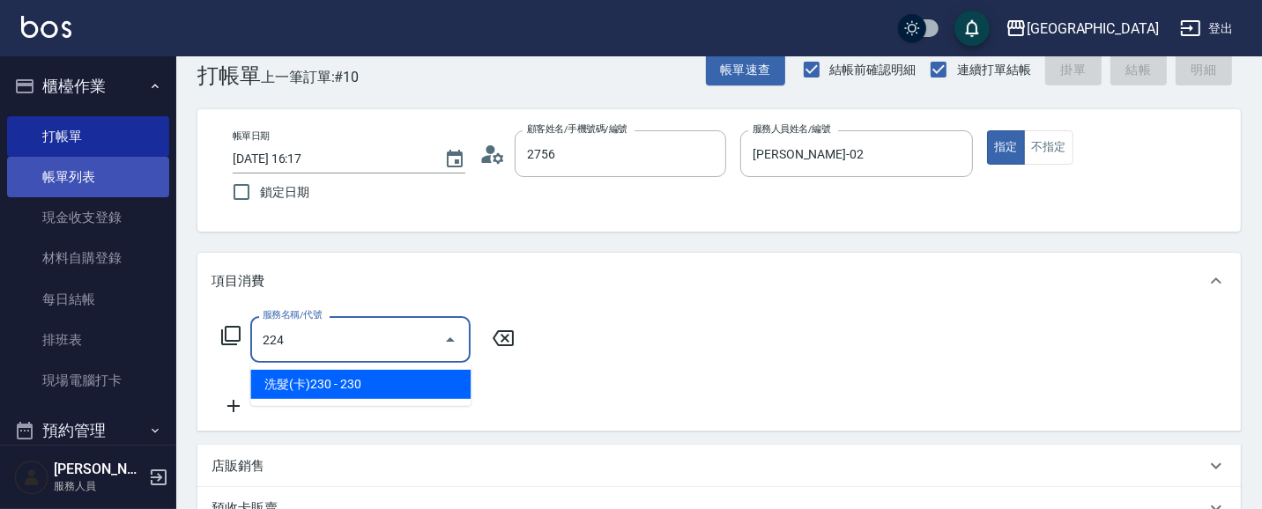
type input "郭淑蕙/0918664035/2756"
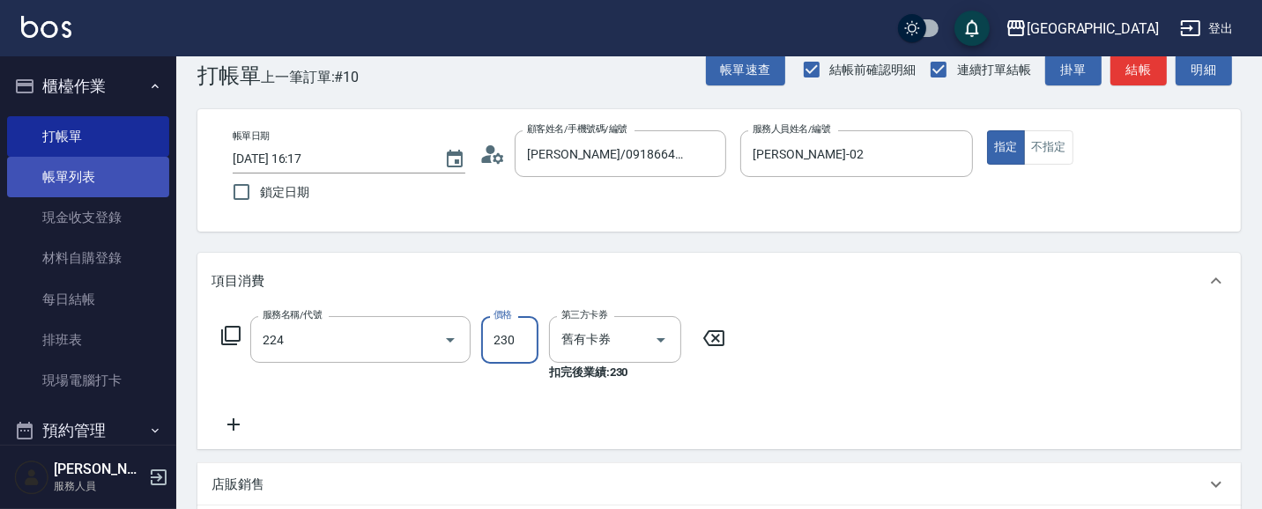
type input "洗髮(卡)230(224)"
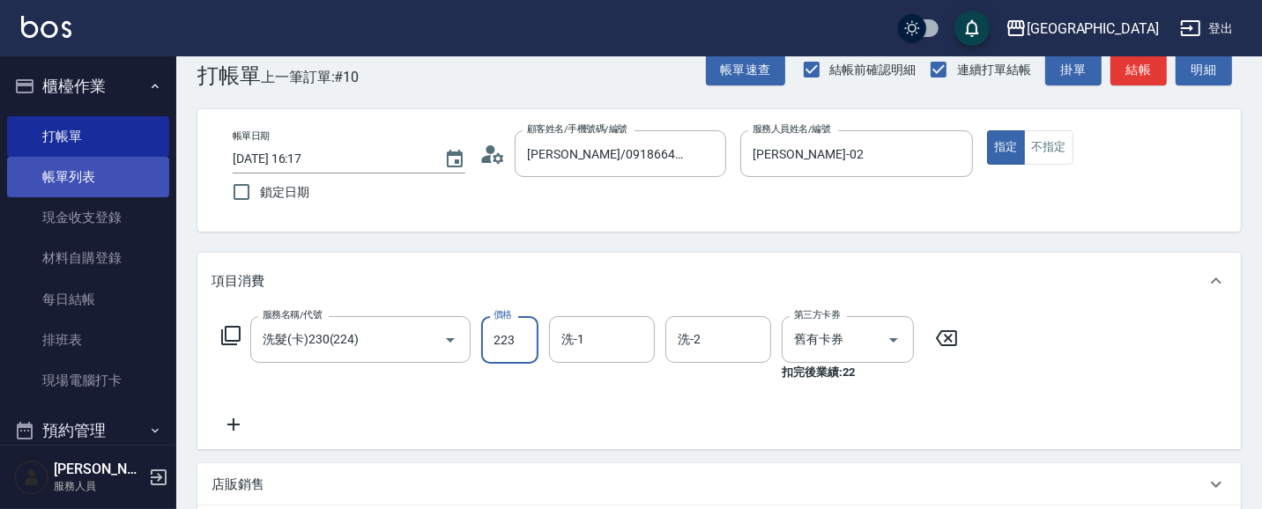
type input "2230"
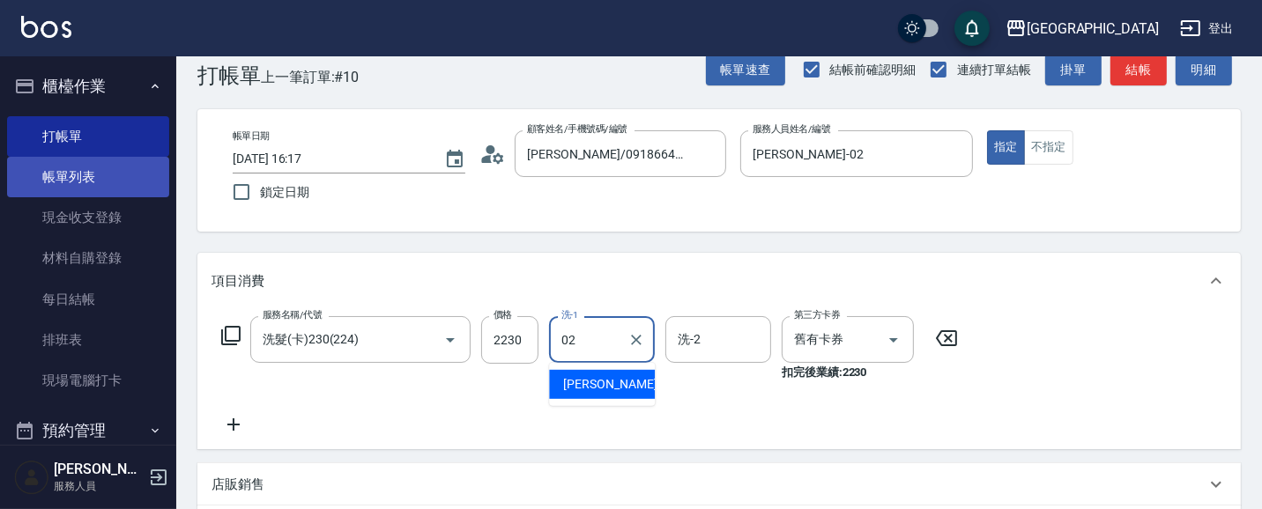
type input "李秋琴-02"
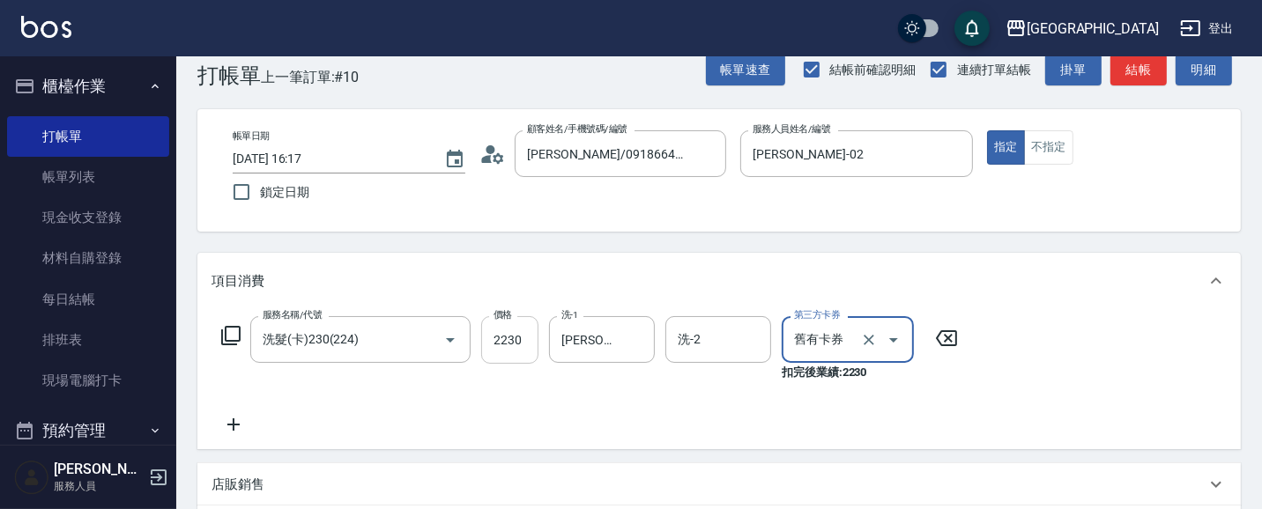
click at [513, 342] on input "2230" at bounding box center [509, 340] width 57 height 48
type input "230"
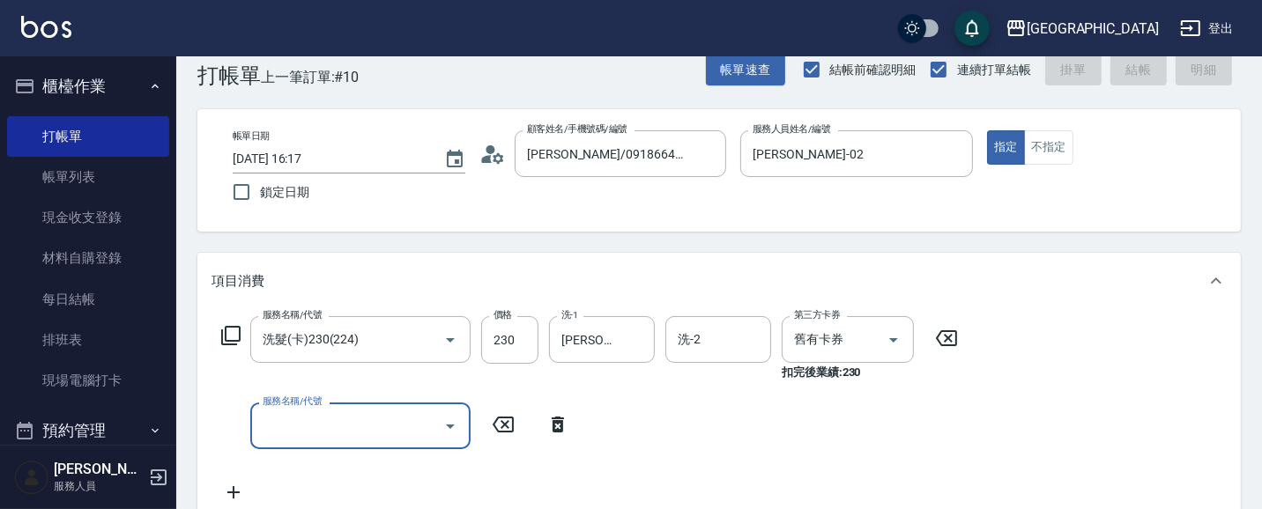
type input "2025/08/13 16:19"
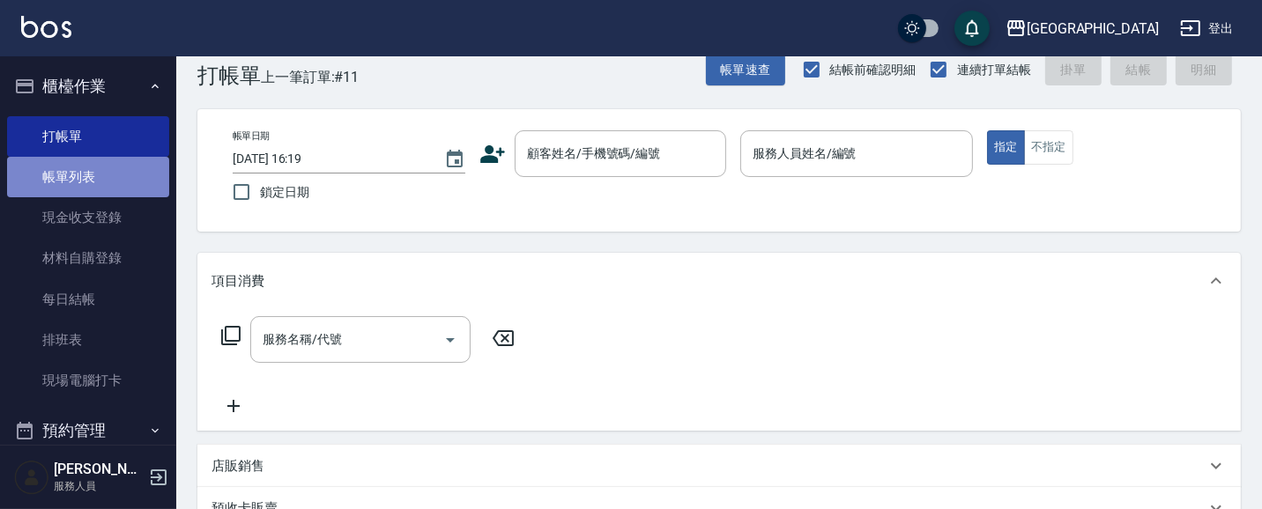
click at [95, 172] on link "帳單列表" at bounding box center [88, 177] width 162 height 41
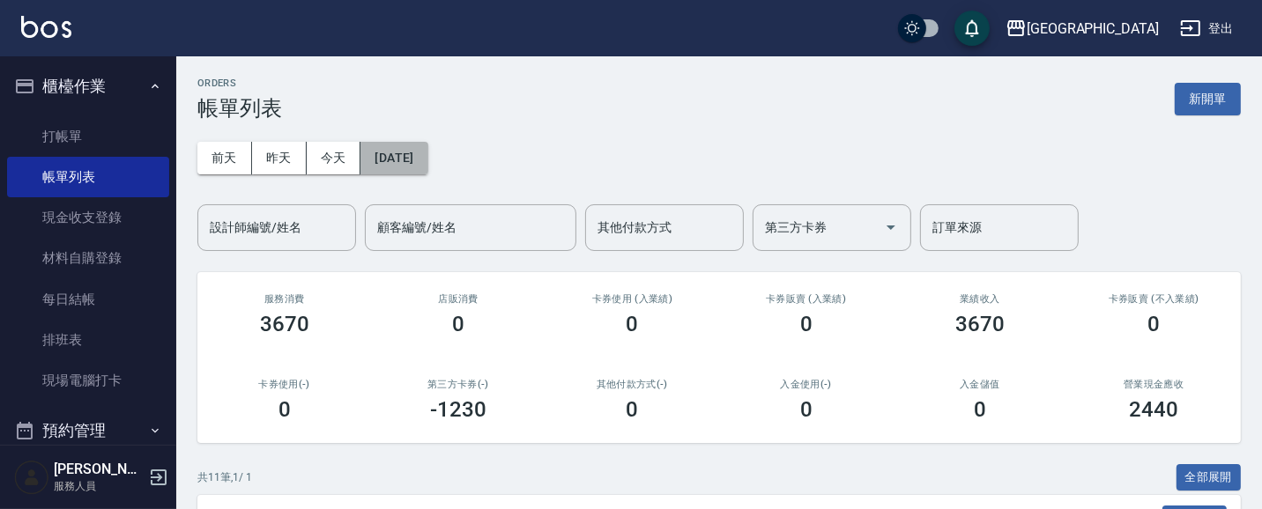
click at [421, 157] on button "[DATE]" at bounding box center [393, 158] width 67 height 33
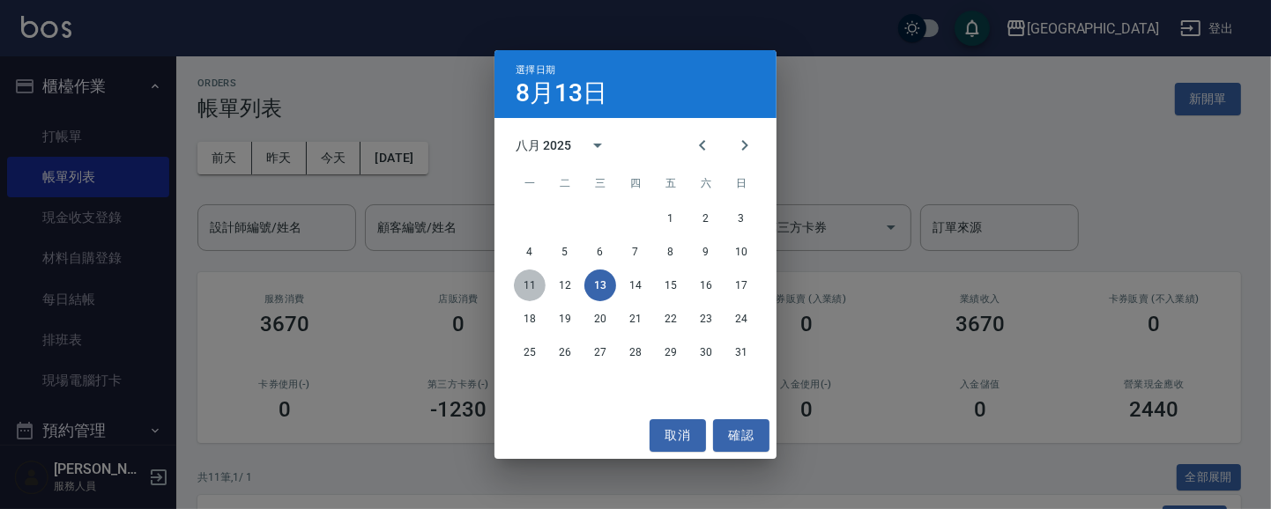
click at [527, 286] on button "11" at bounding box center [530, 286] width 32 height 32
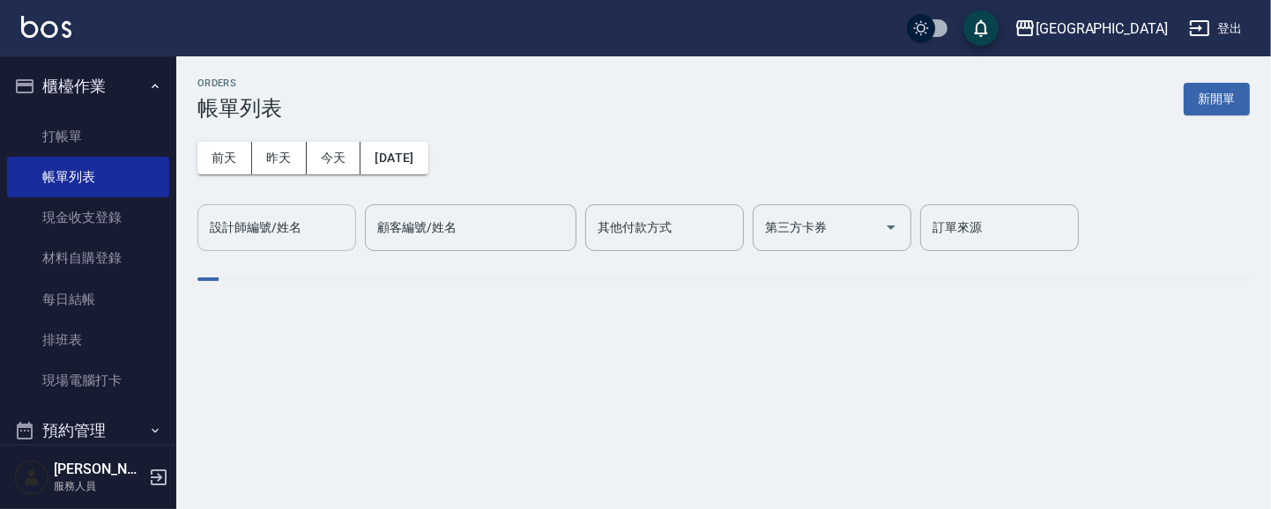
click at [327, 220] on input "設計師編號/姓名" at bounding box center [276, 227] width 143 height 31
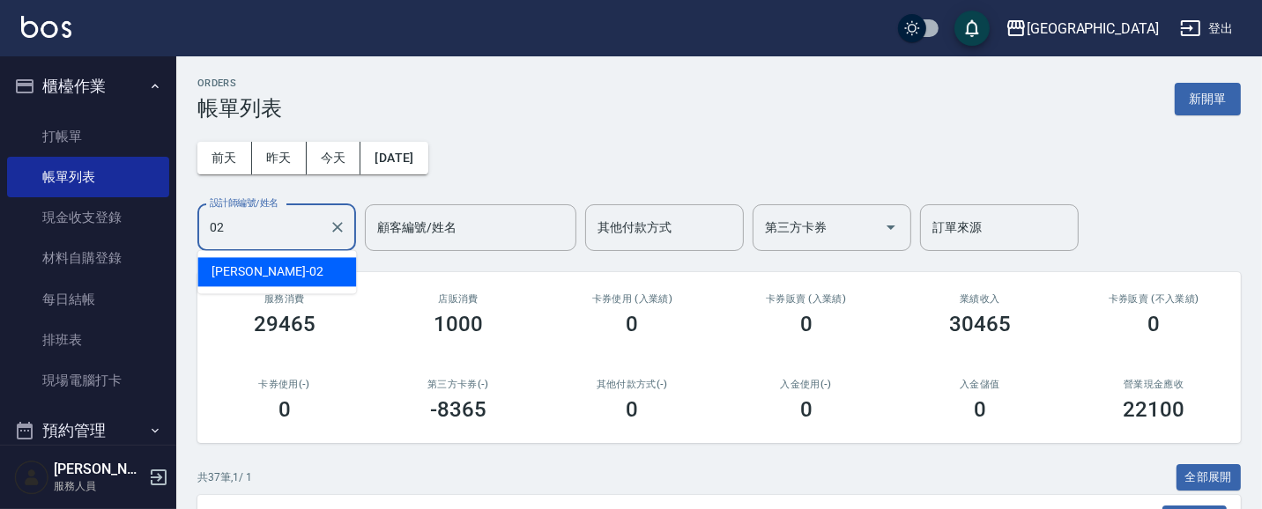
type input "李秋琴-02"
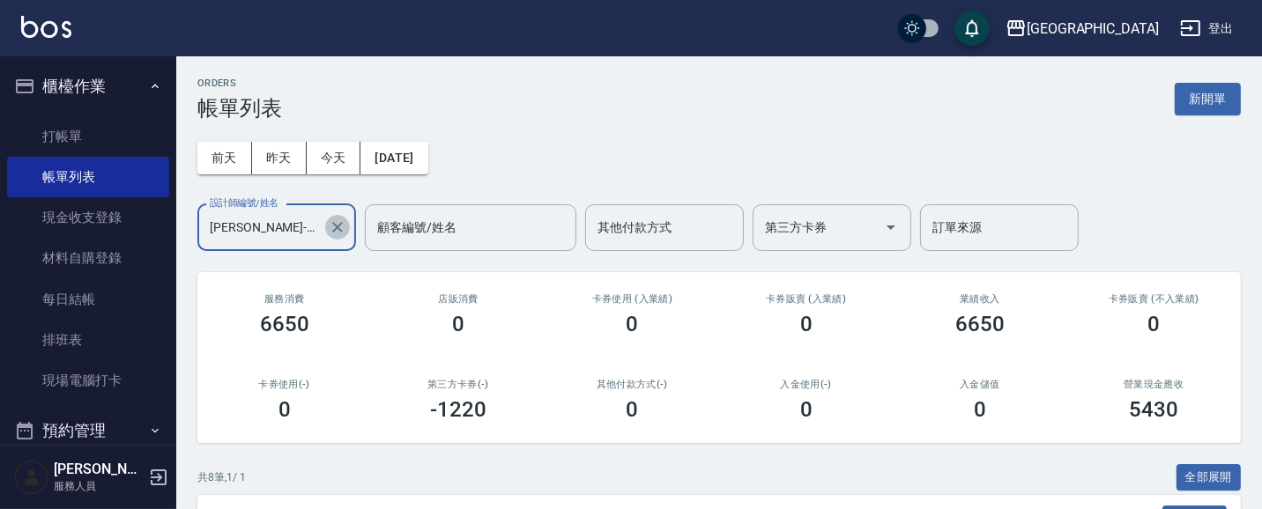
click at [338, 229] on icon "Clear" at bounding box center [337, 227] width 11 height 11
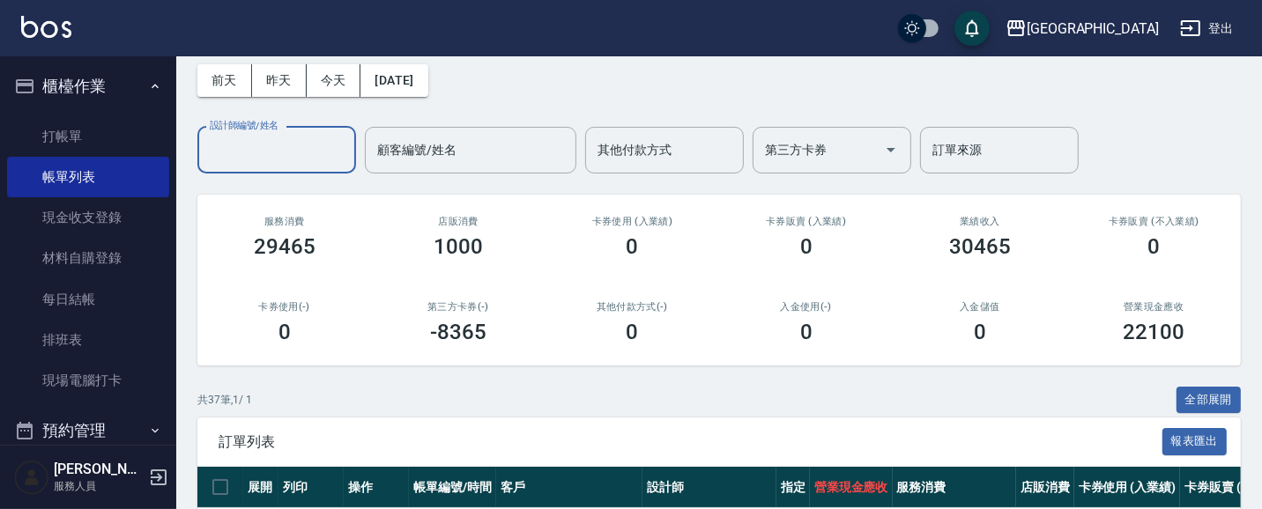
scroll to position [76, 0]
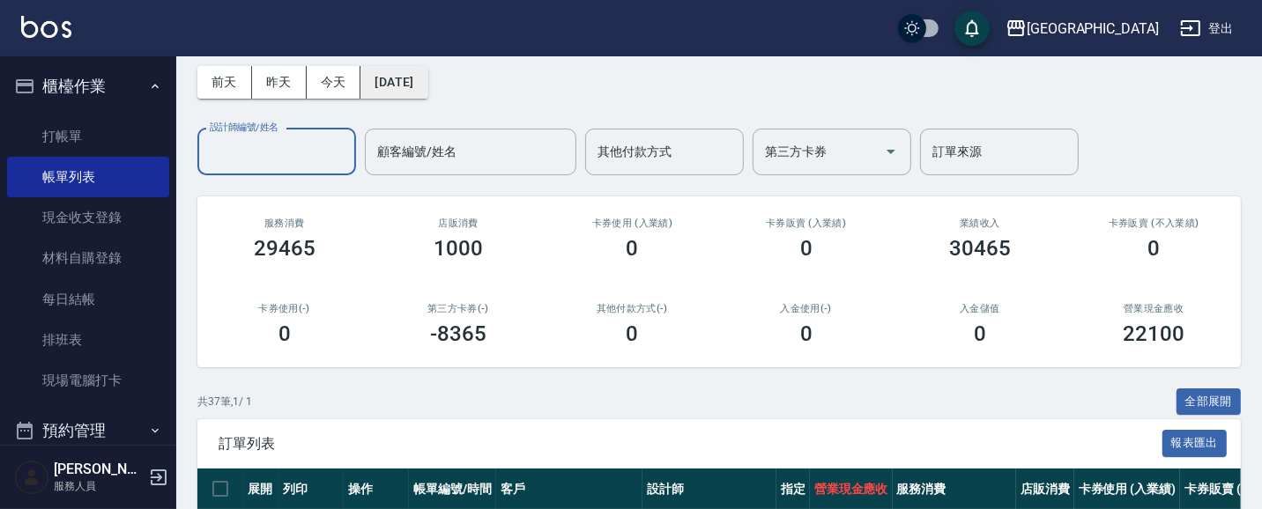
click at [412, 82] on button "[DATE]" at bounding box center [393, 82] width 67 height 33
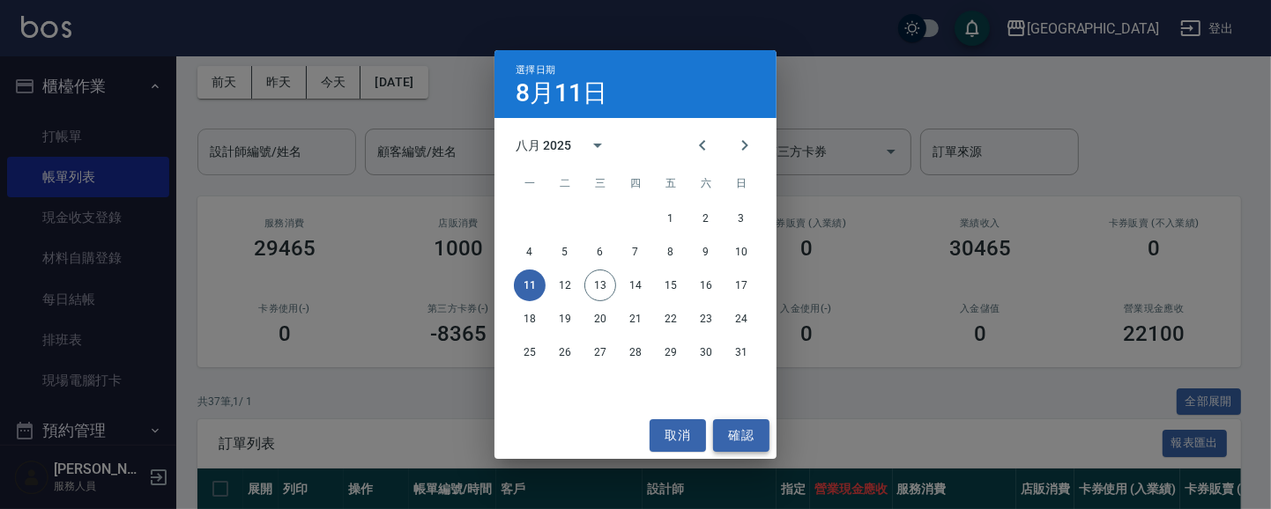
click at [736, 441] on button "確認" at bounding box center [741, 435] width 56 height 33
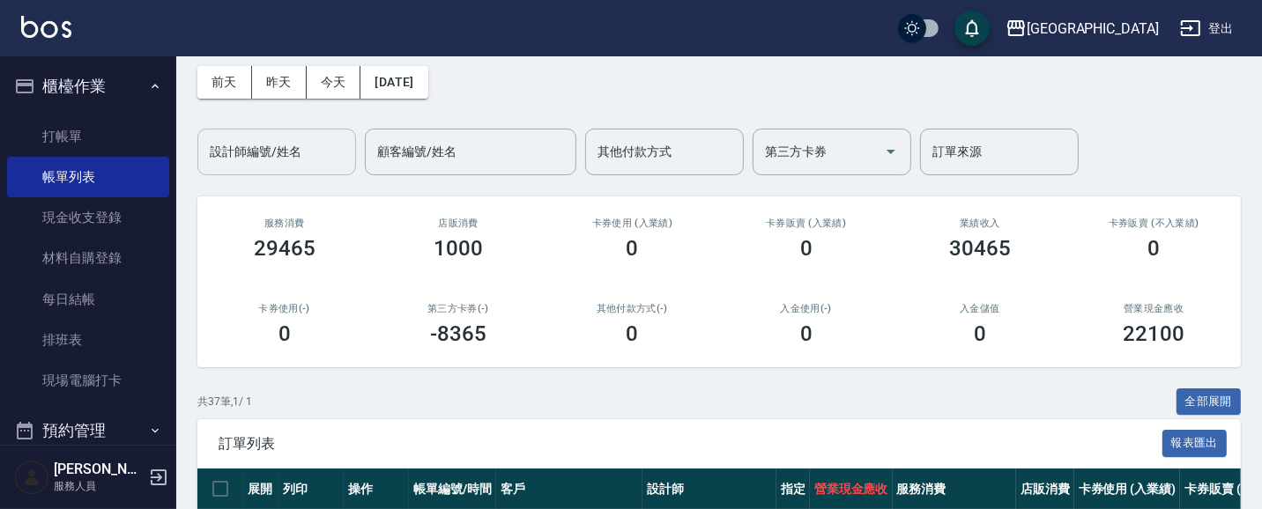
click at [306, 156] on input "設計師編號/姓名" at bounding box center [276, 152] width 143 height 31
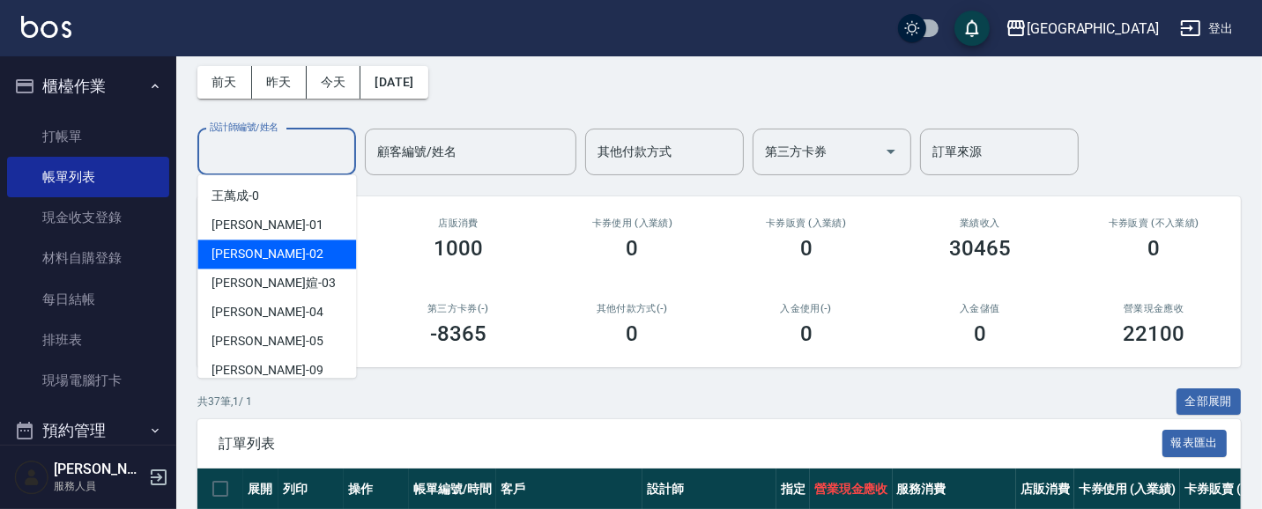
click at [300, 242] on div "李秋琴 -02" at bounding box center [276, 254] width 159 height 29
type input "李秋琴-02"
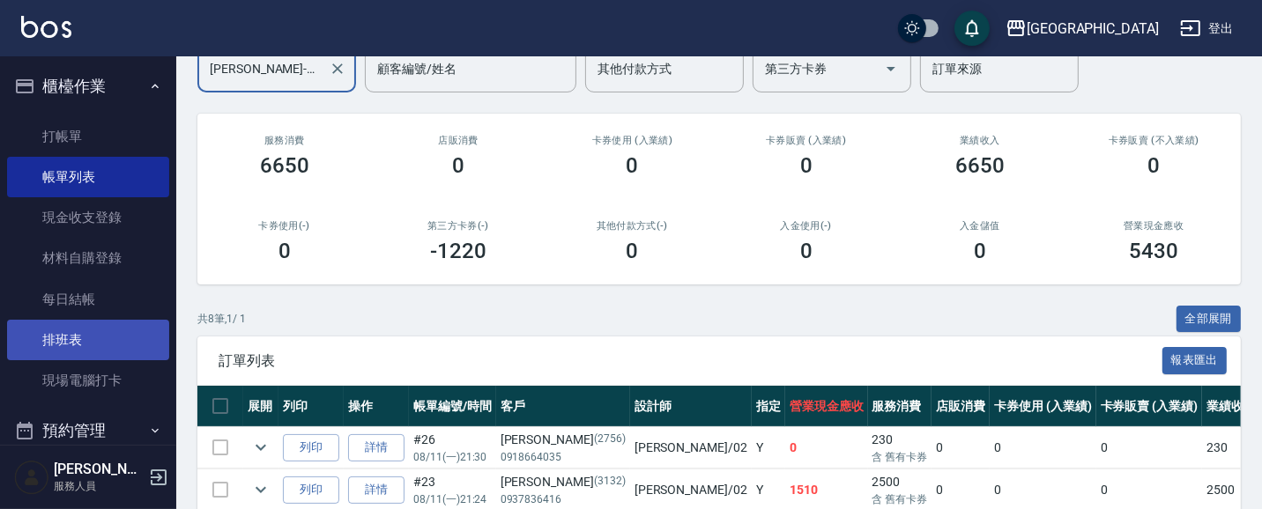
scroll to position [152, 0]
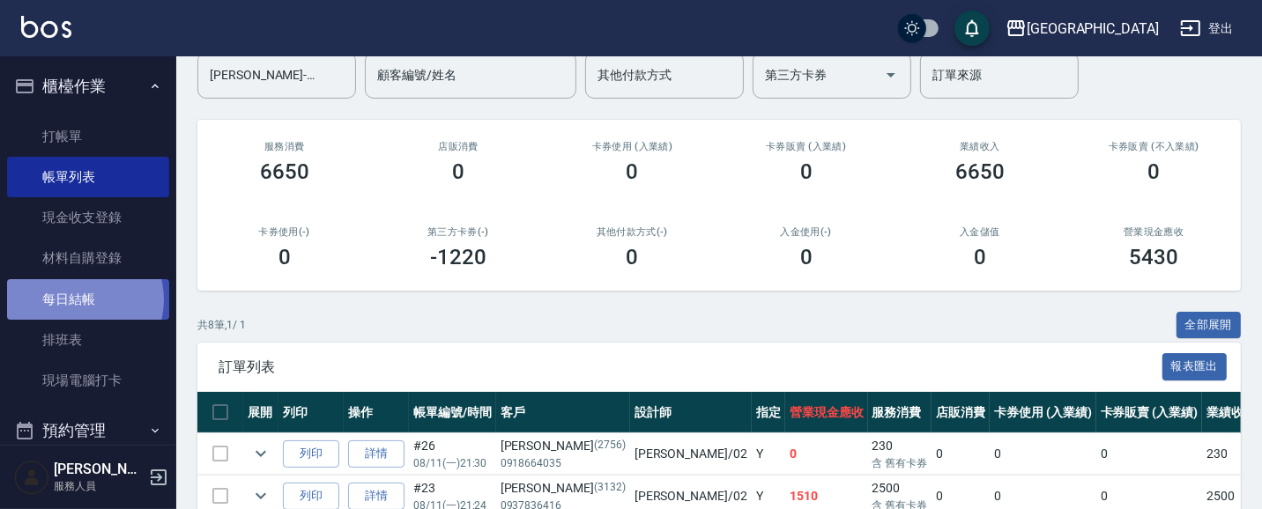
click at [81, 300] on link "每日結帳" at bounding box center [88, 299] width 162 height 41
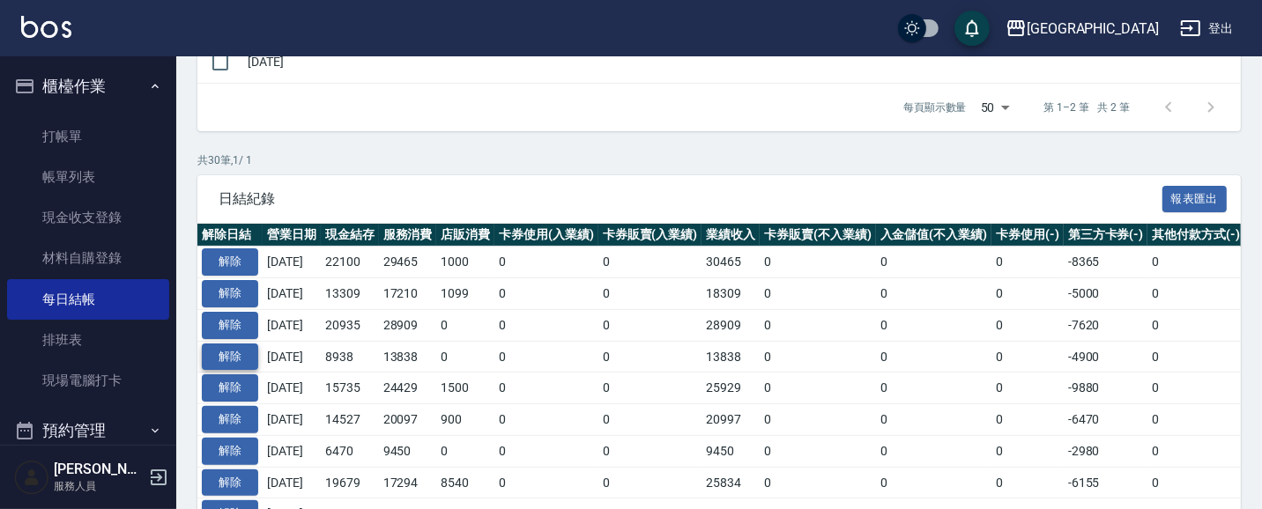
scroll to position [306, 0]
click at [232, 261] on button "解除" at bounding box center [230, 261] width 56 height 27
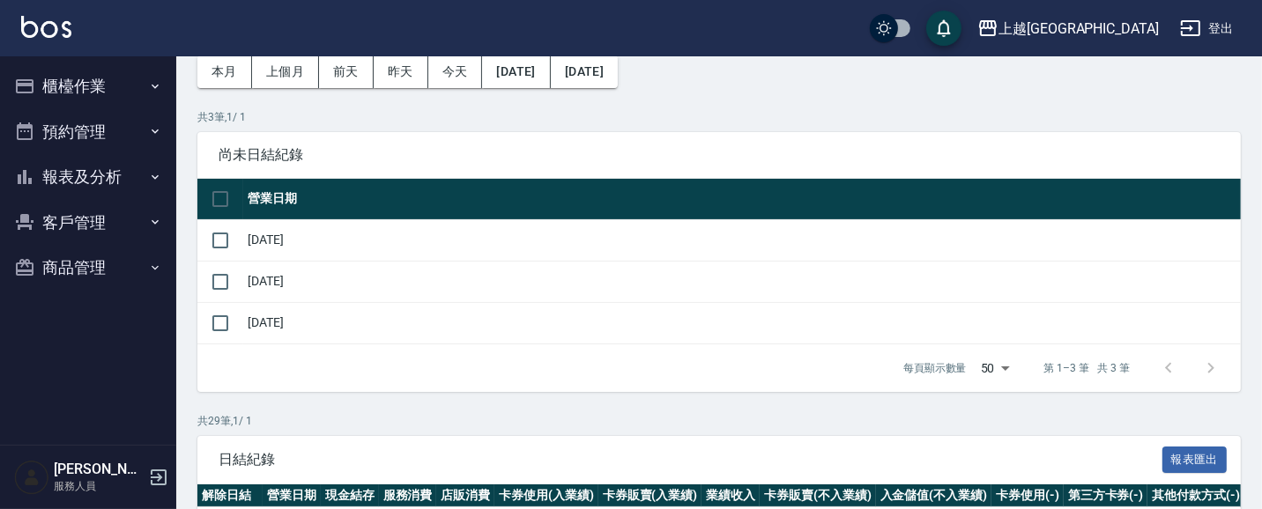
scroll to position [76, 0]
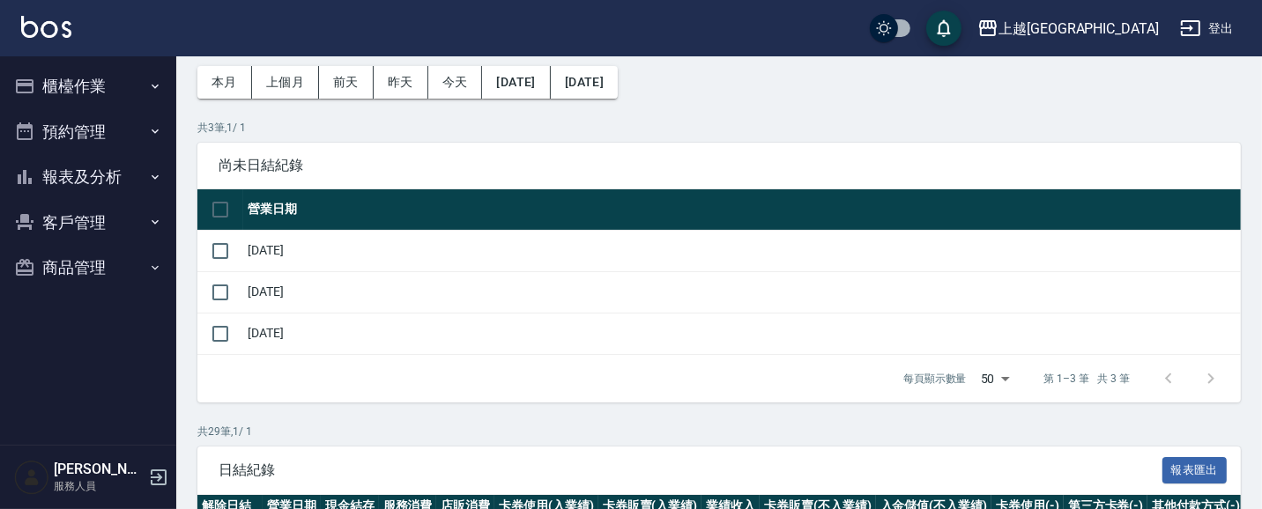
click at [100, 84] on button "櫃檯作業" at bounding box center [88, 86] width 162 height 46
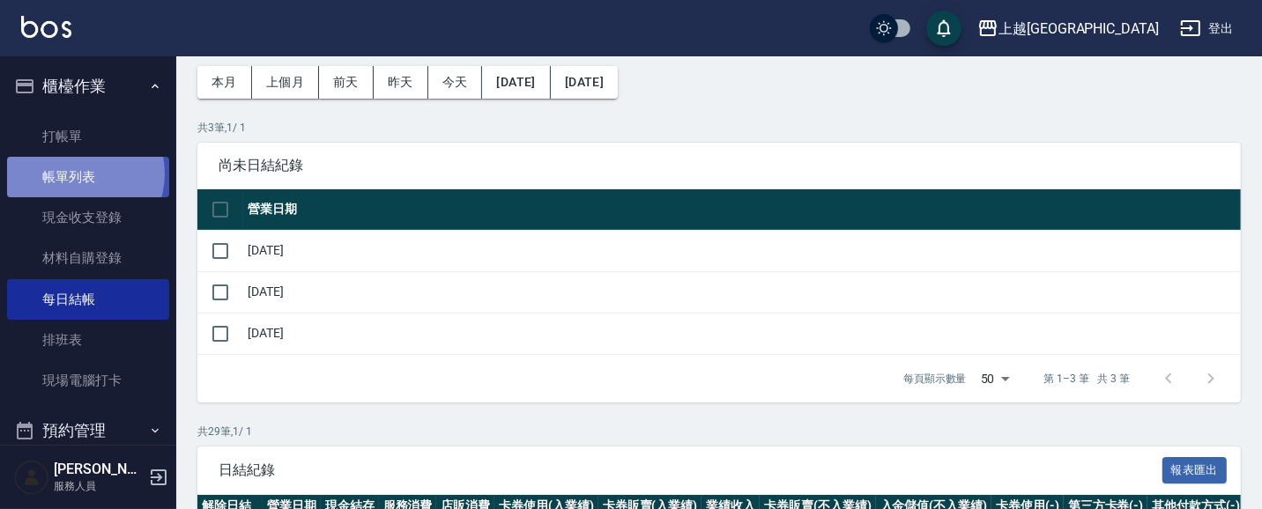
click at [76, 174] on link "帳單列表" at bounding box center [88, 177] width 162 height 41
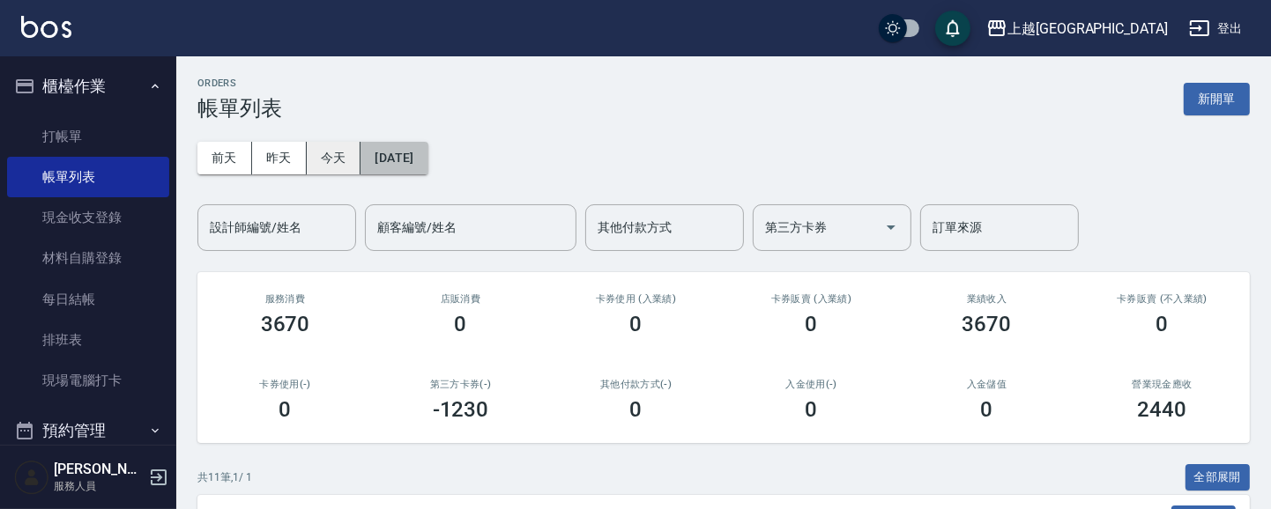
click at [424, 160] on button "[DATE]" at bounding box center [393, 158] width 67 height 33
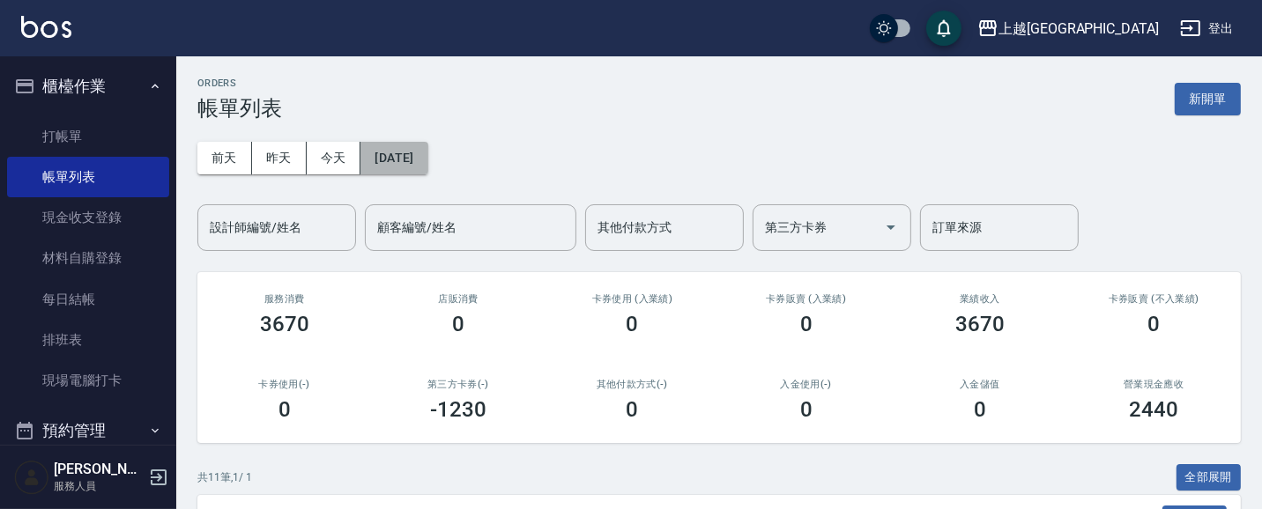
click at [427, 163] on button "[DATE]" at bounding box center [393, 158] width 67 height 33
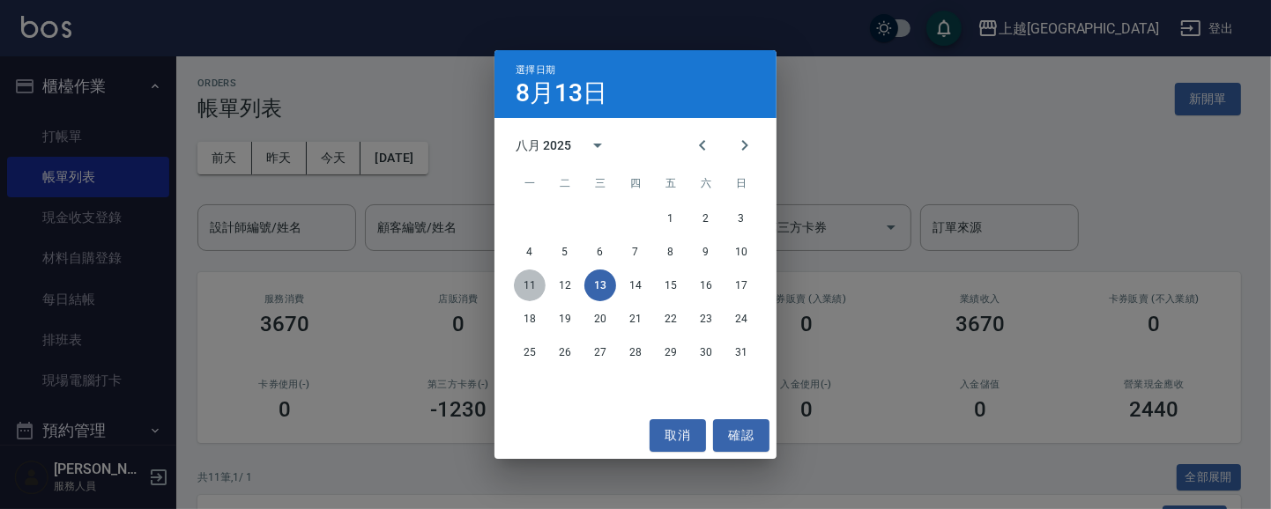
click at [523, 283] on button "11" at bounding box center [530, 286] width 32 height 32
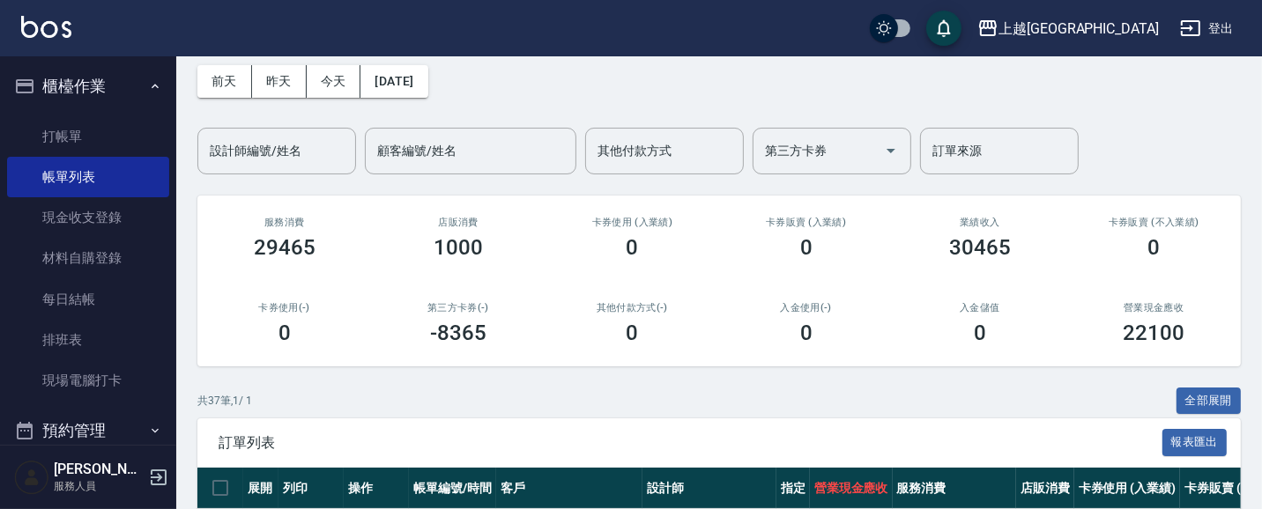
scroll to position [76, 0]
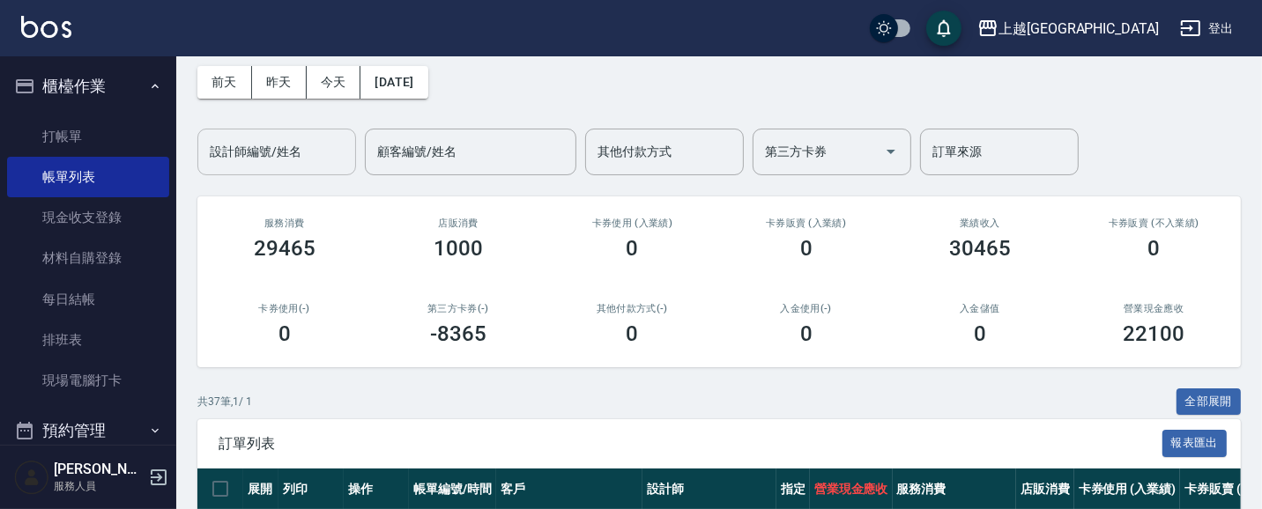
click at [320, 151] on input "設計師編號/姓名" at bounding box center [276, 152] width 143 height 31
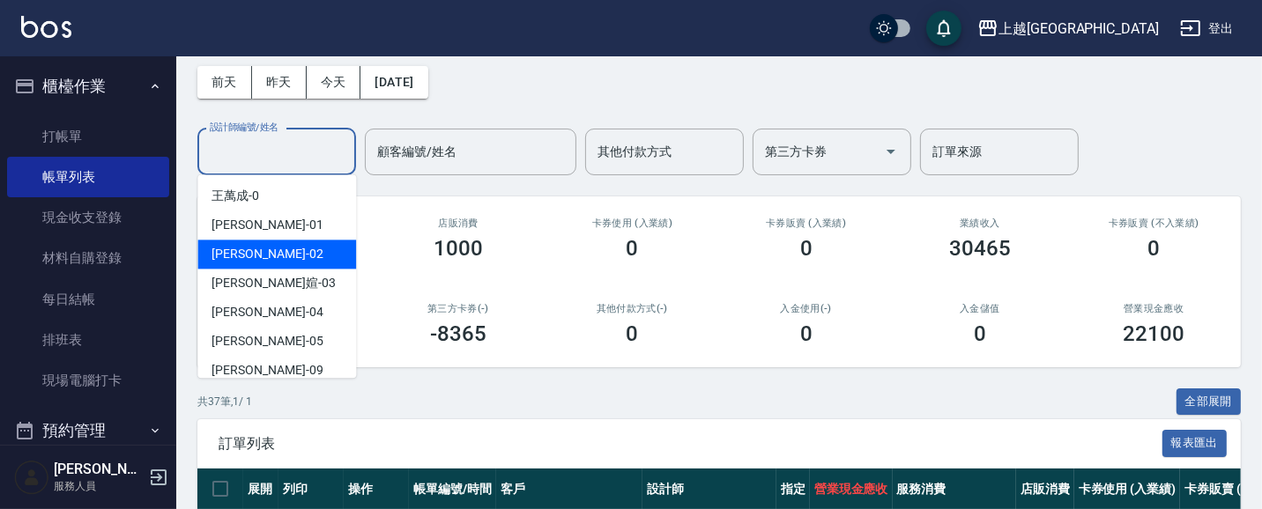
click at [317, 257] on div "李秋琴 -02" at bounding box center [276, 254] width 159 height 29
type input "李秋琴-02"
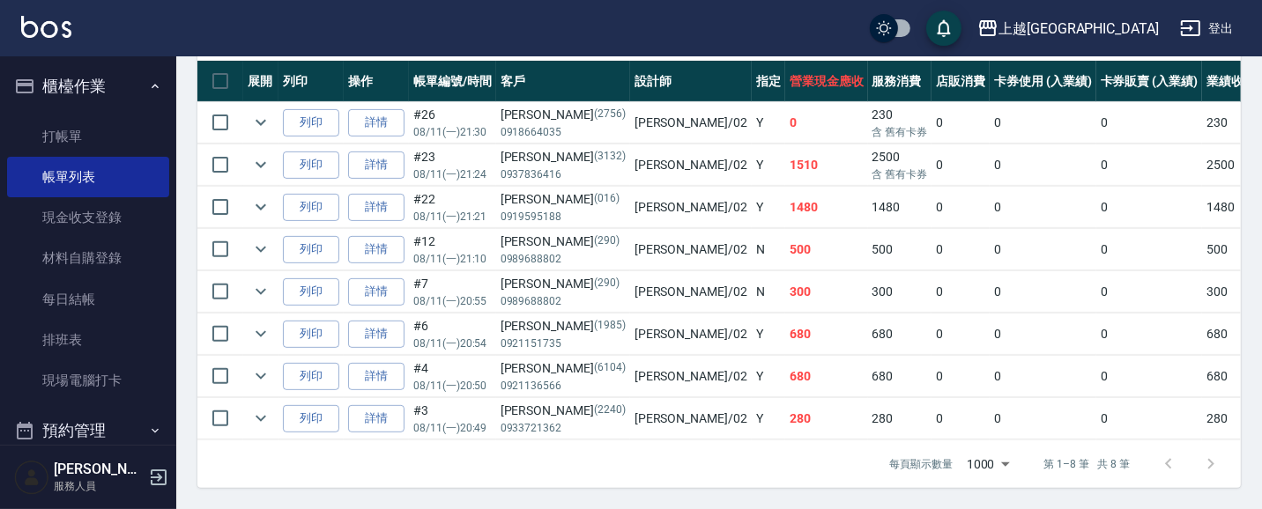
scroll to position [500, 0]
click at [381, 278] on link "詳情" at bounding box center [376, 291] width 56 height 27
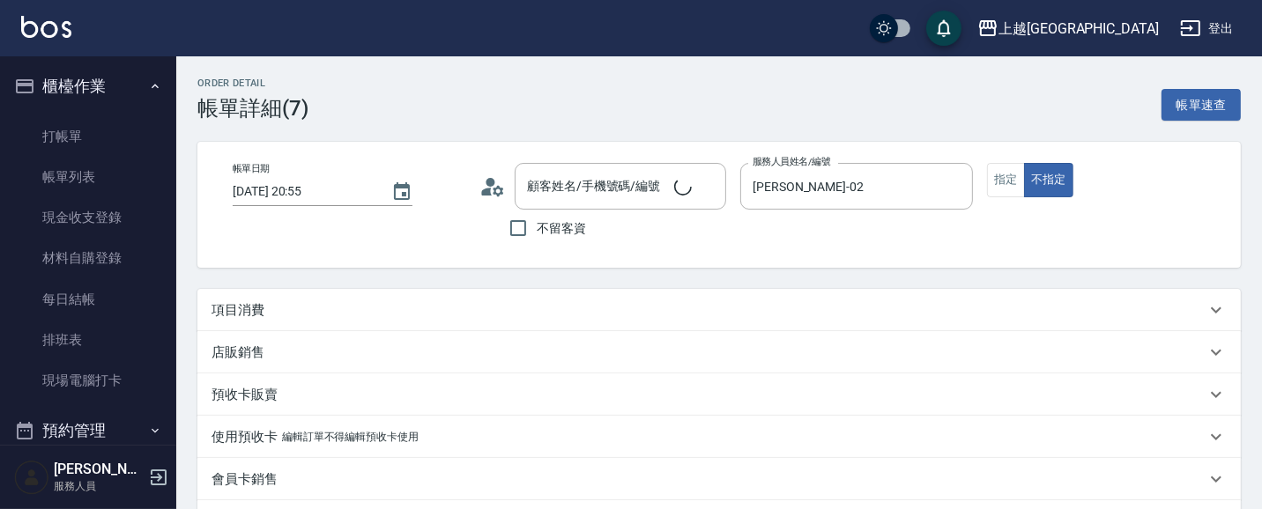
type input "2025/08/11 20:55"
type input "李秋琴-02"
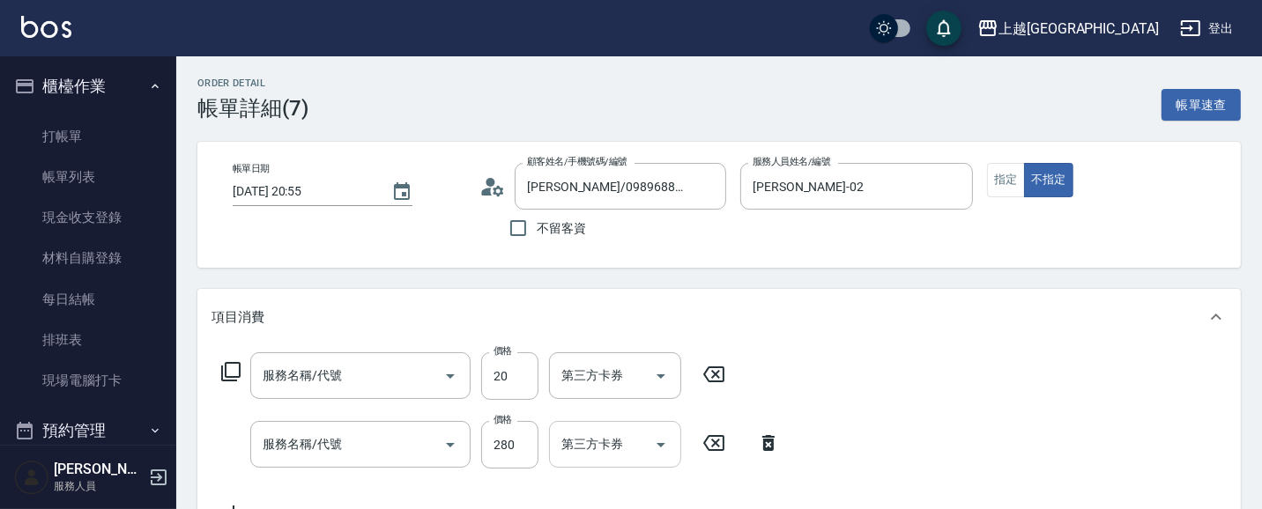
type input "李秋琴/0989688802/290"
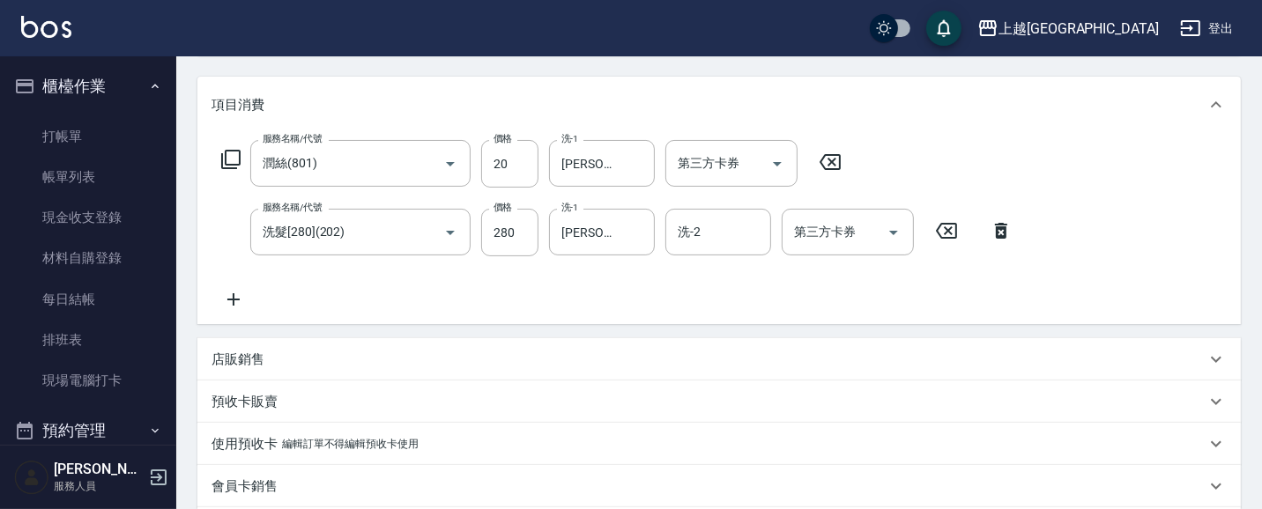
type input "潤絲(801)"
type input "洗髮[280](202)"
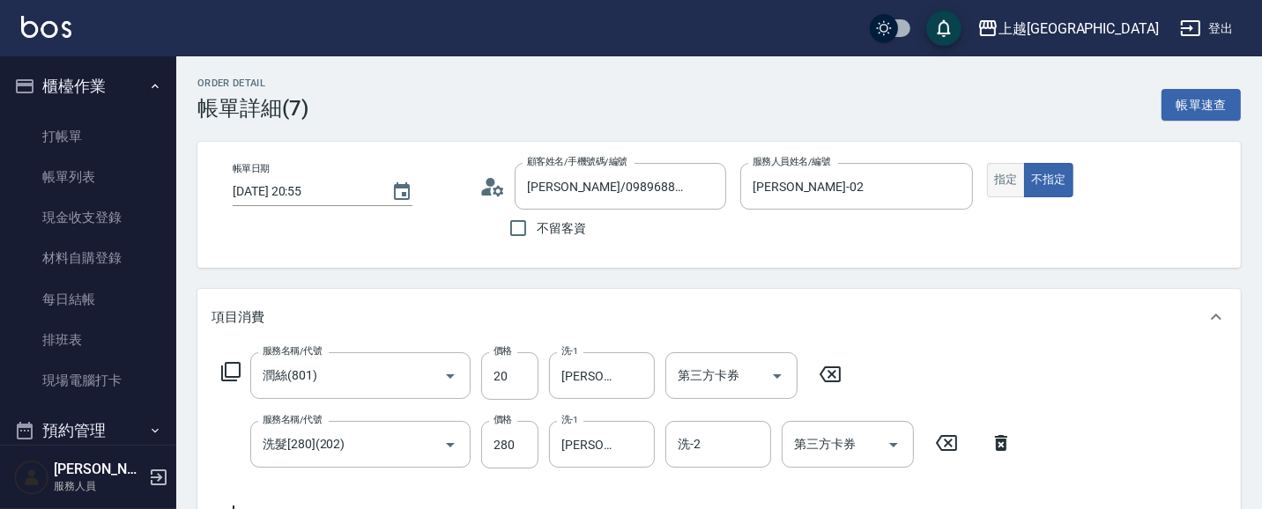
click at [1003, 187] on button "指定" at bounding box center [1006, 180] width 38 height 34
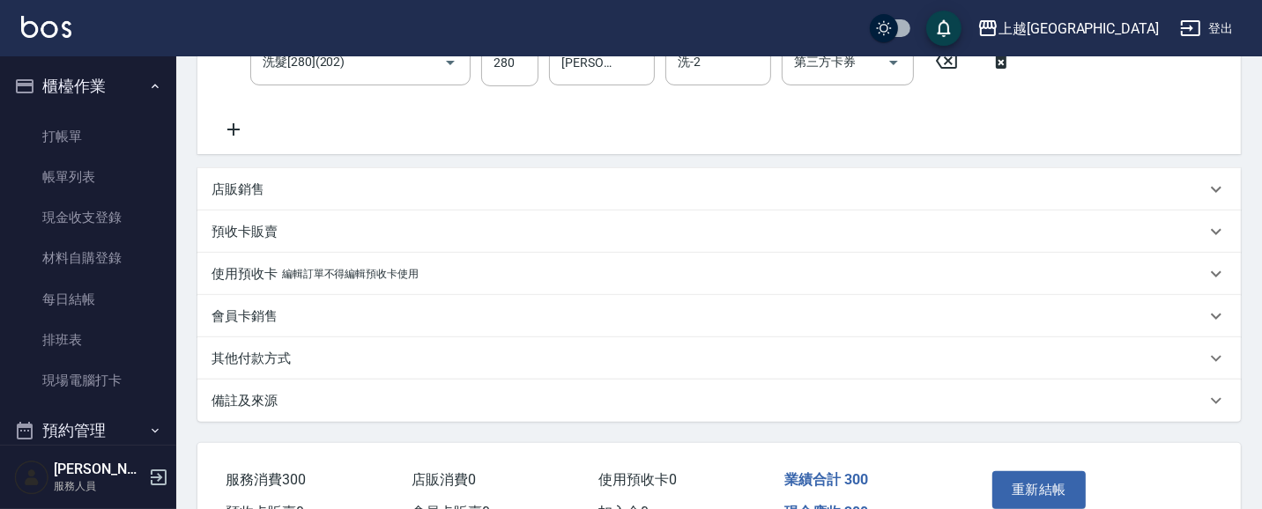
scroll to position [382, 0]
click at [1044, 488] on button "重新結帳" at bounding box center [1038, 489] width 93 height 37
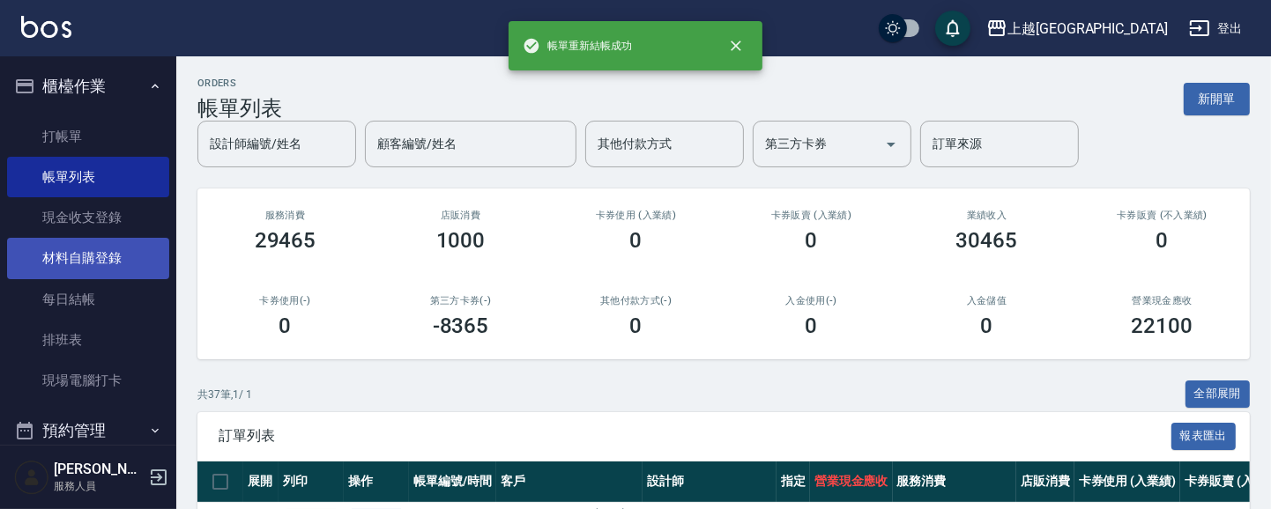
click at [80, 261] on link "材料自購登錄" at bounding box center [88, 258] width 162 height 41
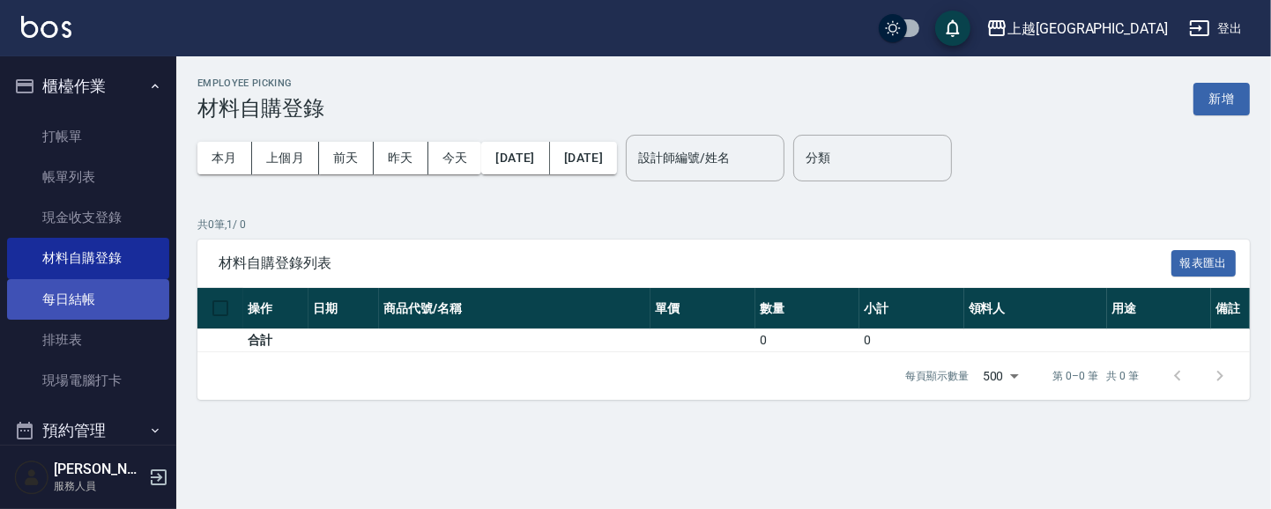
click at [92, 289] on link "每日結帳" at bounding box center [88, 299] width 162 height 41
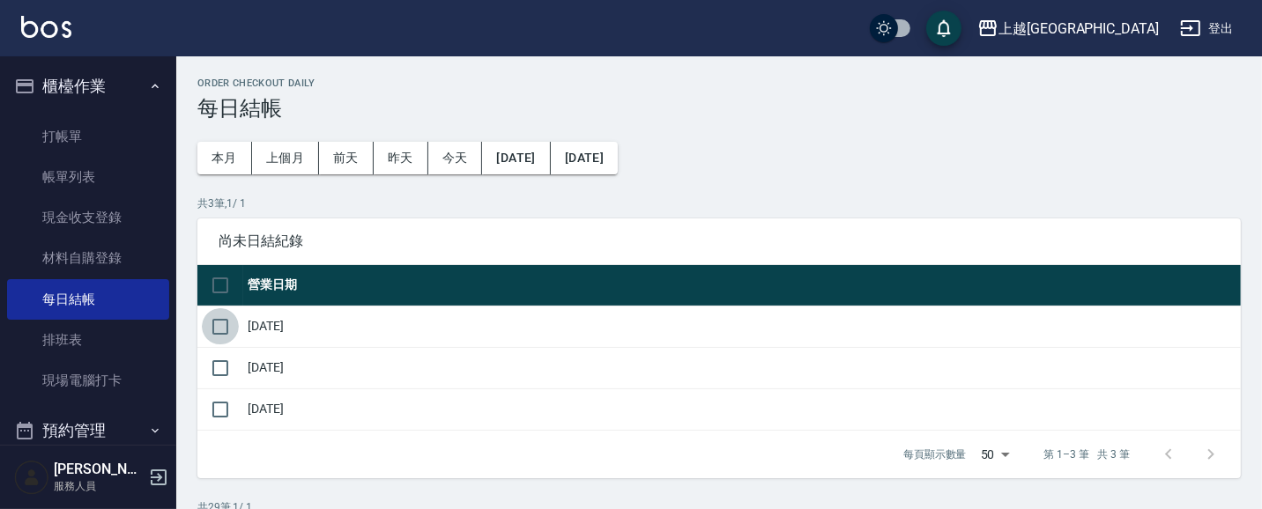
drag, startPoint x: 226, startPoint y: 318, endPoint x: 234, endPoint y: 347, distance: 30.4
click at [227, 323] on input "checkbox" at bounding box center [220, 326] width 37 height 37
checkbox input "true"
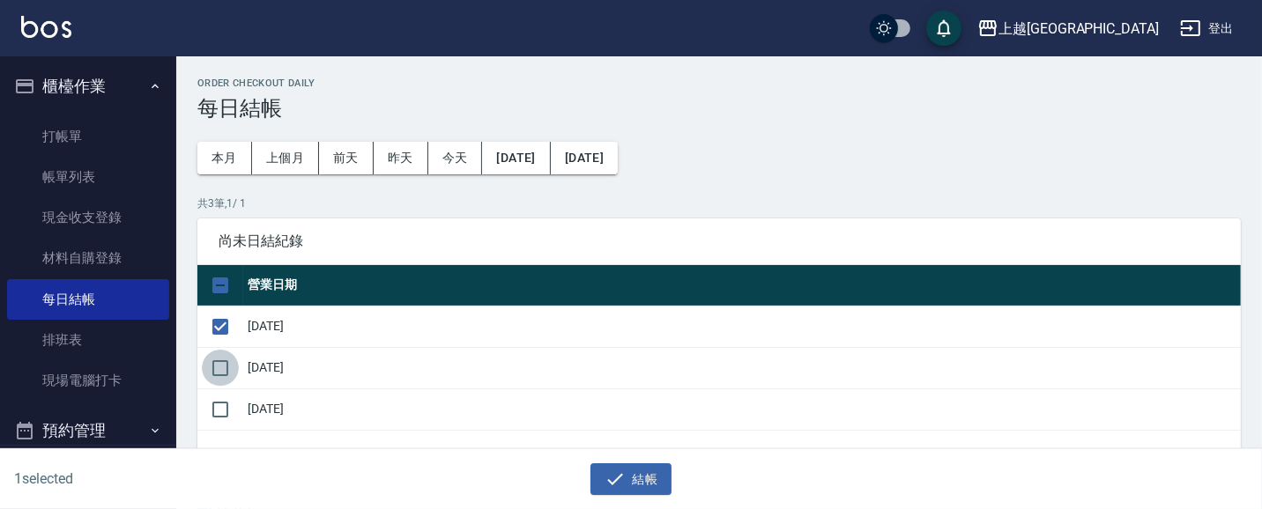
click at [223, 370] on input "checkbox" at bounding box center [220, 368] width 37 height 37
checkbox input "true"
click at [631, 487] on button "結帳" at bounding box center [631, 479] width 82 height 33
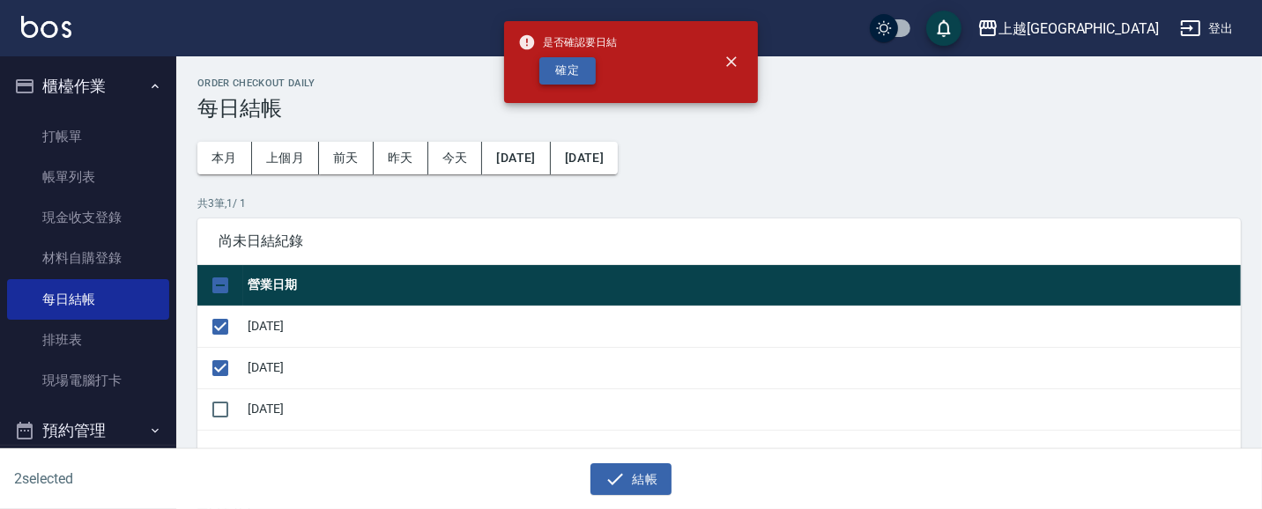
click at [574, 68] on button "確定" at bounding box center [567, 70] width 56 height 27
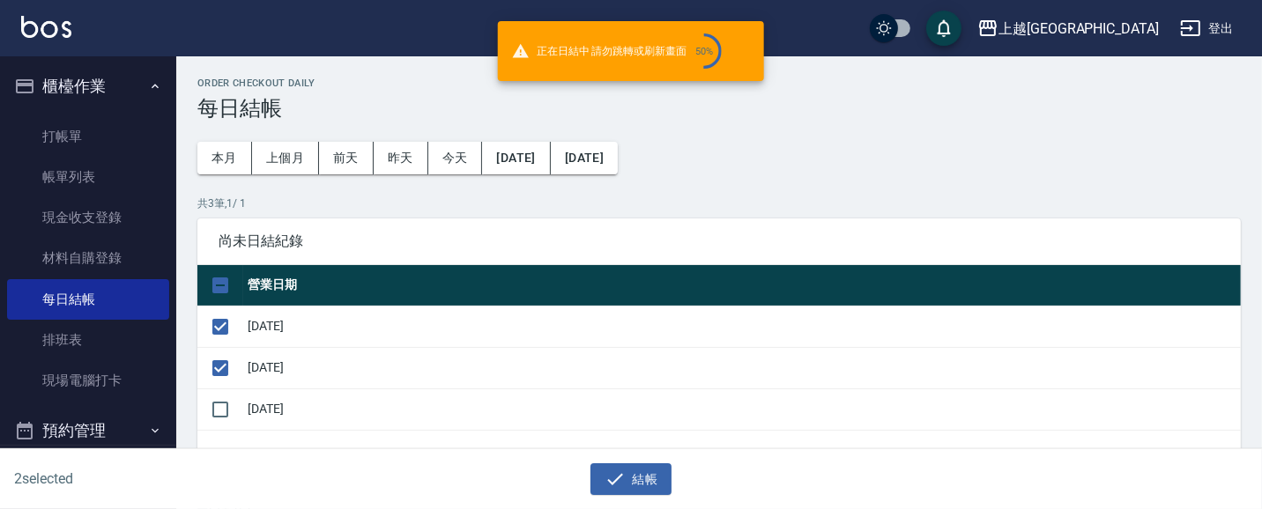
checkbox input "false"
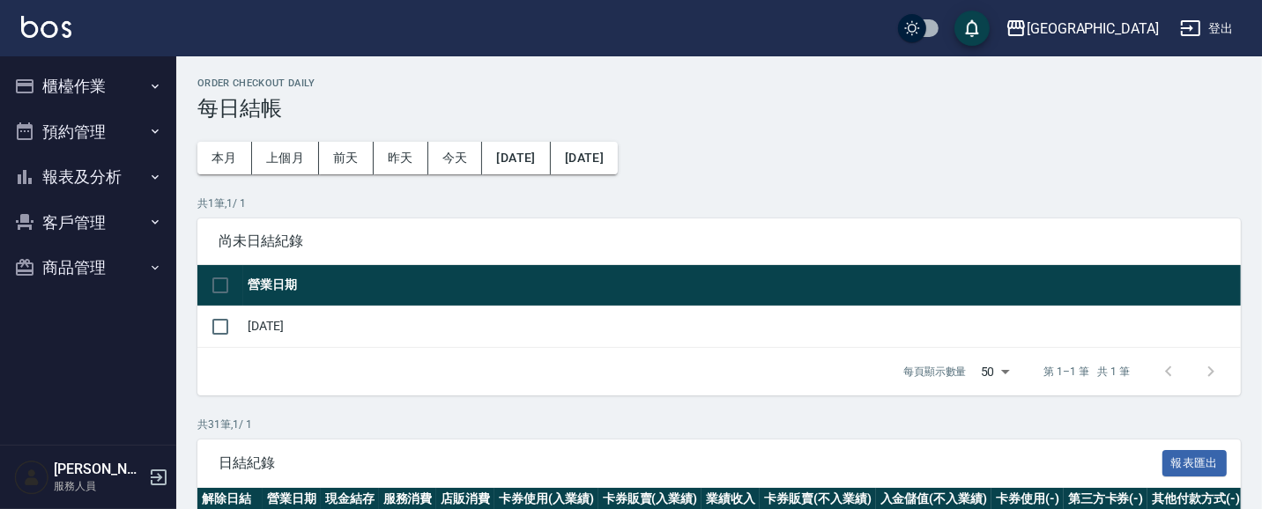
click at [56, 93] on button "櫃檯作業" at bounding box center [88, 86] width 162 height 46
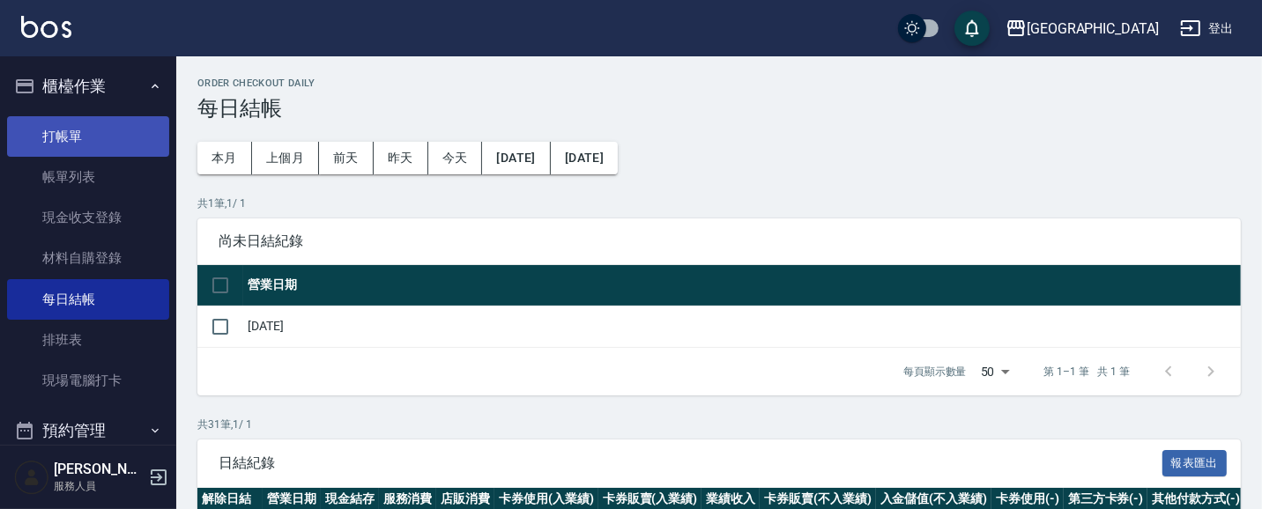
drag, startPoint x: 67, startPoint y: 133, endPoint x: 50, endPoint y: 124, distance: 18.9
click at [66, 134] on link "打帳單" at bounding box center [88, 136] width 162 height 41
